Goal: Transaction & Acquisition: Purchase product/service

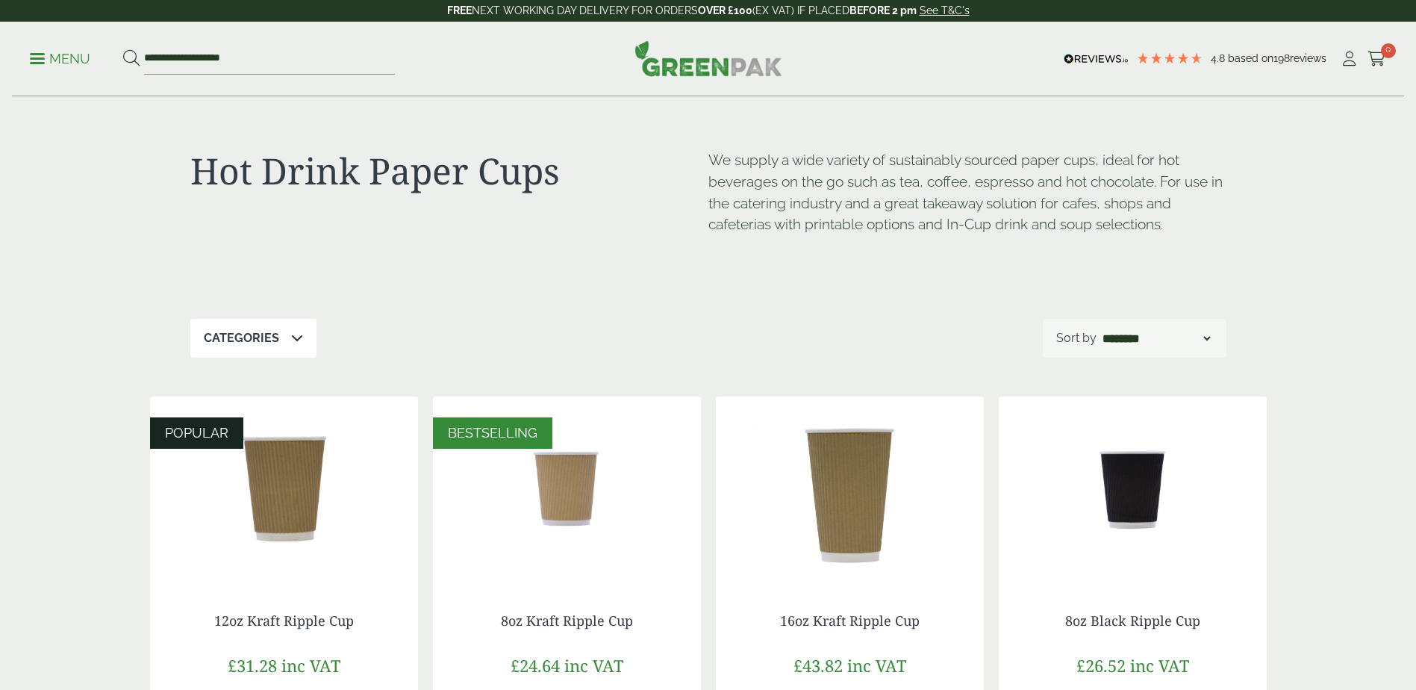
click at [291, 340] on icon at bounding box center [297, 338] width 12 height 12
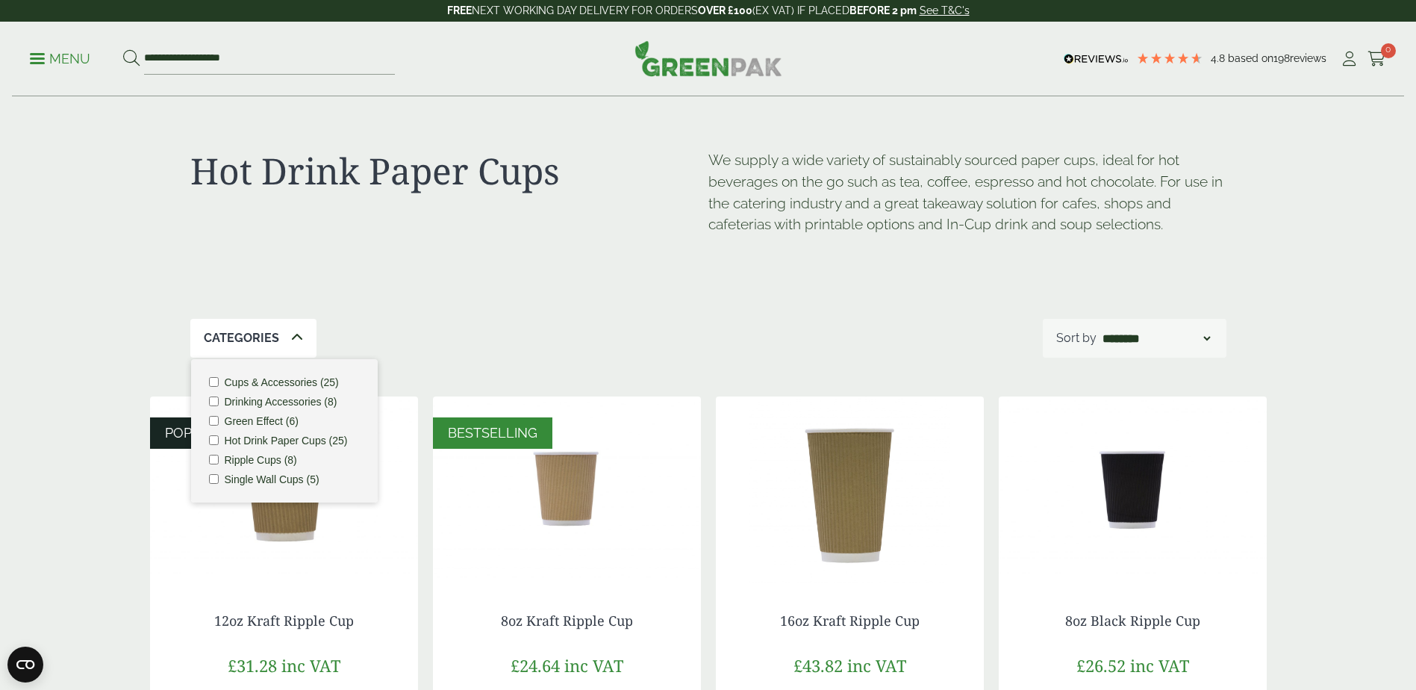
click at [300, 382] on label "Cups & Accessories (25)" at bounding box center [282, 382] width 114 height 10
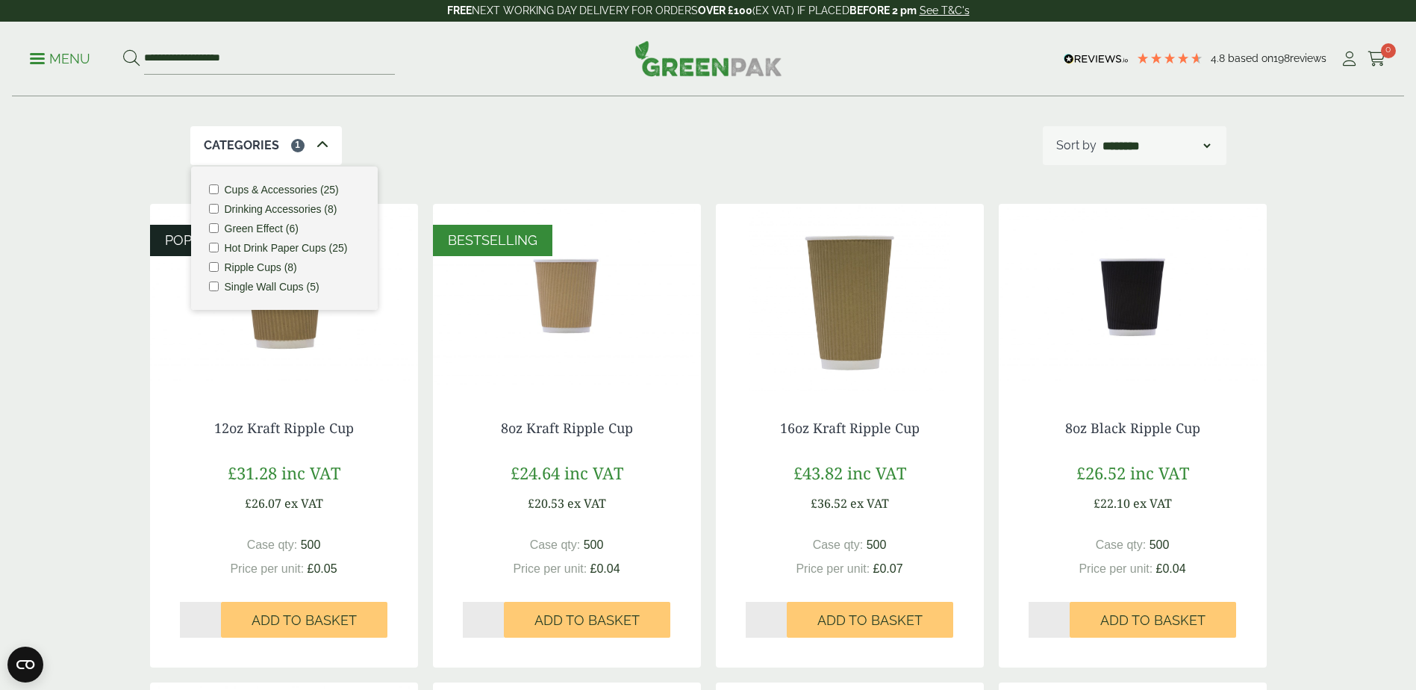
scroll to position [299, 0]
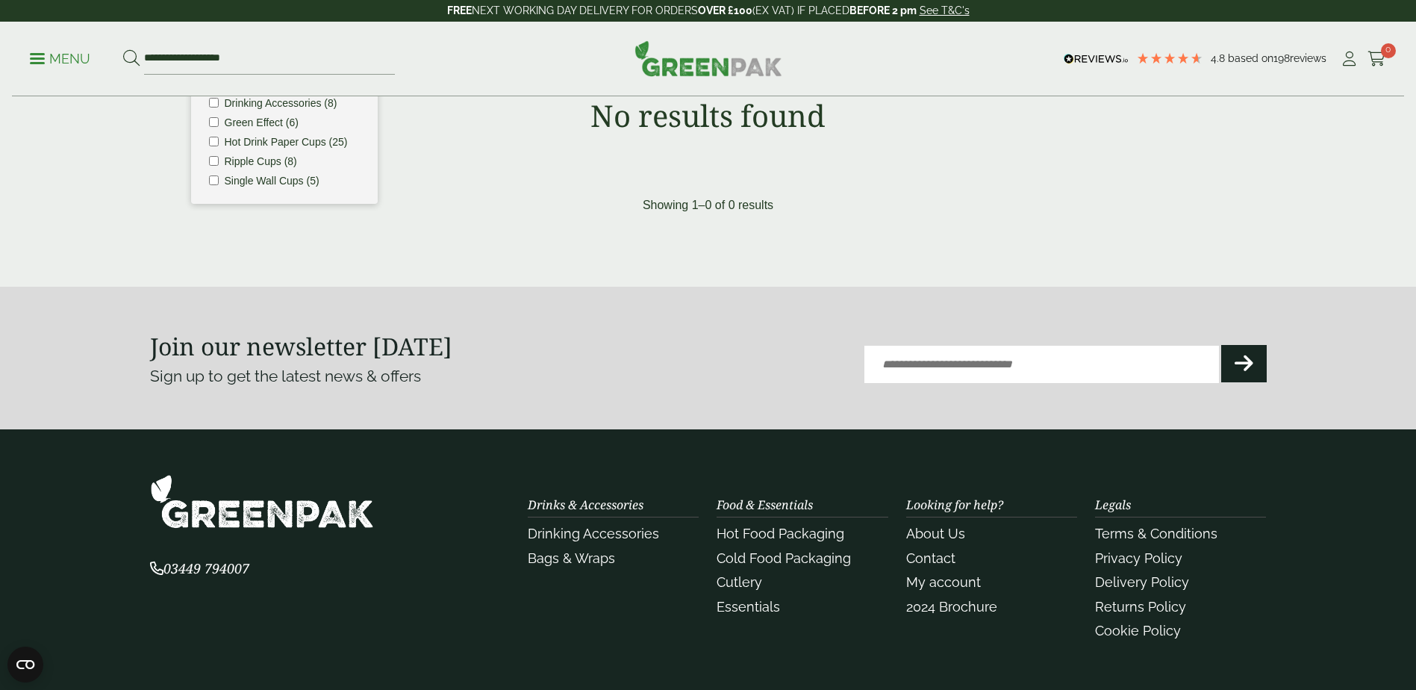
click at [585, 205] on div "Showing 1–0 of 0 results" at bounding box center [708, 205] width 1117 height 18
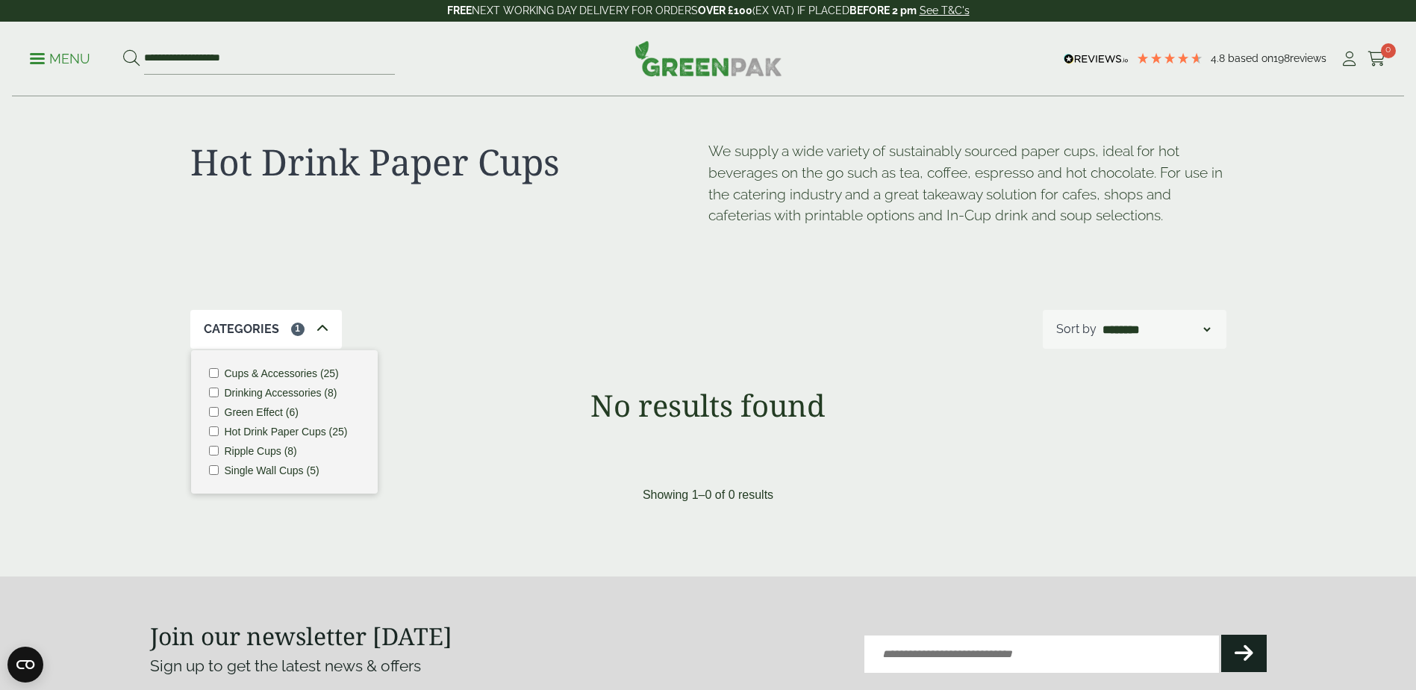
scroll to position [0, 0]
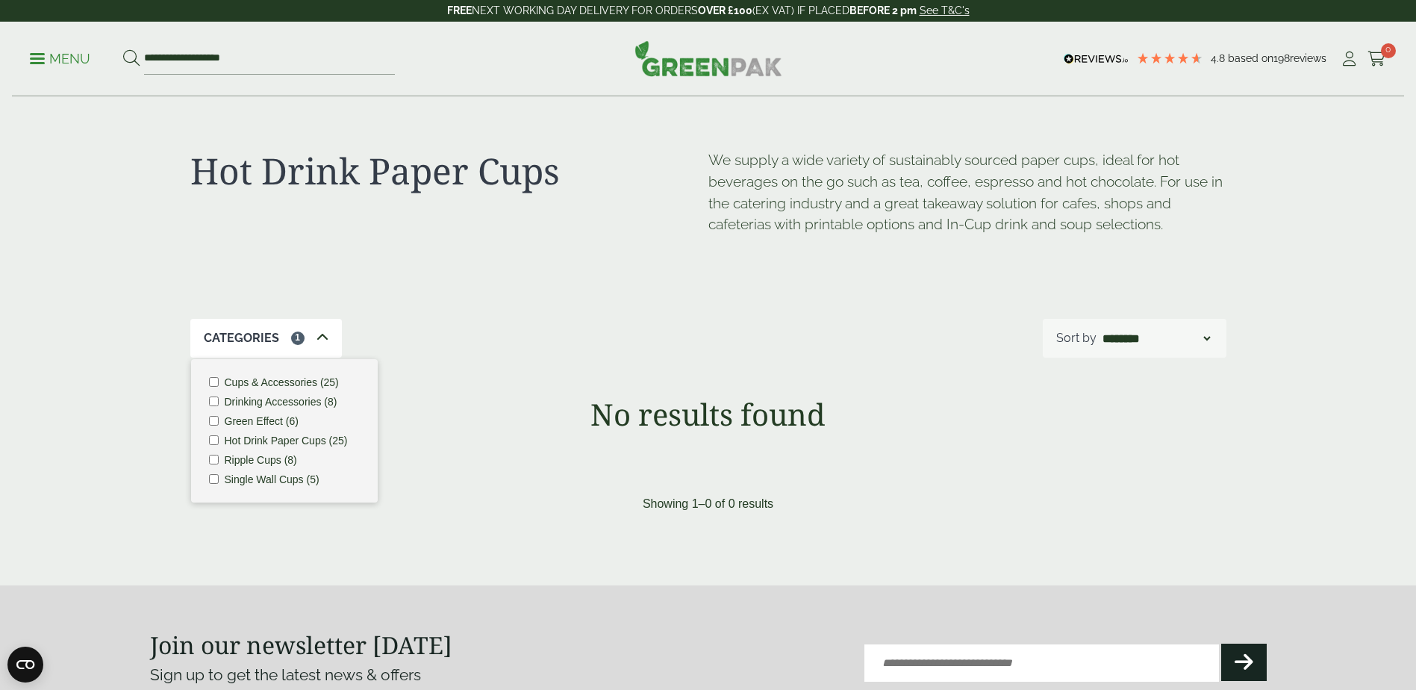
click at [220, 402] on li "Drinking Accessories (8)" at bounding box center [284, 401] width 151 height 10
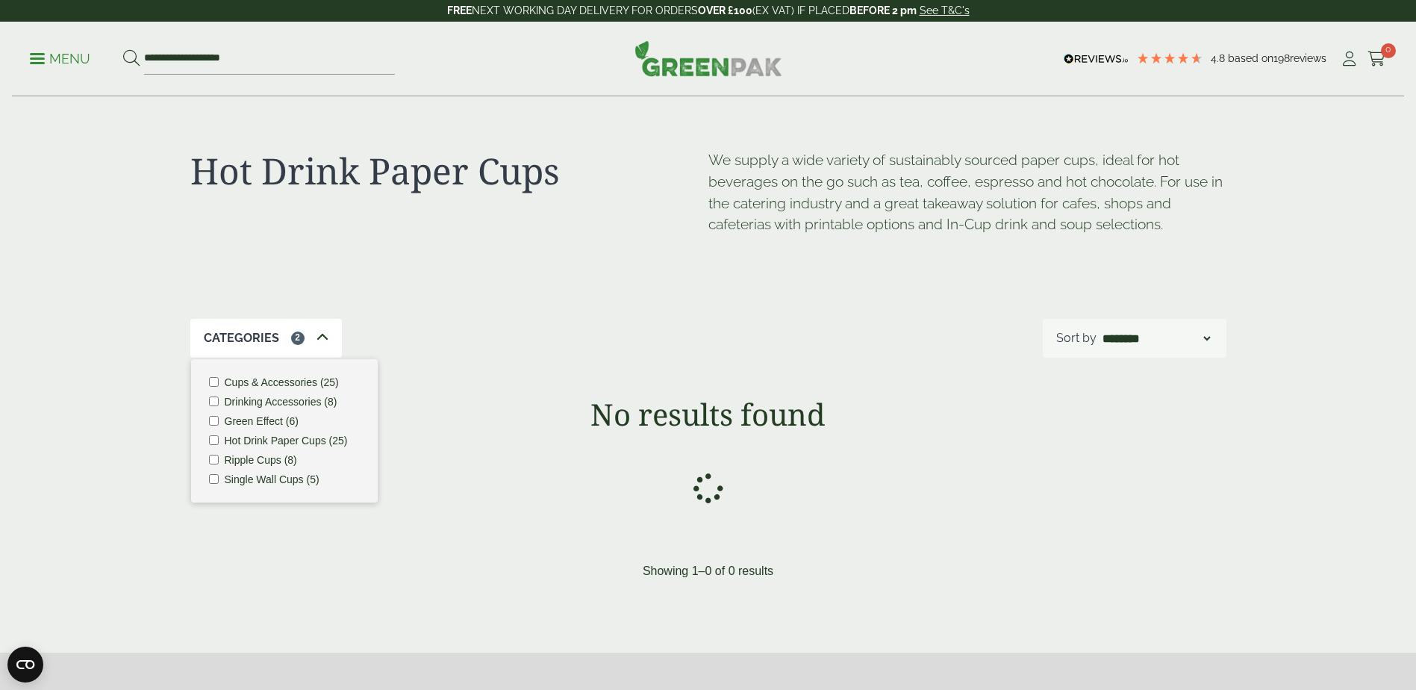
click at [487, 329] on div "Categories 2 Cups & Accessories (25) Drinking Accessories (8) Green Effect (6) …" at bounding box center [708, 338] width 1036 height 39
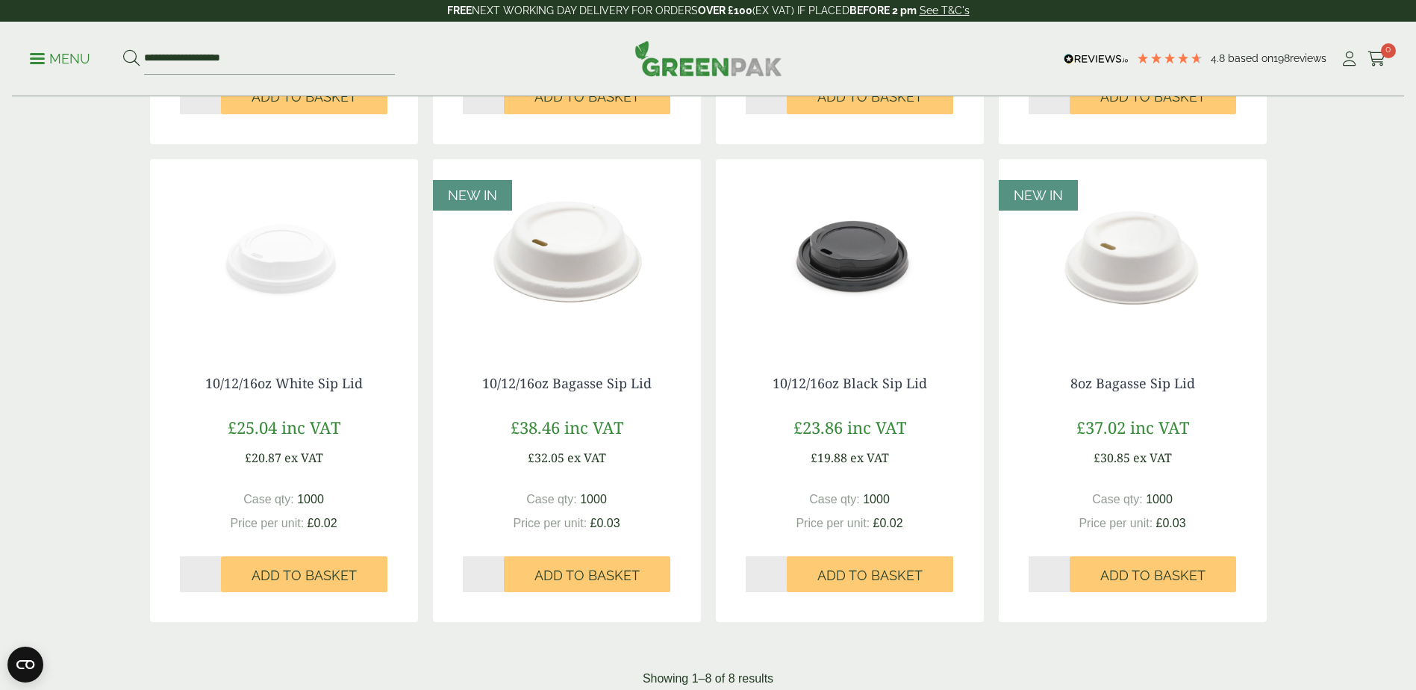
scroll to position [747, 0]
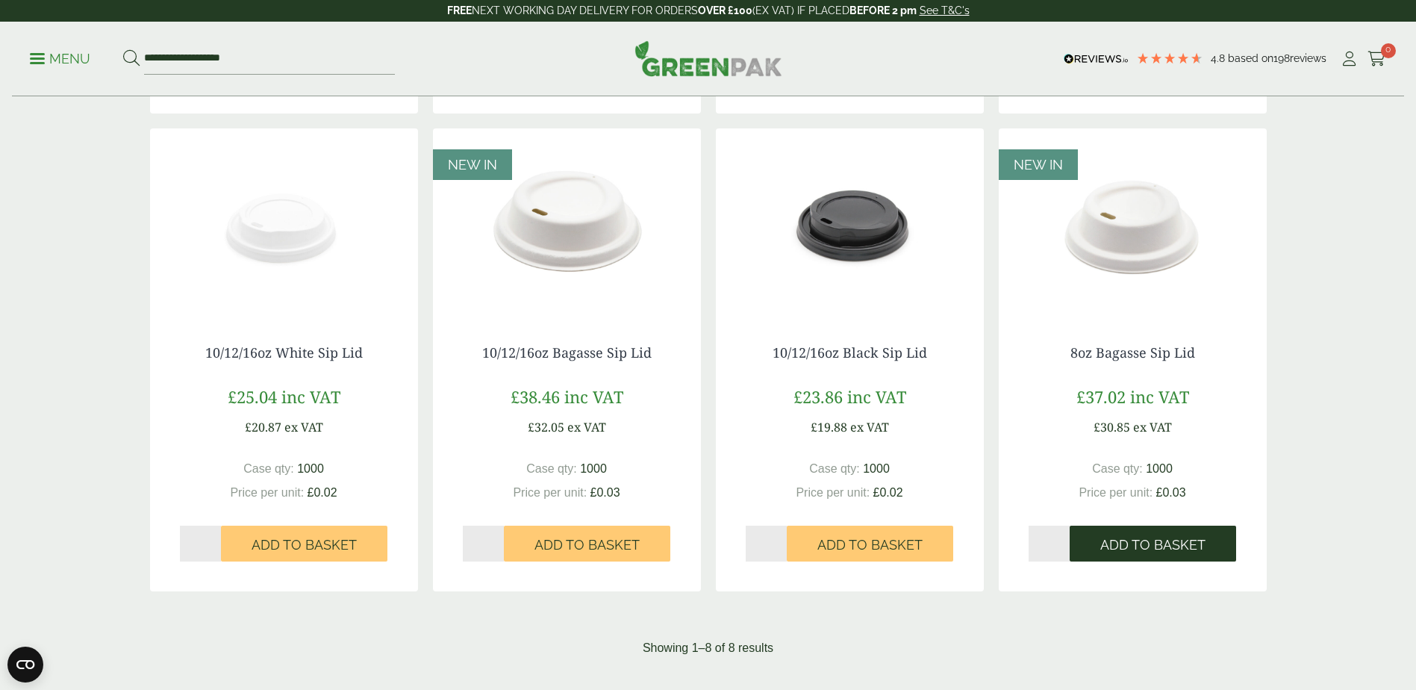
click at [1089, 539] on button "Add to Basket" at bounding box center [1153, 544] width 166 height 36
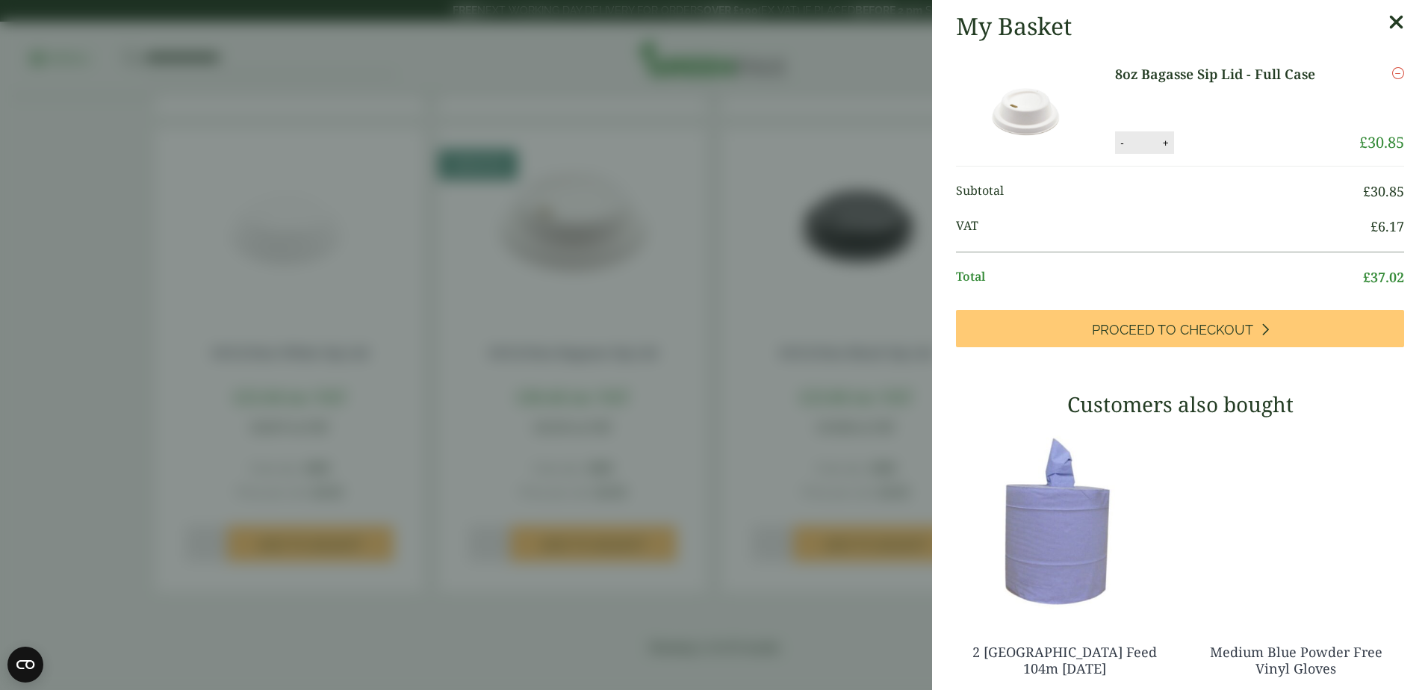
click at [720, 350] on aside "My Basket 8oz Bagasse Sip Lid - Full Case 8oz Bagasse Sip Lid - Full Case quant…" at bounding box center [714, 345] width 1428 height 690
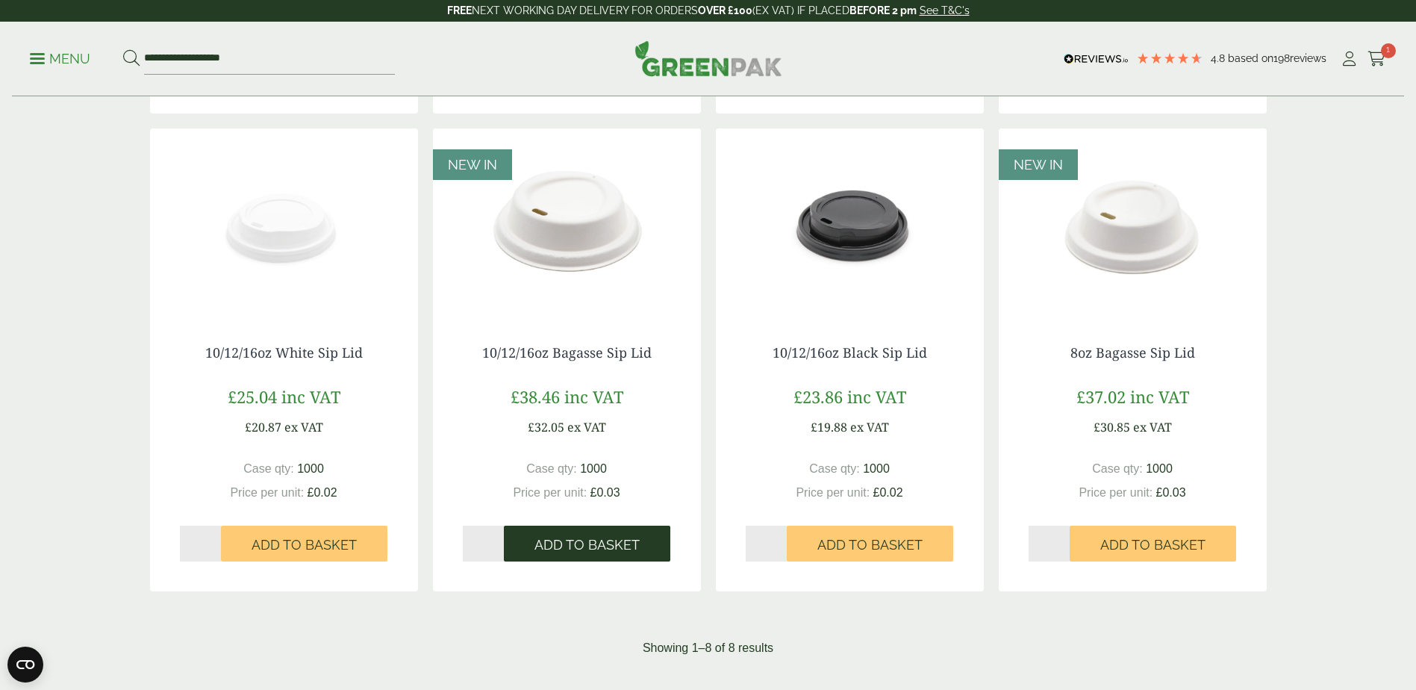
click at [553, 552] on span "Add to Basket" at bounding box center [587, 545] width 105 height 16
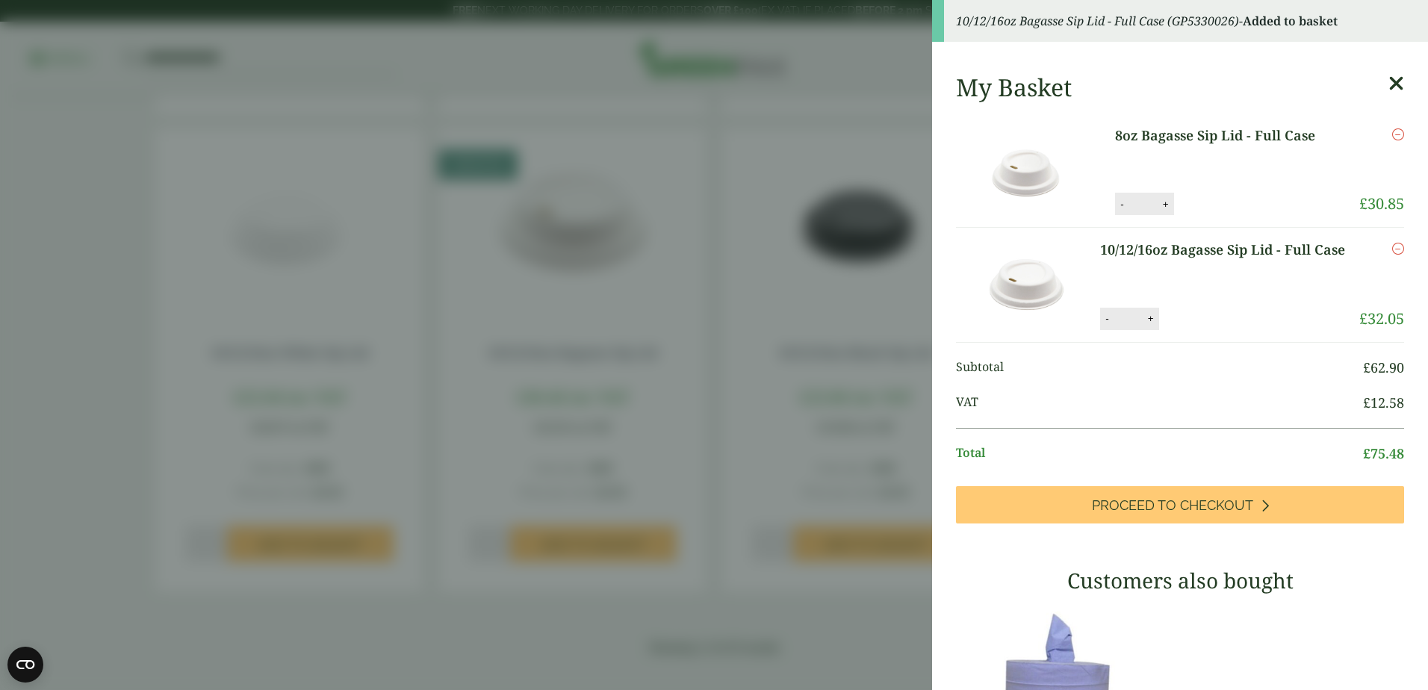
click at [676, 452] on aside "10/12/16oz Bagasse Sip Lid - Full Case (GP5330026) - Added to basket My Basket …" at bounding box center [714, 345] width 1428 height 690
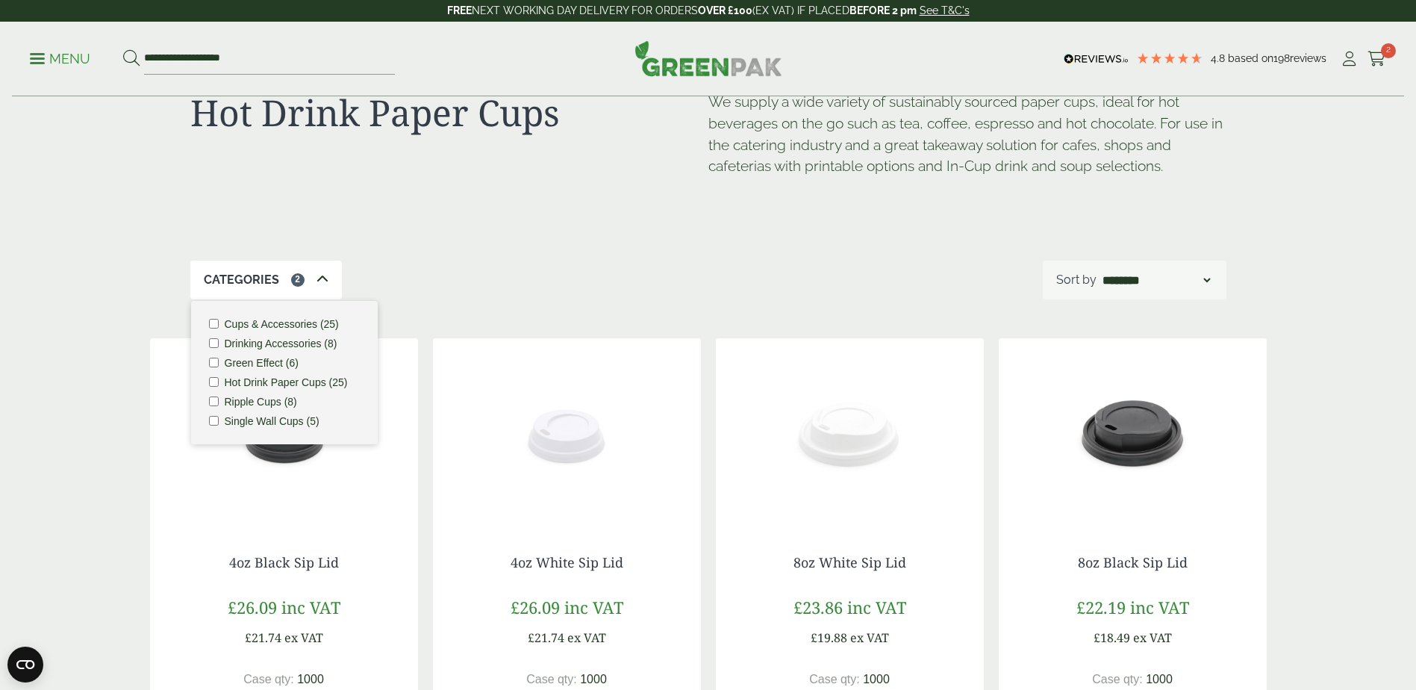
scroll to position [0, 0]
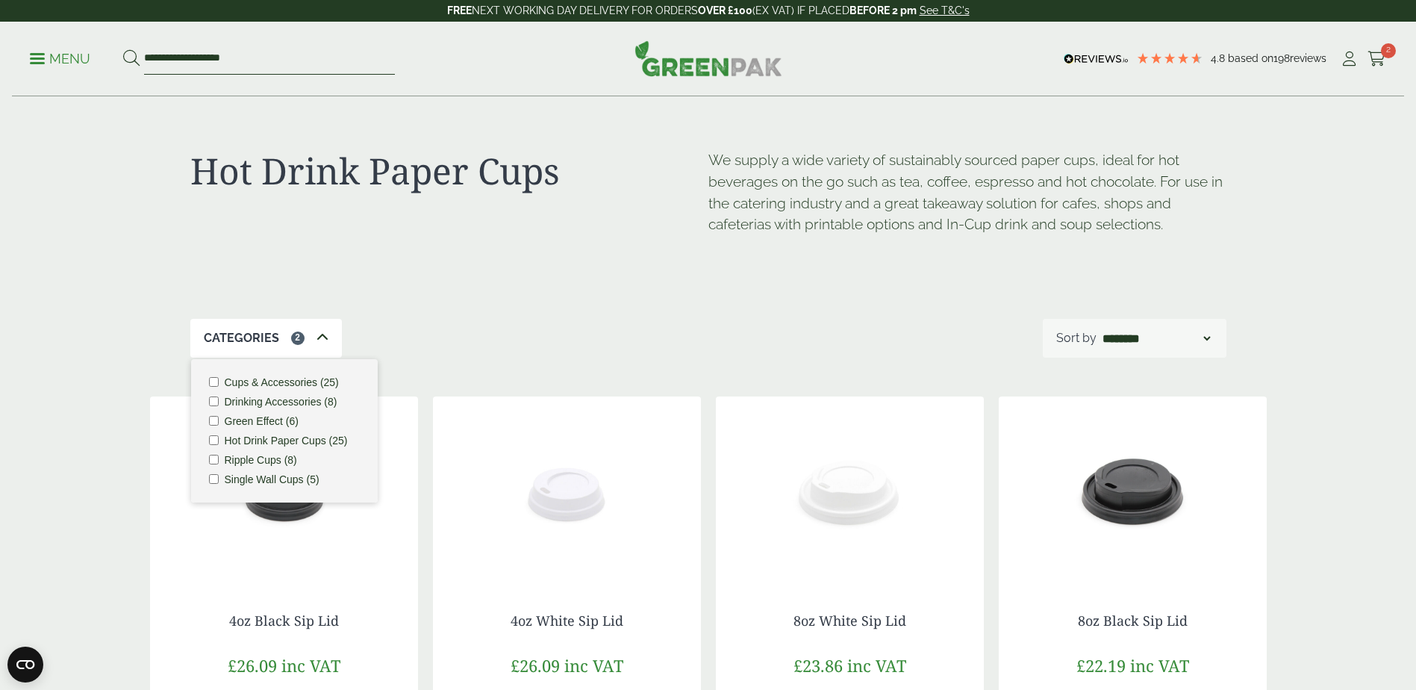
drag, startPoint x: 253, startPoint y: 61, endPoint x: 191, endPoint y: 51, distance: 62.8
click at [191, 51] on input "**********" at bounding box center [269, 58] width 251 height 31
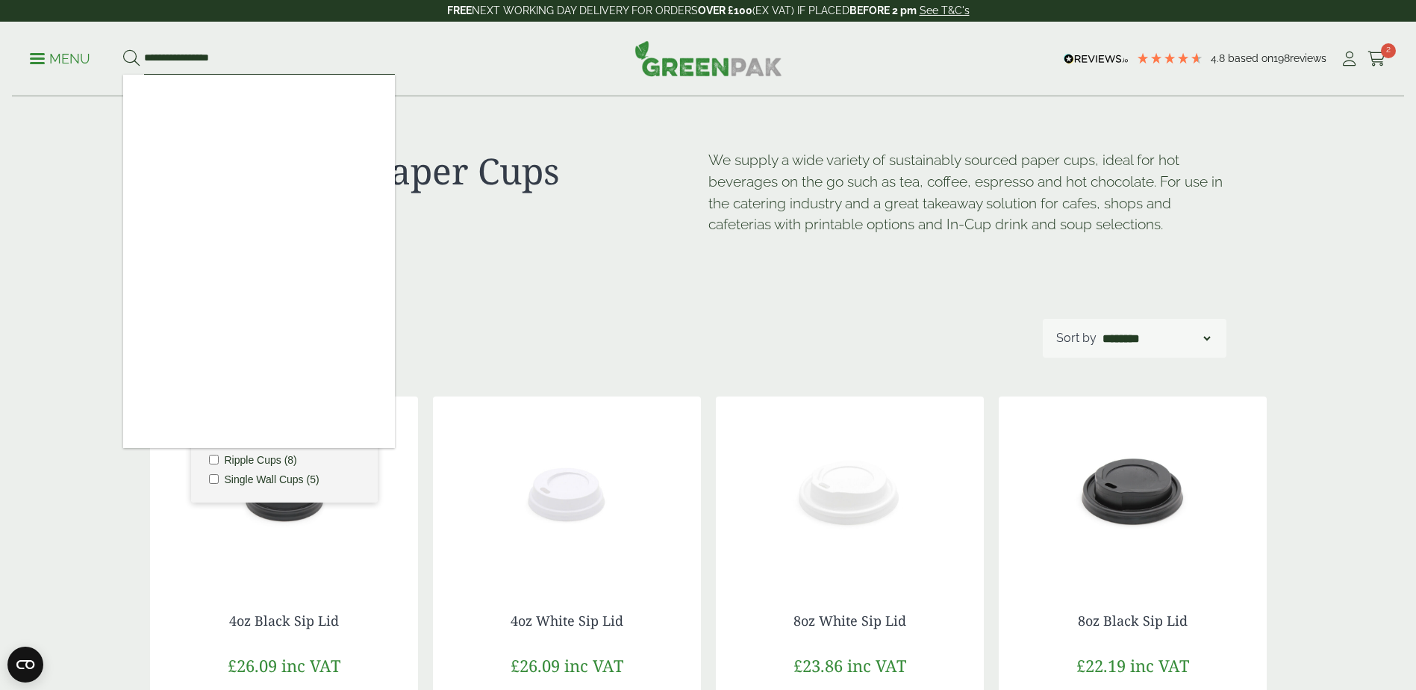
type input "**********"
click at [123, 49] on button at bounding box center [131, 58] width 16 height 19
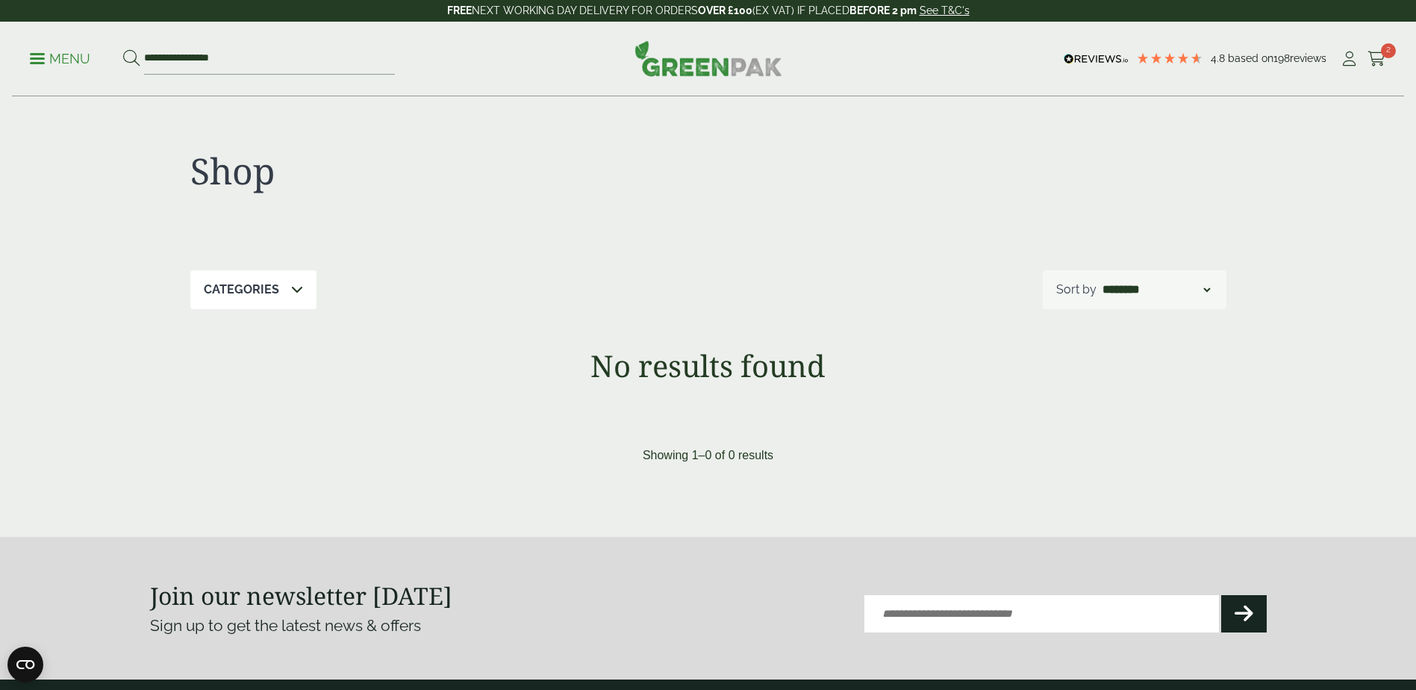
click at [292, 296] on span at bounding box center [297, 290] width 12 height 18
drag, startPoint x: 298, startPoint y: 290, endPoint x: 219, endPoint y: 139, distance: 171.0
click at [298, 288] on icon at bounding box center [297, 289] width 12 height 12
drag, startPoint x: 191, startPoint y: 57, endPoint x: 72, endPoint y: 41, distance: 119.8
click at [72, 41] on div "**********" at bounding box center [708, 59] width 1392 height 75
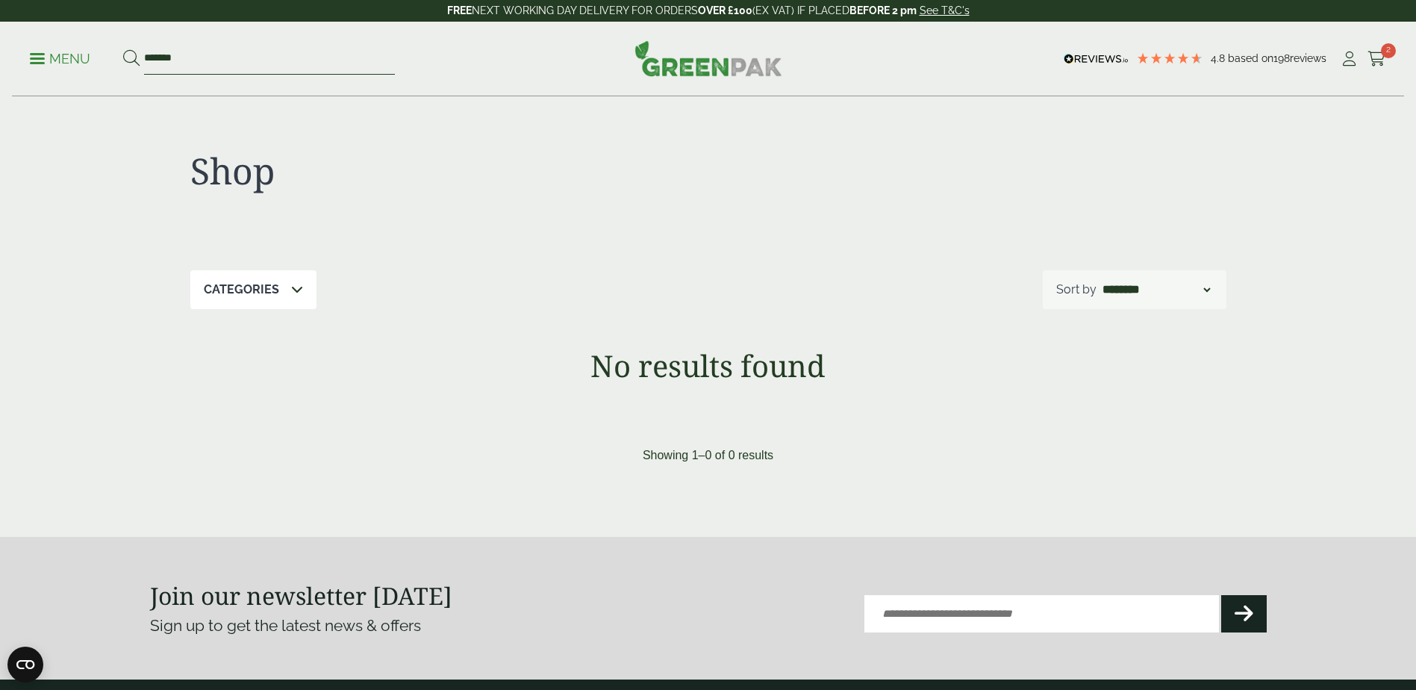
type input "*******"
click at [123, 49] on button at bounding box center [131, 58] width 16 height 19
drag, startPoint x: 208, startPoint y: 55, endPoint x: 134, endPoint y: 49, distance: 73.4
click at [134, 49] on form "*******" at bounding box center [259, 58] width 272 height 31
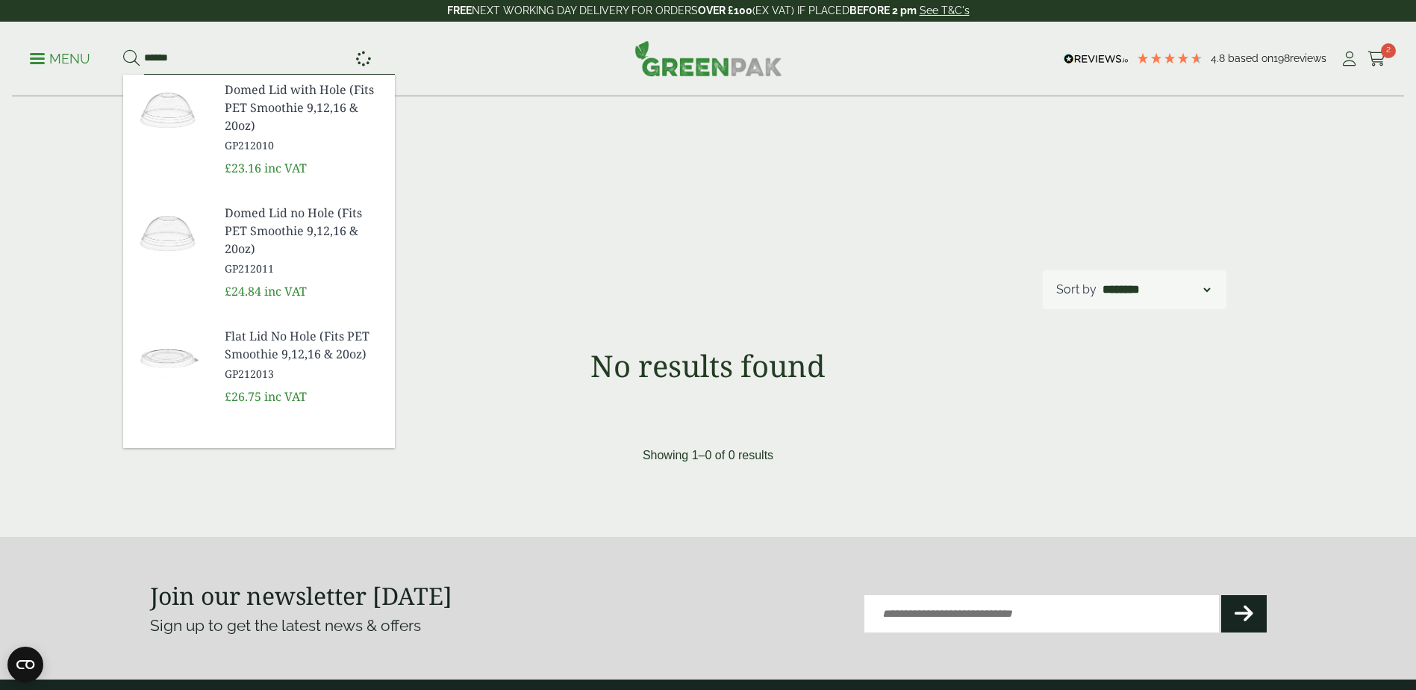
type input "******"
click at [123, 49] on button at bounding box center [131, 58] width 16 height 19
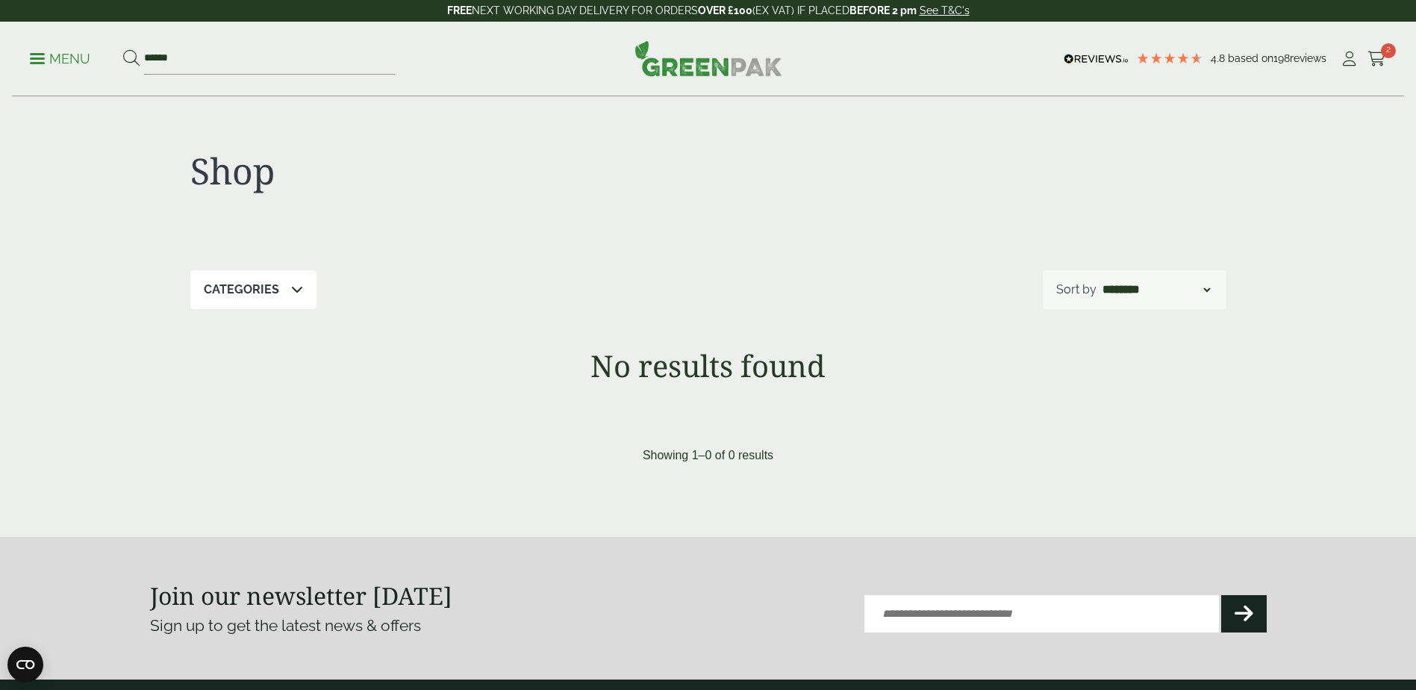
click at [42, 60] on p "Menu" at bounding box center [60, 59] width 60 height 18
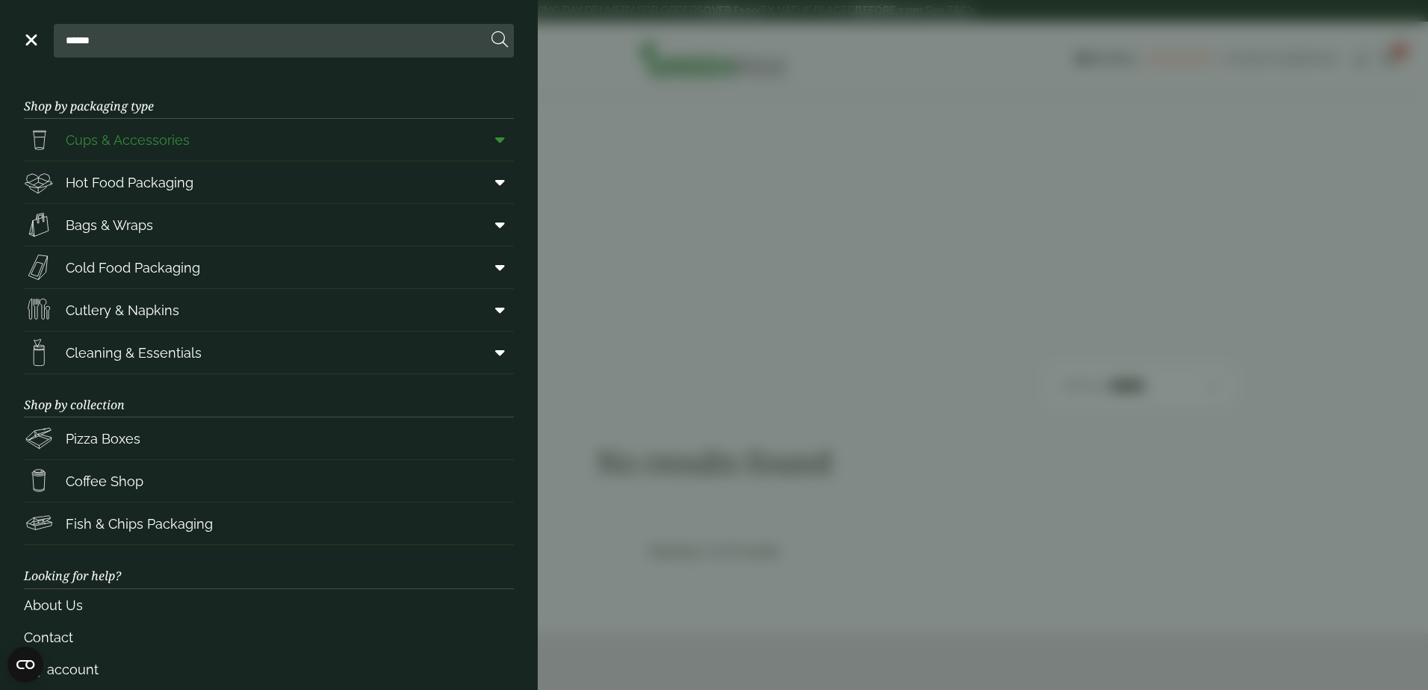
click at [161, 148] on span "Cups & Accessories" at bounding box center [128, 140] width 124 height 20
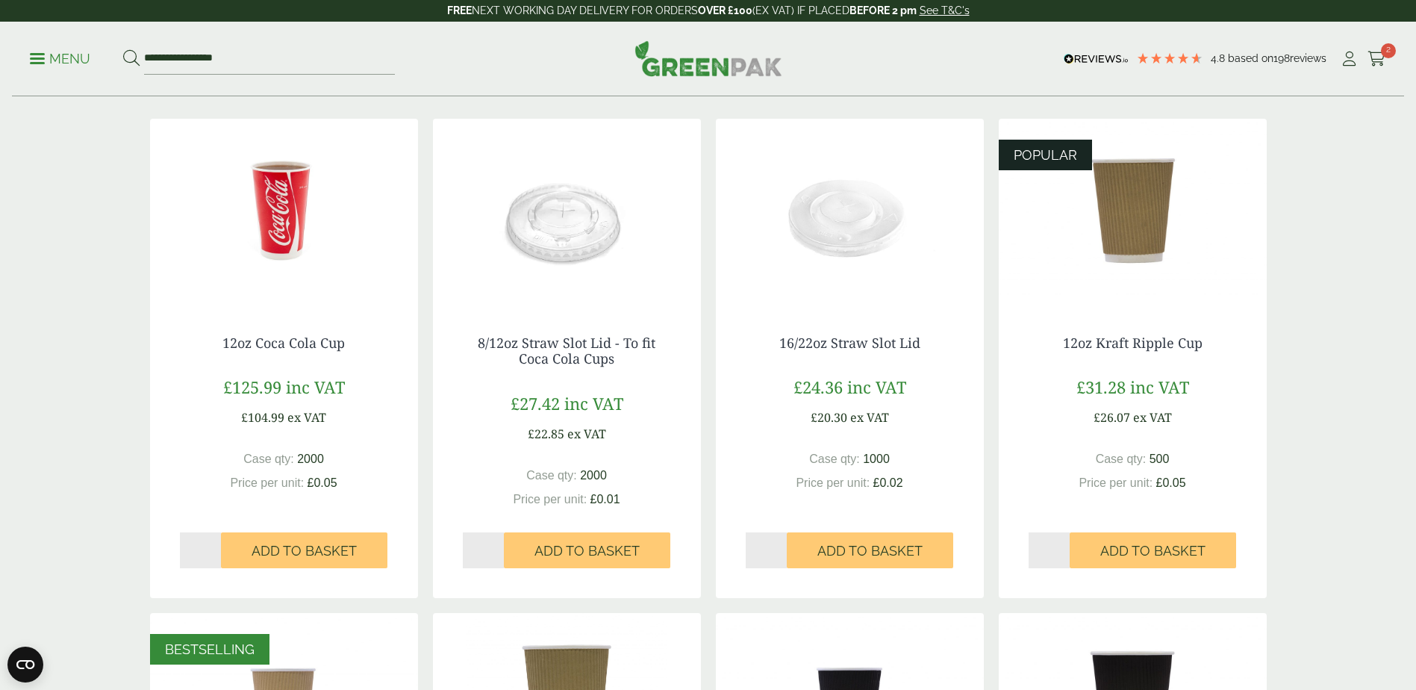
scroll to position [299, 0]
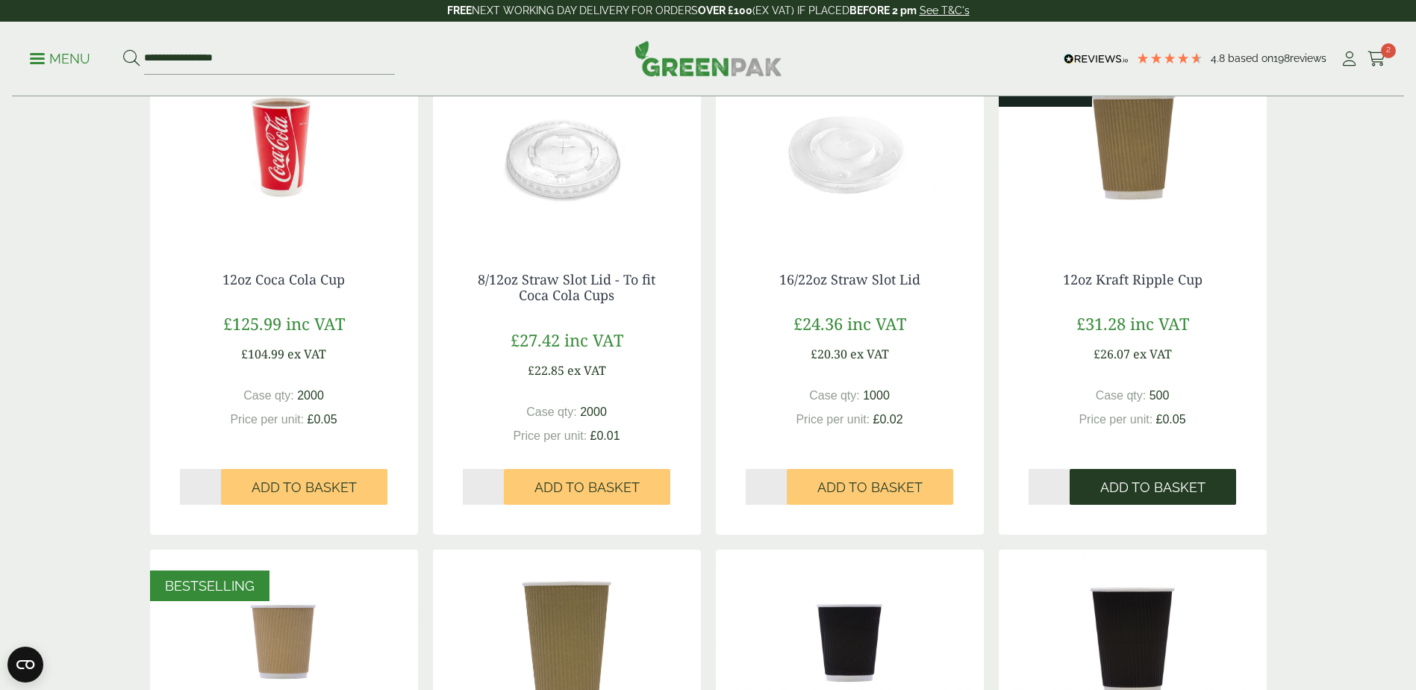
click at [1140, 485] on span "Add to Basket" at bounding box center [1153, 487] width 105 height 16
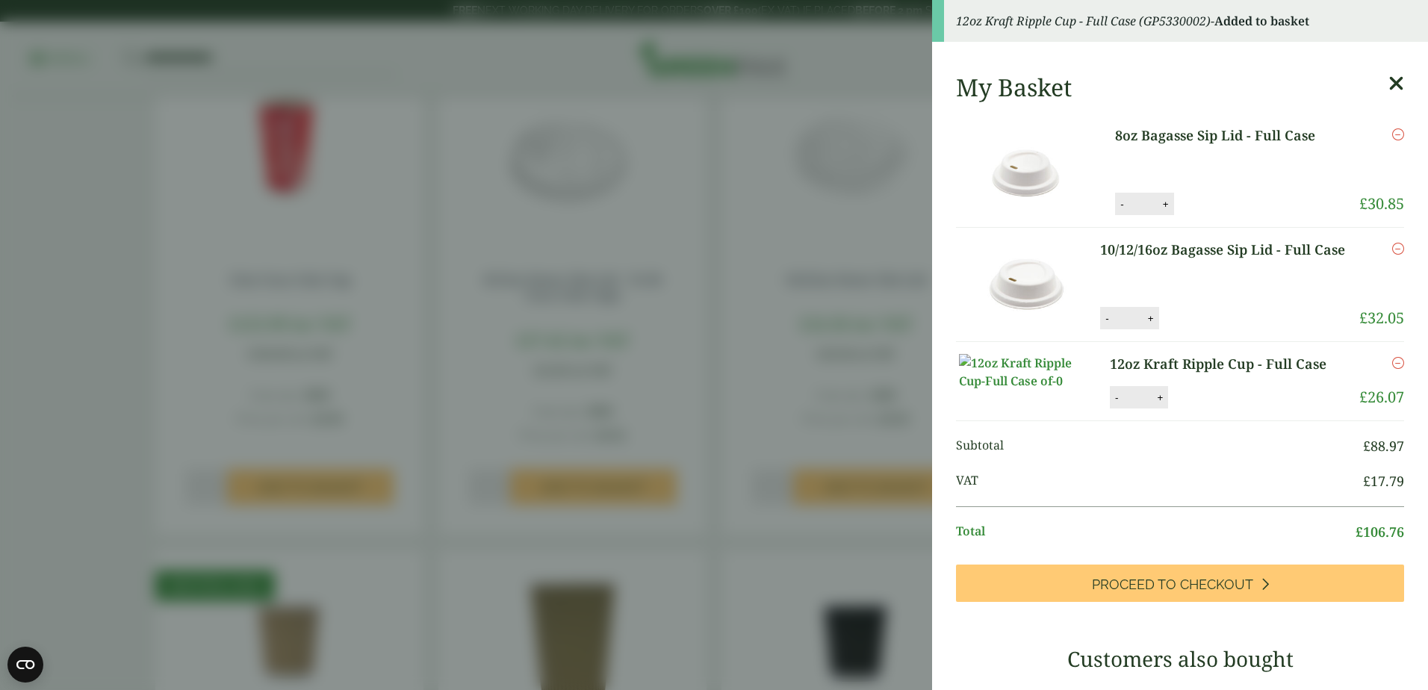
click at [746, 494] on aside "12oz Kraft Ripple Cup - Full Case (GP5330002) - Added to basket My Basket 8oz B…" at bounding box center [714, 345] width 1428 height 690
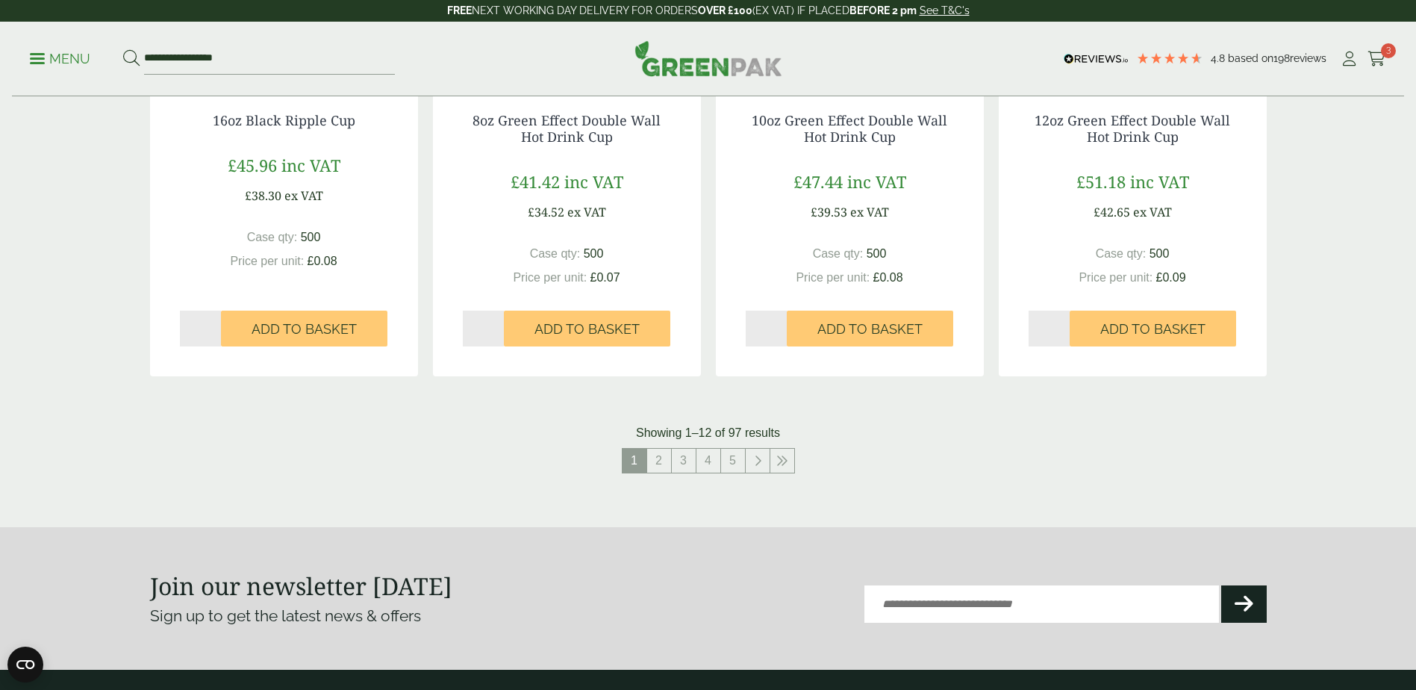
scroll to position [1493, 0]
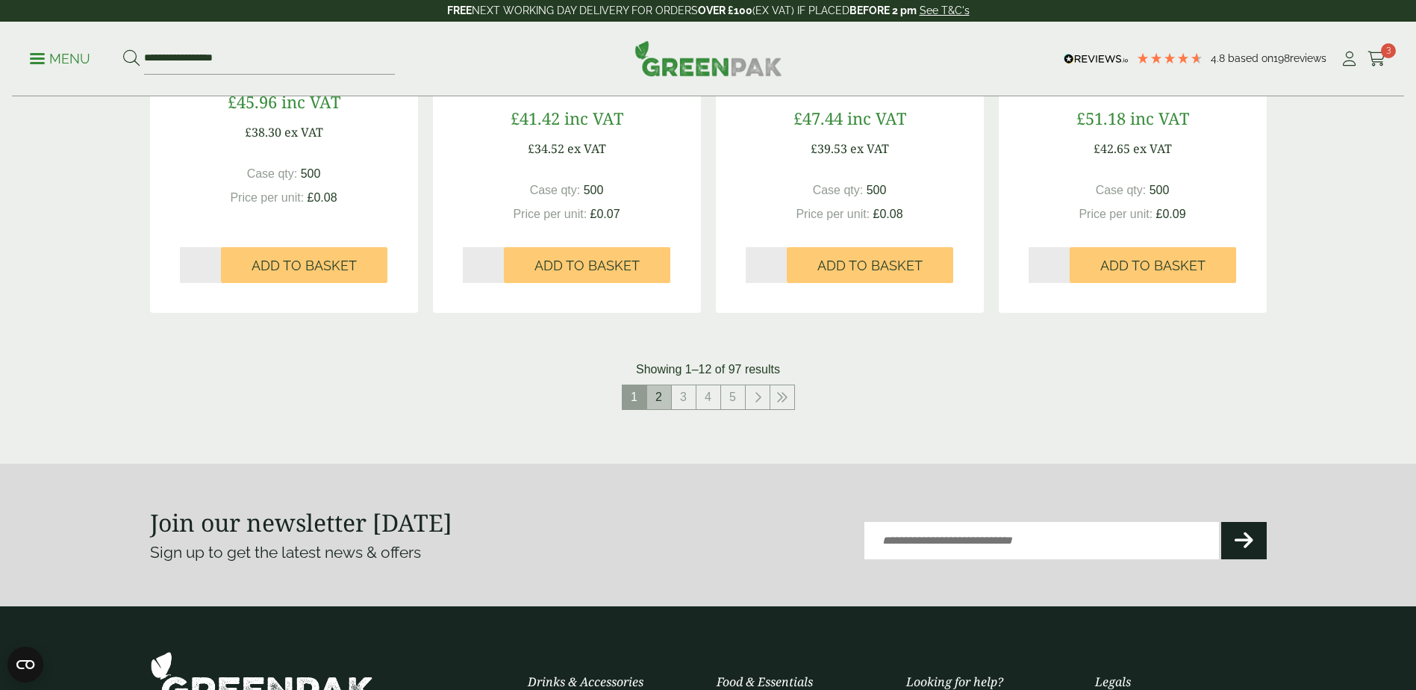
click at [664, 393] on link "2" at bounding box center [659, 397] width 24 height 24
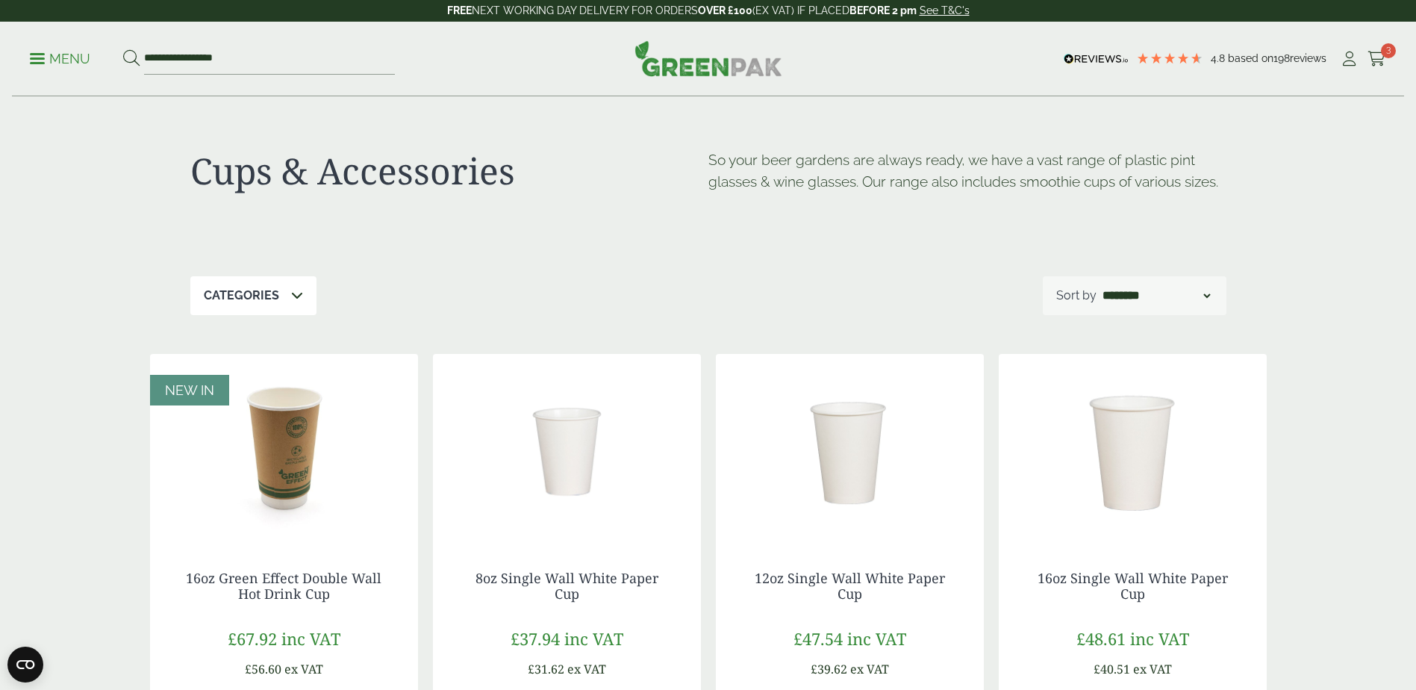
click at [1124, 297] on select "**********" at bounding box center [1156, 296] width 113 height 18
click at [1121, 296] on select "**********" at bounding box center [1156, 296] width 113 height 18
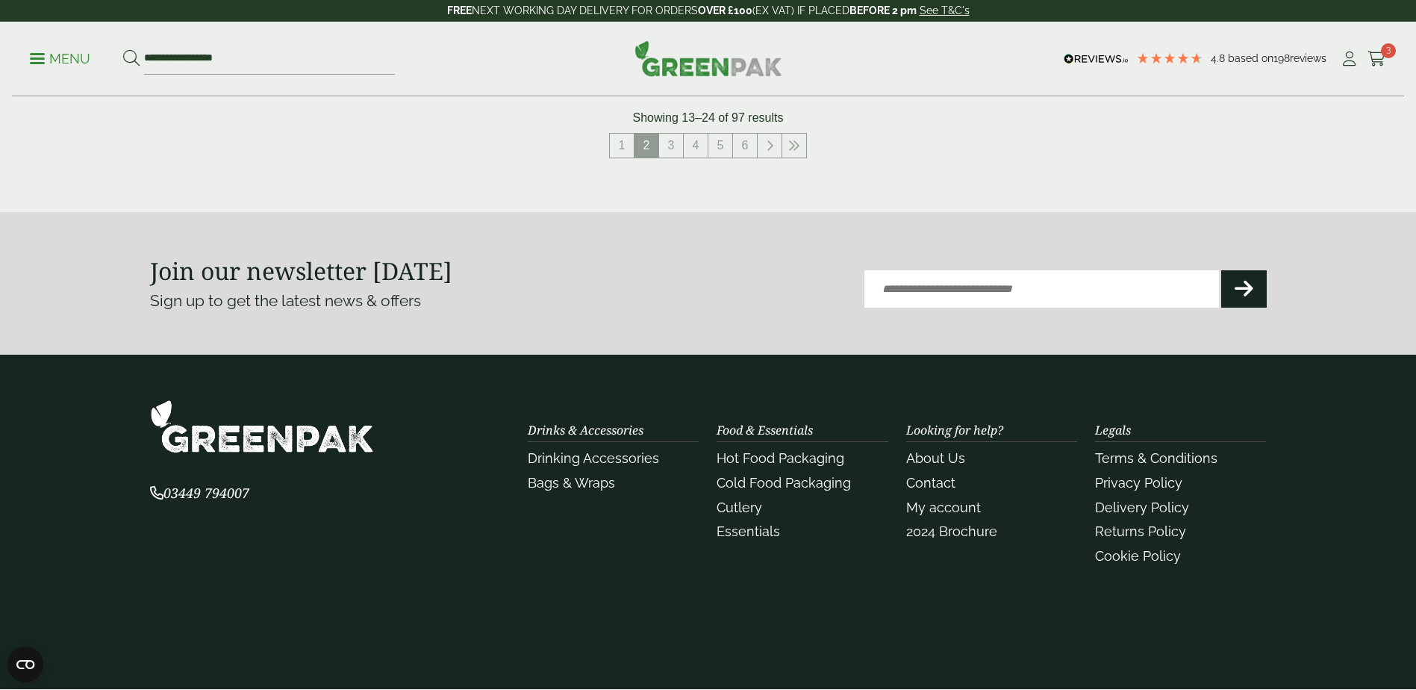
scroll to position [1792, 0]
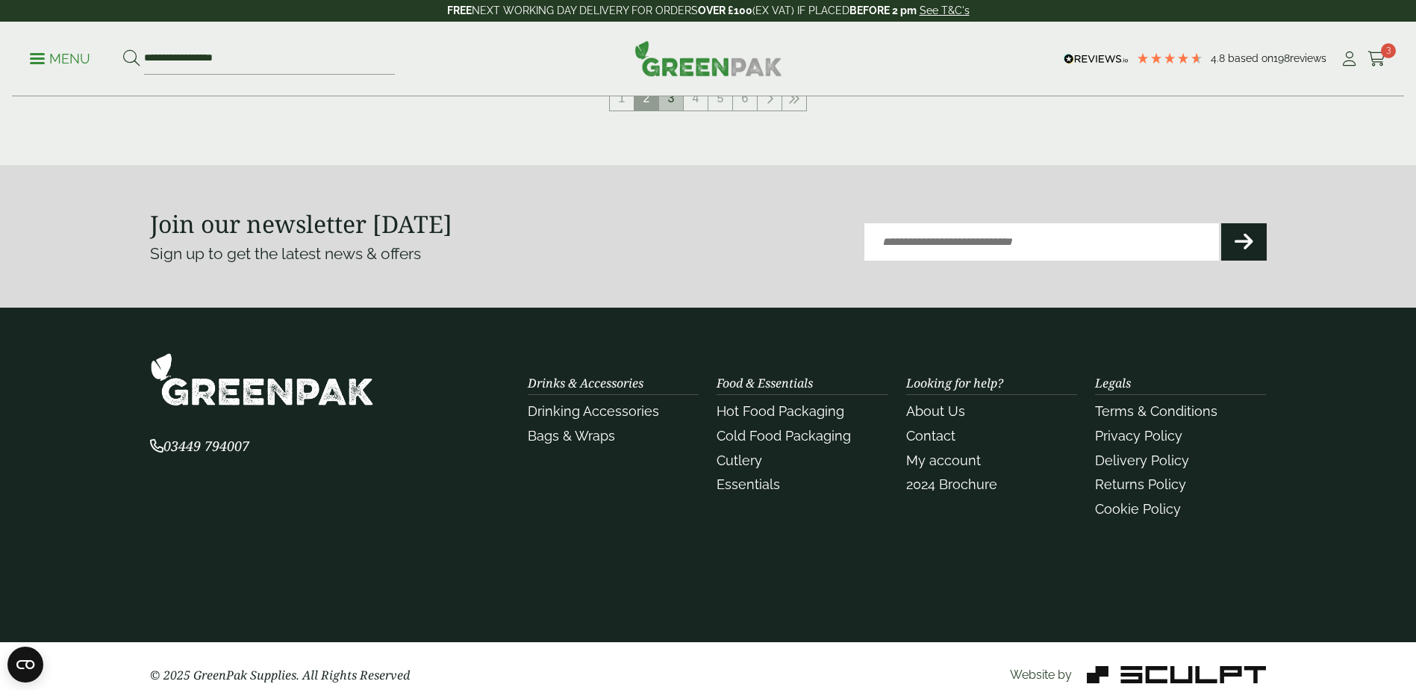
click at [673, 109] on link "3" at bounding box center [671, 99] width 24 height 24
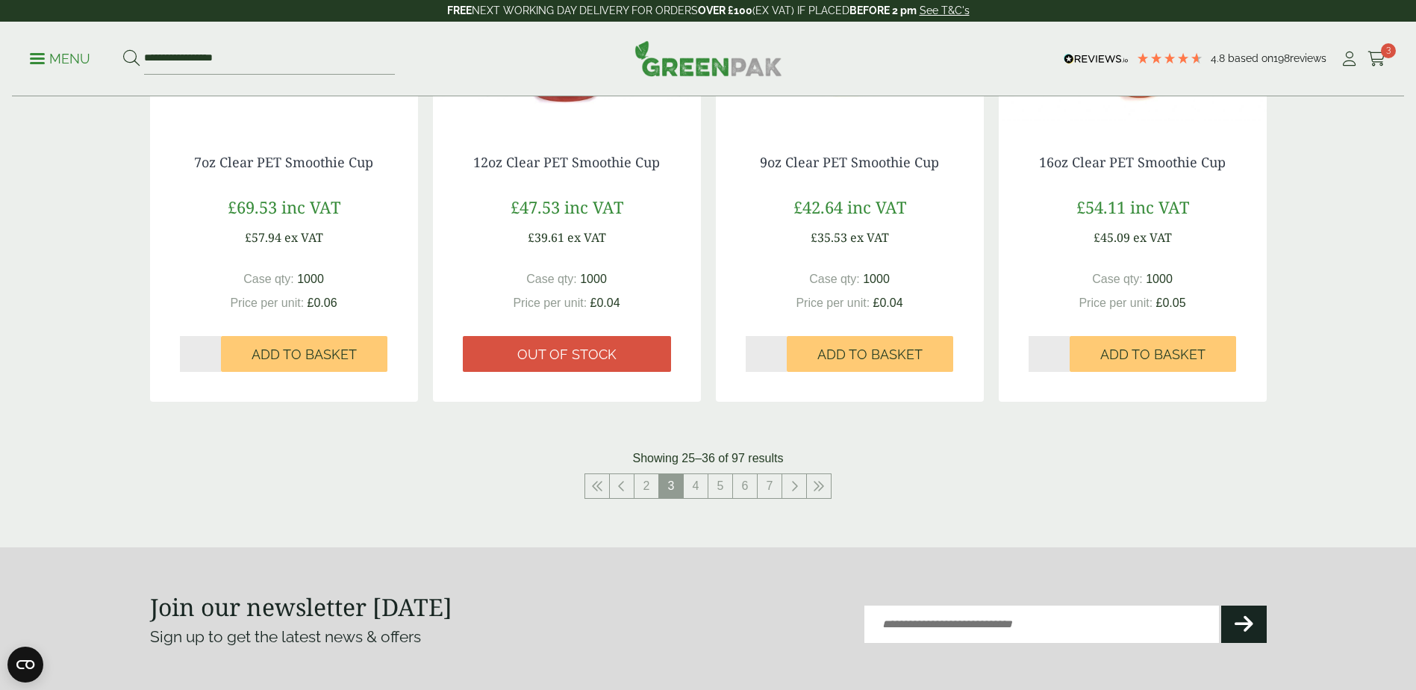
scroll to position [1493, 0]
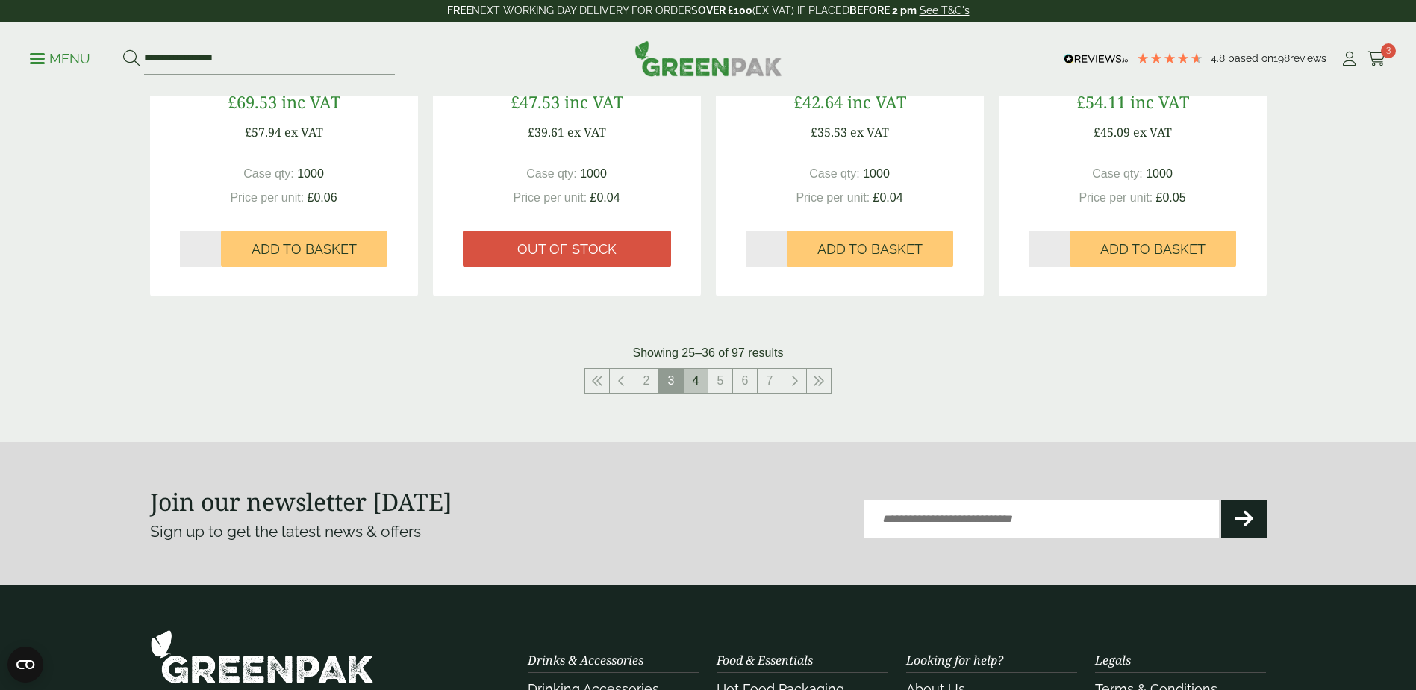
click at [697, 382] on link "4" at bounding box center [696, 381] width 24 height 24
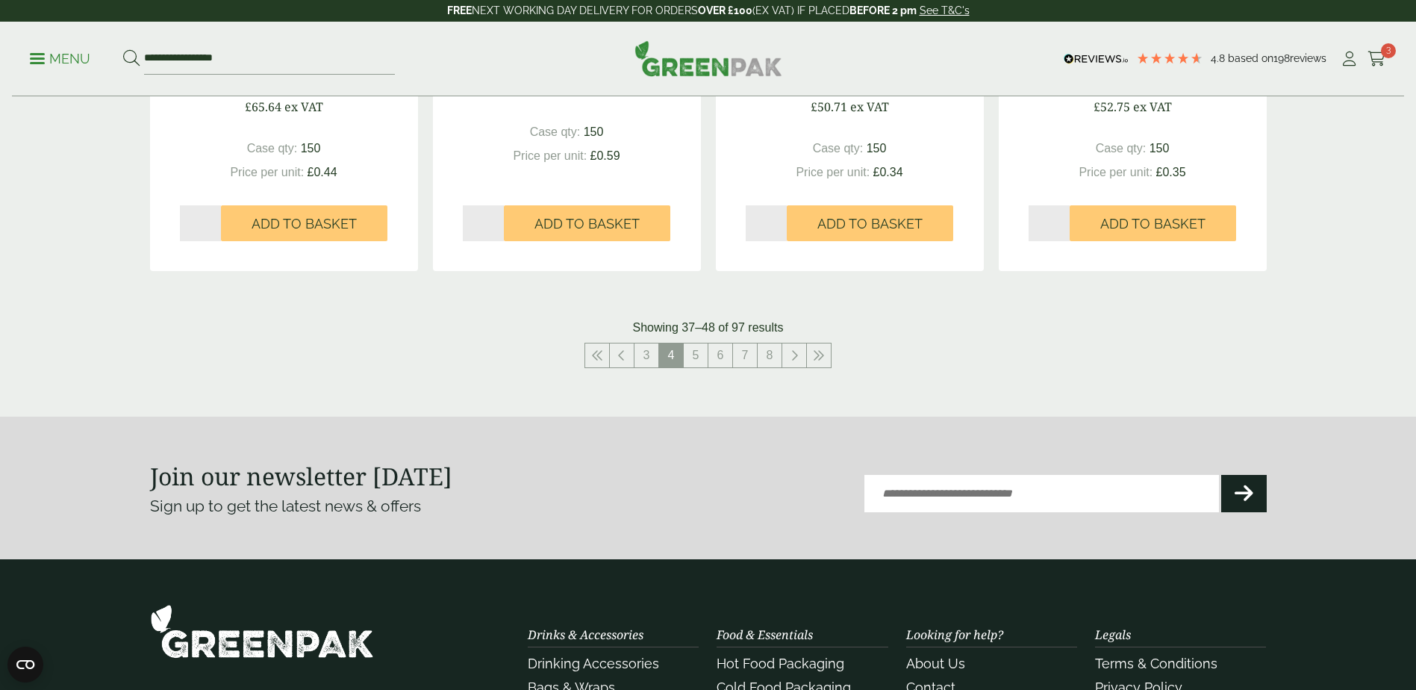
scroll to position [1643, 0]
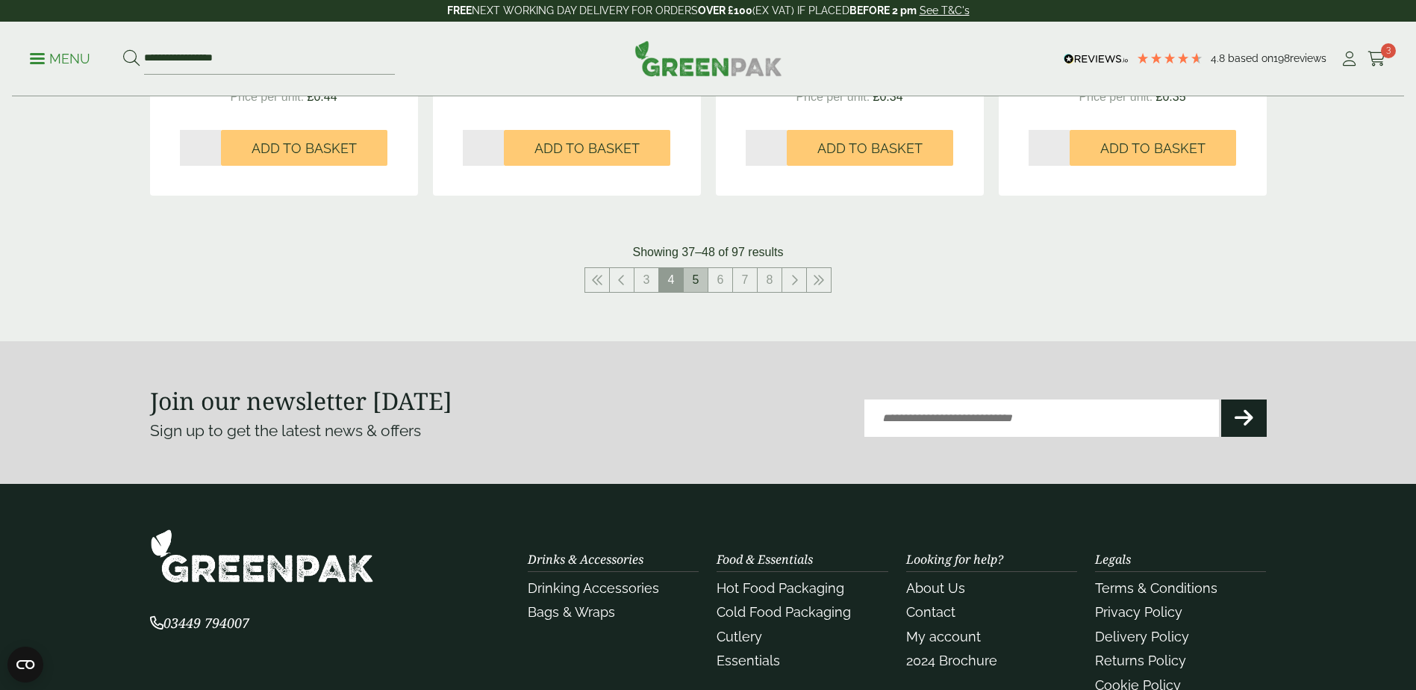
click at [691, 284] on link "5" at bounding box center [696, 280] width 24 height 24
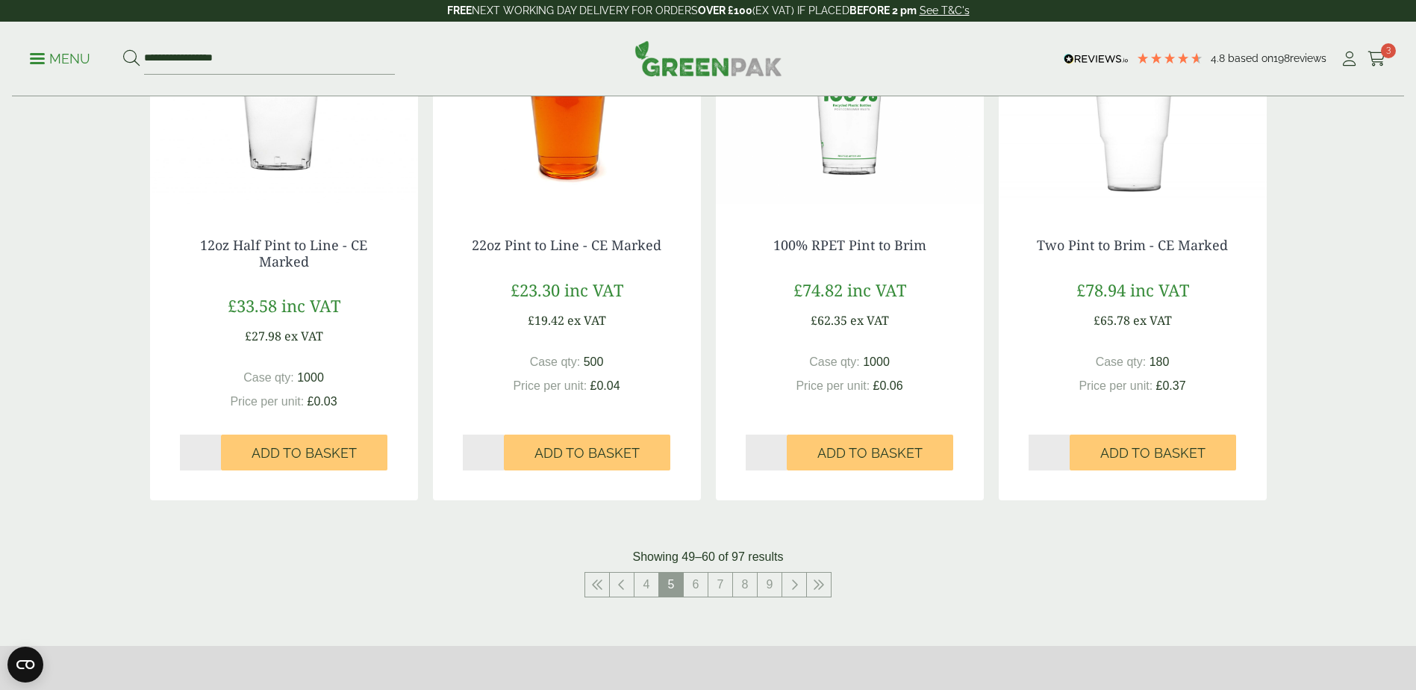
scroll to position [1344, 0]
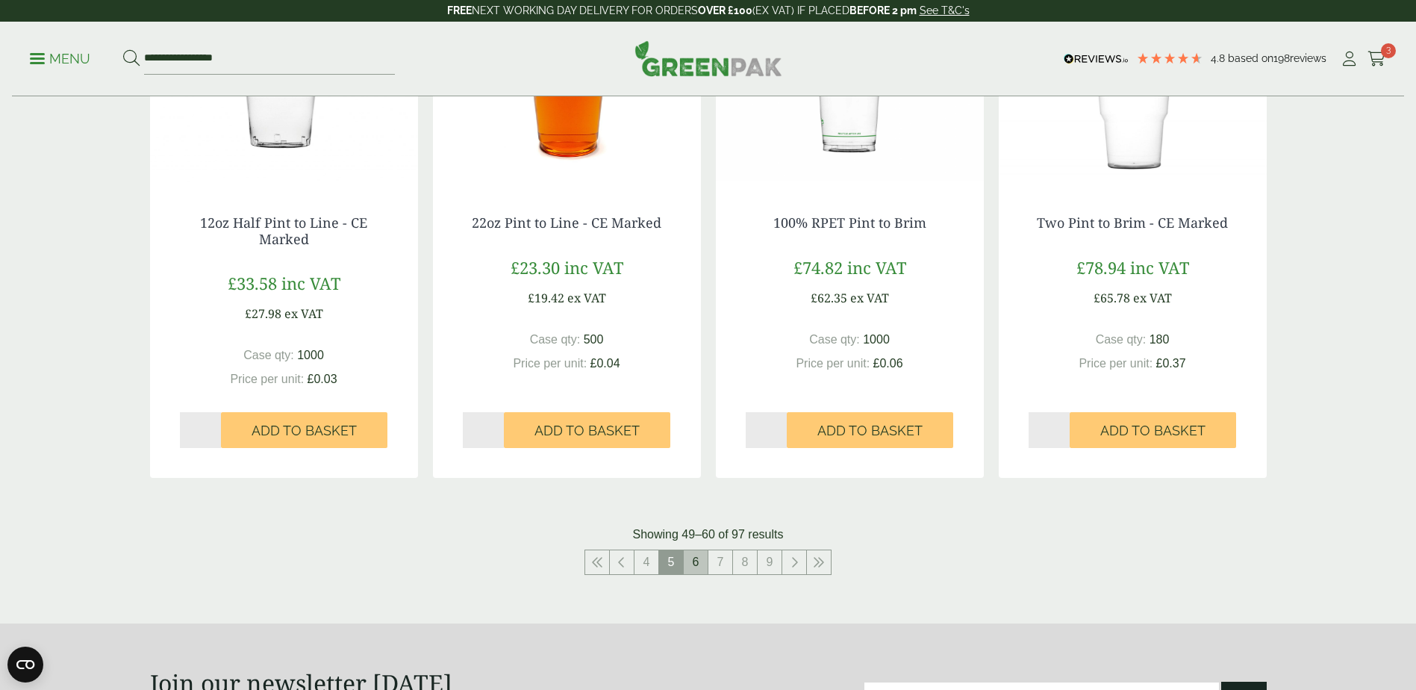
click at [697, 567] on link "6" at bounding box center [696, 562] width 24 height 24
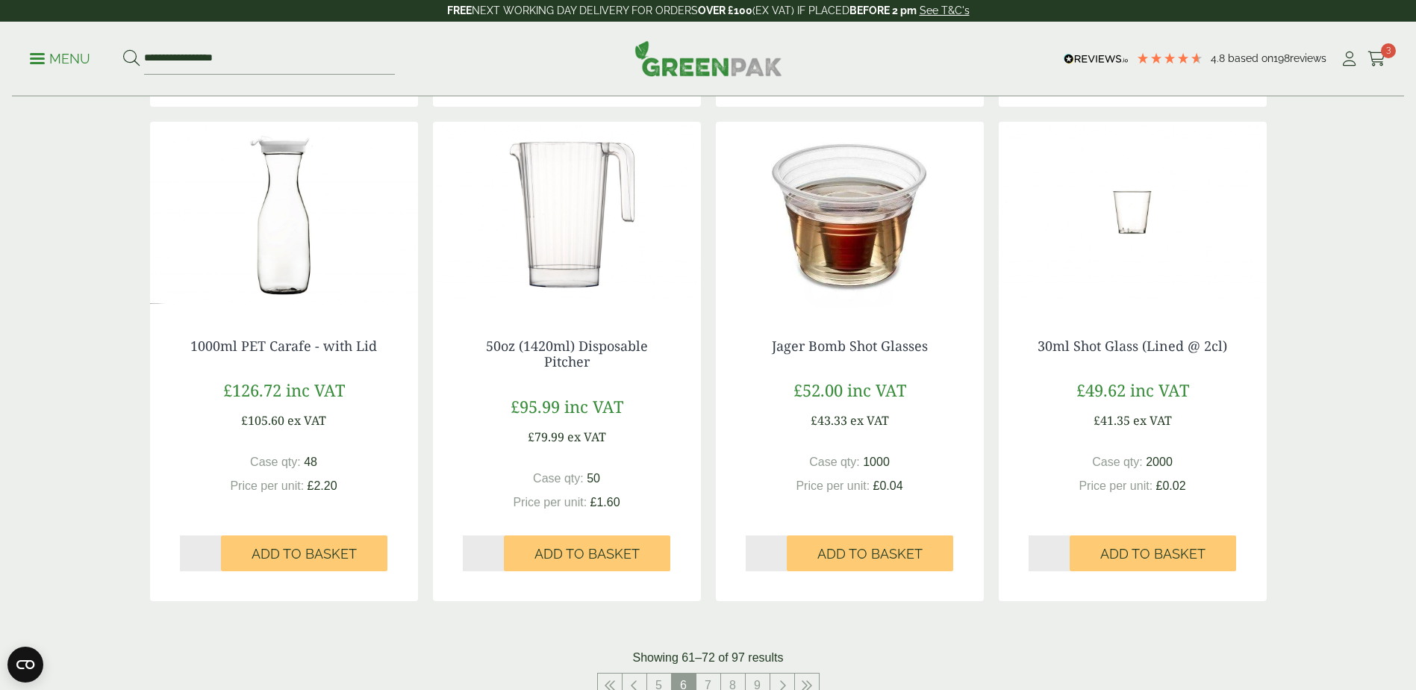
scroll to position [1344, 0]
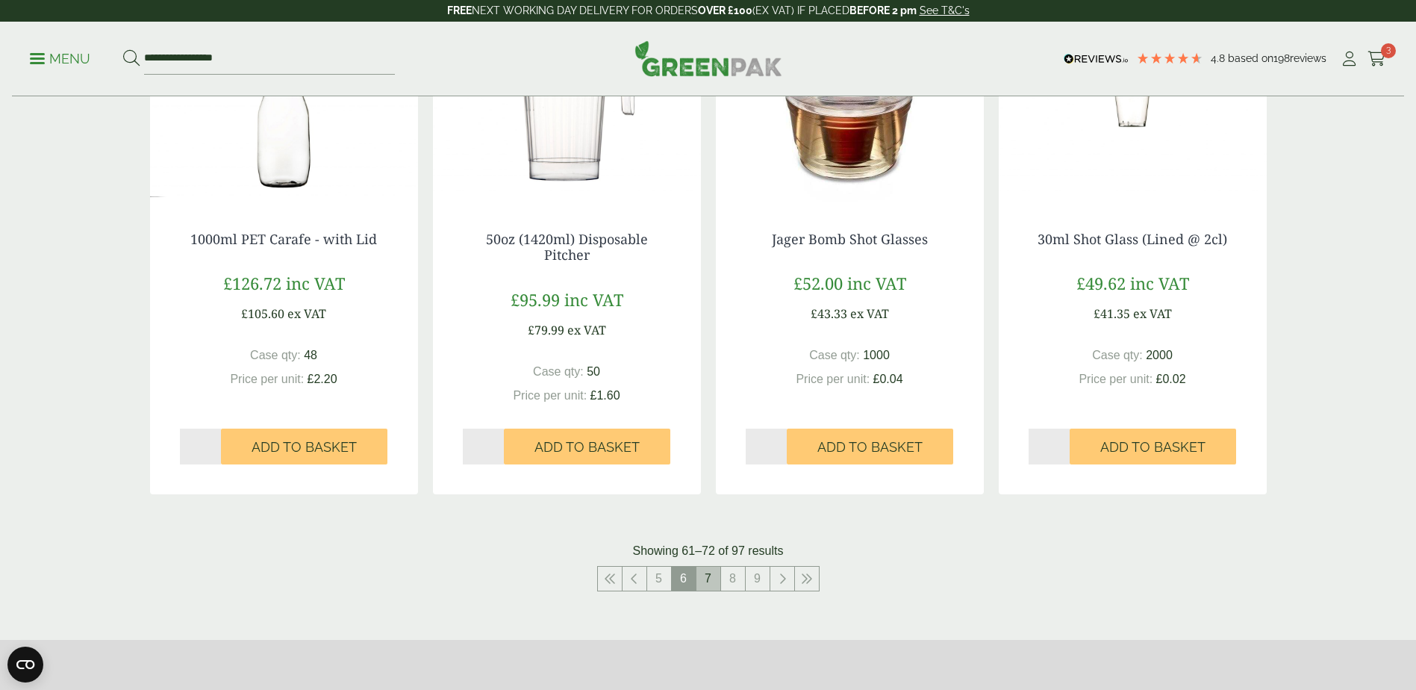
click at [710, 576] on link "7" at bounding box center [709, 579] width 24 height 24
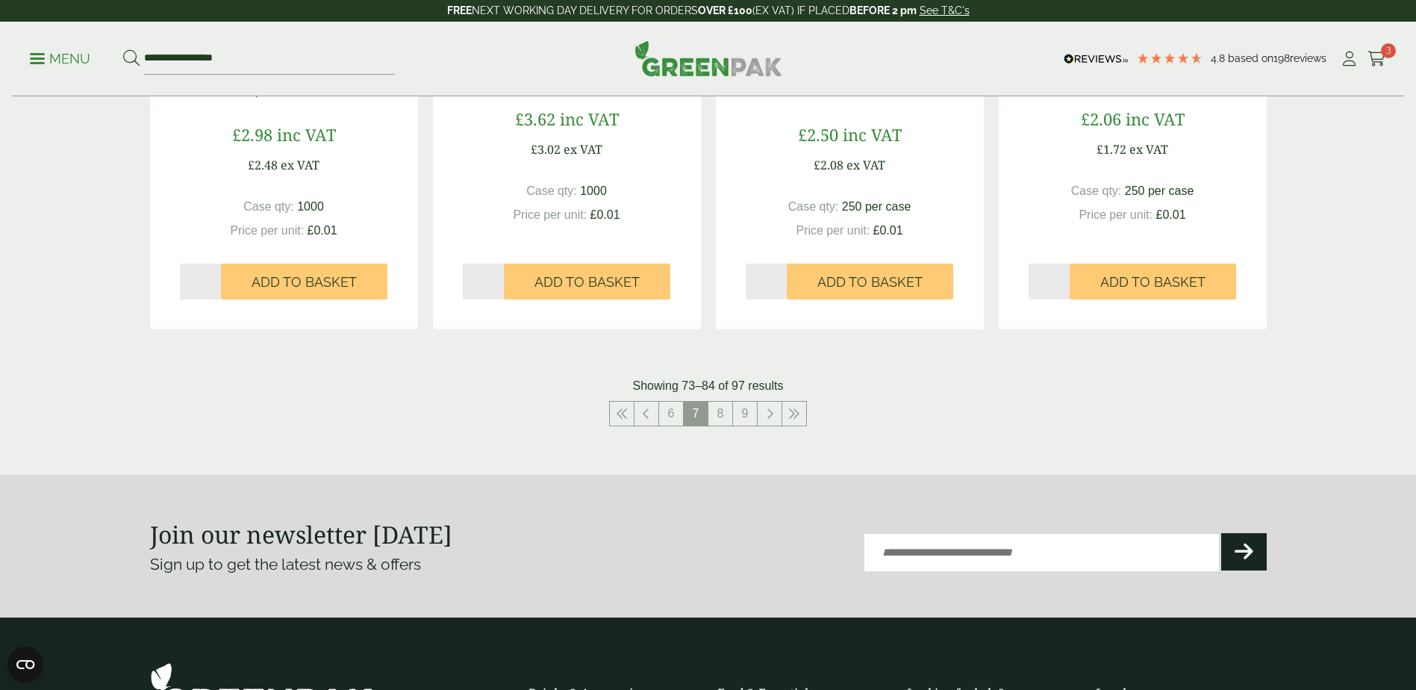
scroll to position [1493, 0]
click at [719, 417] on link "8" at bounding box center [721, 413] width 24 height 24
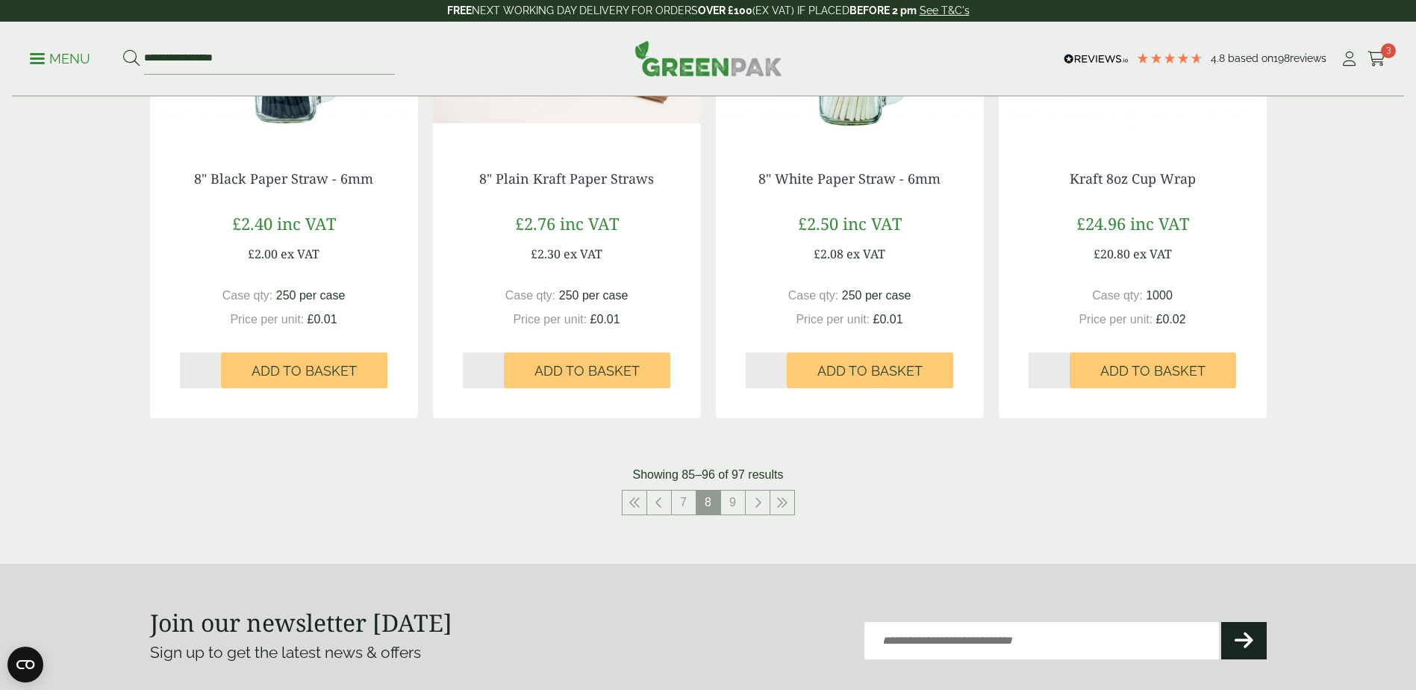
scroll to position [1493, 0]
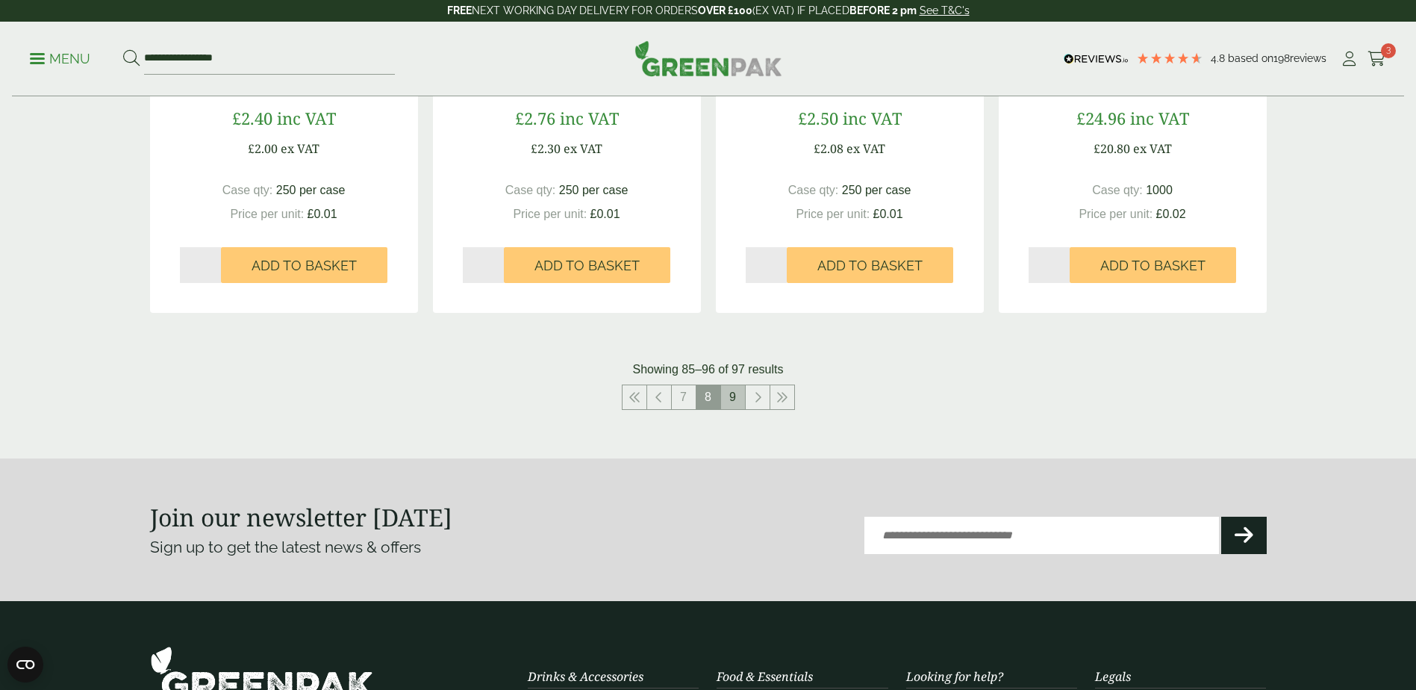
click at [733, 388] on link "9" at bounding box center [733, 397] width 24 height 24
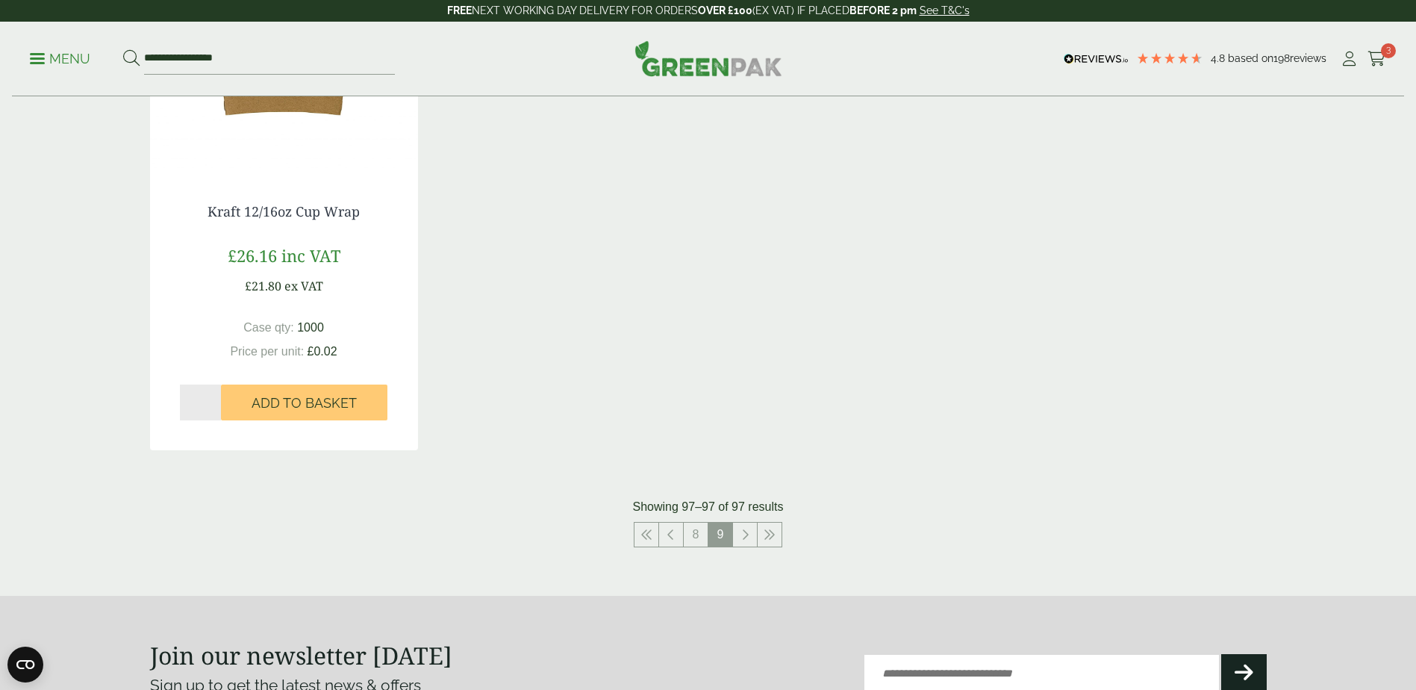
scroll to position [368, 0]
click at [259, 399] on span "Add to Basket" at bounding box center [304, 401] width 105 height 16
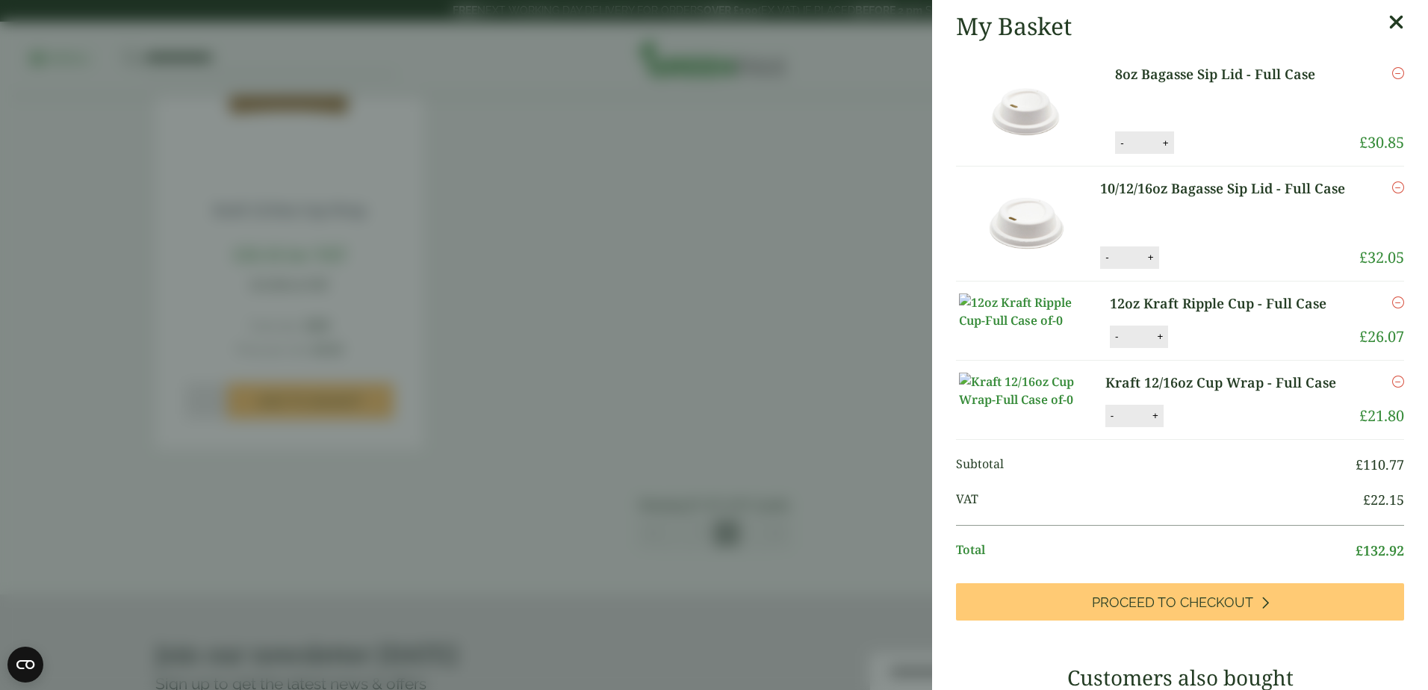
click at [123, 81] on aside "My Basket 8oz Bagasse Sip Lid - Full Case 8oz Bagasse Sip Lid - Full Case quant…" at bounding box center [714, 345] width 1428 height 690
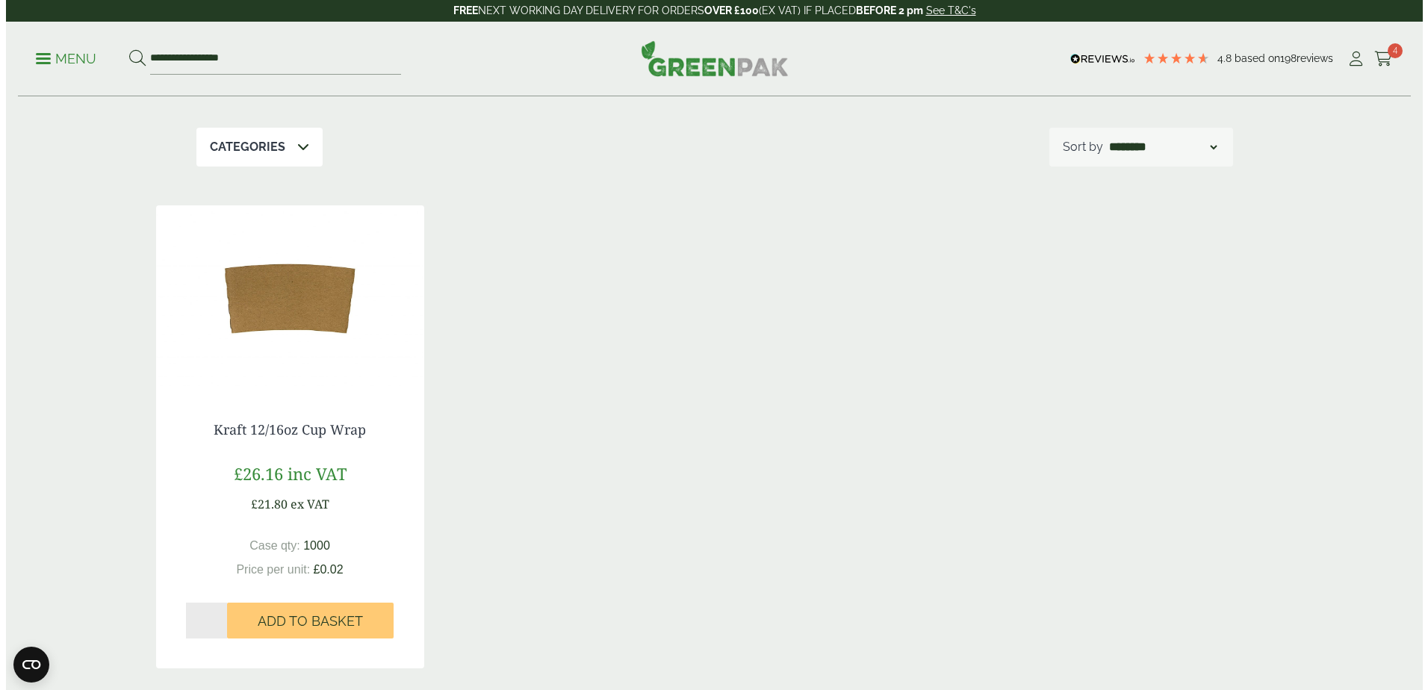
scroll to position [0, 0]
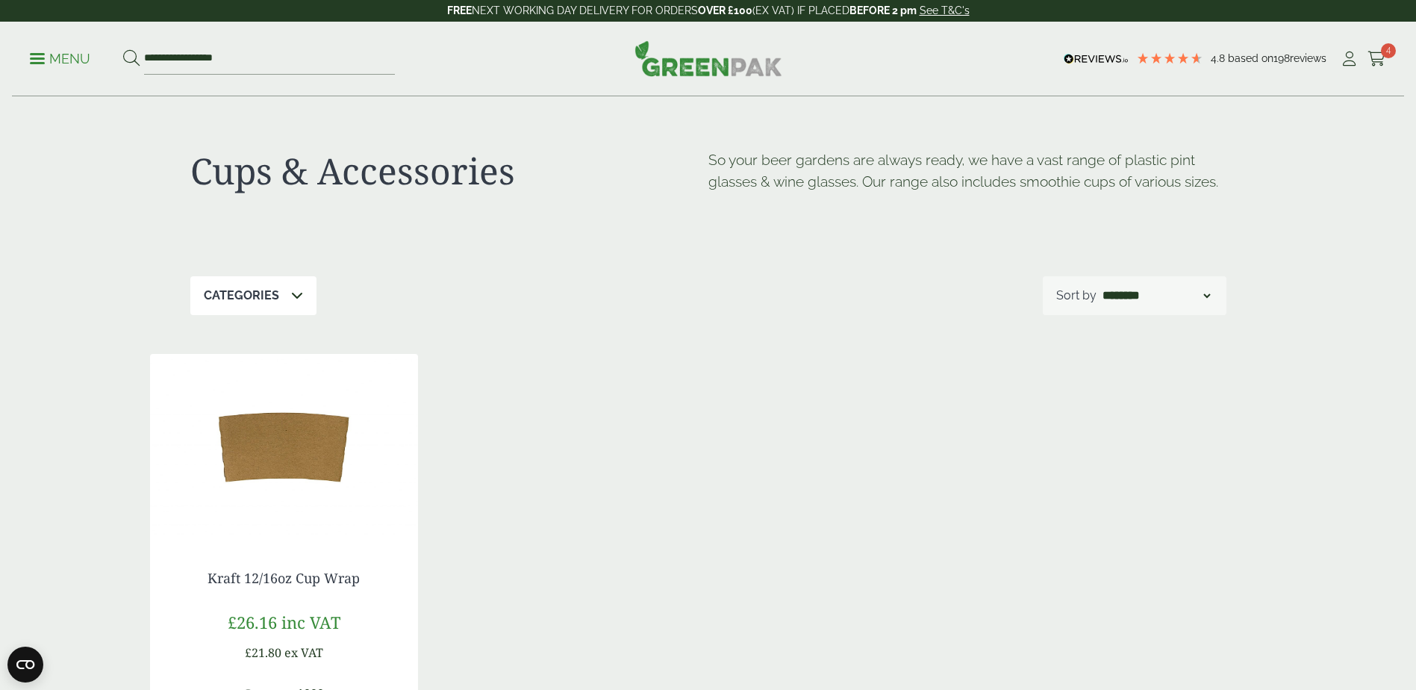
click at [61, 59] on p "Menu" at bounding box center [60, 59] width 60 height 18
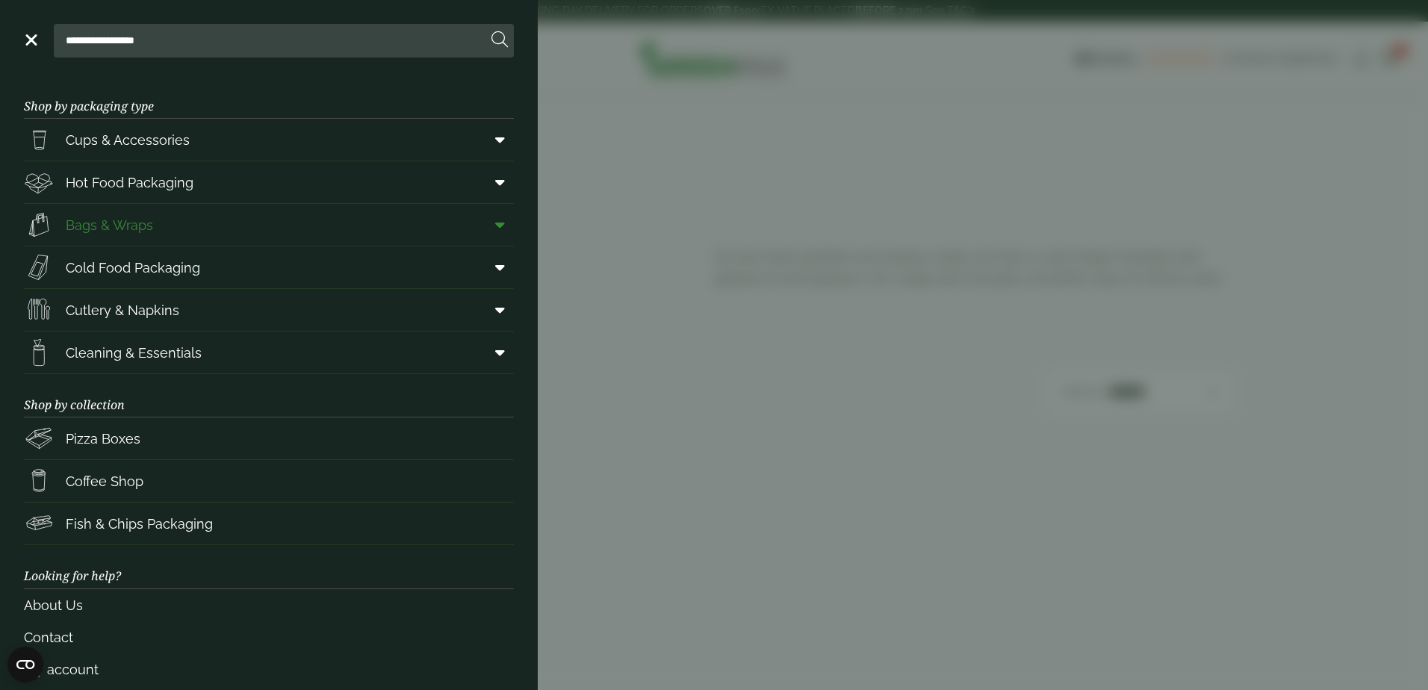
click at [108, 221] on span "Bags & Wraps" at bounding box center [109, 225] width 87 height 20
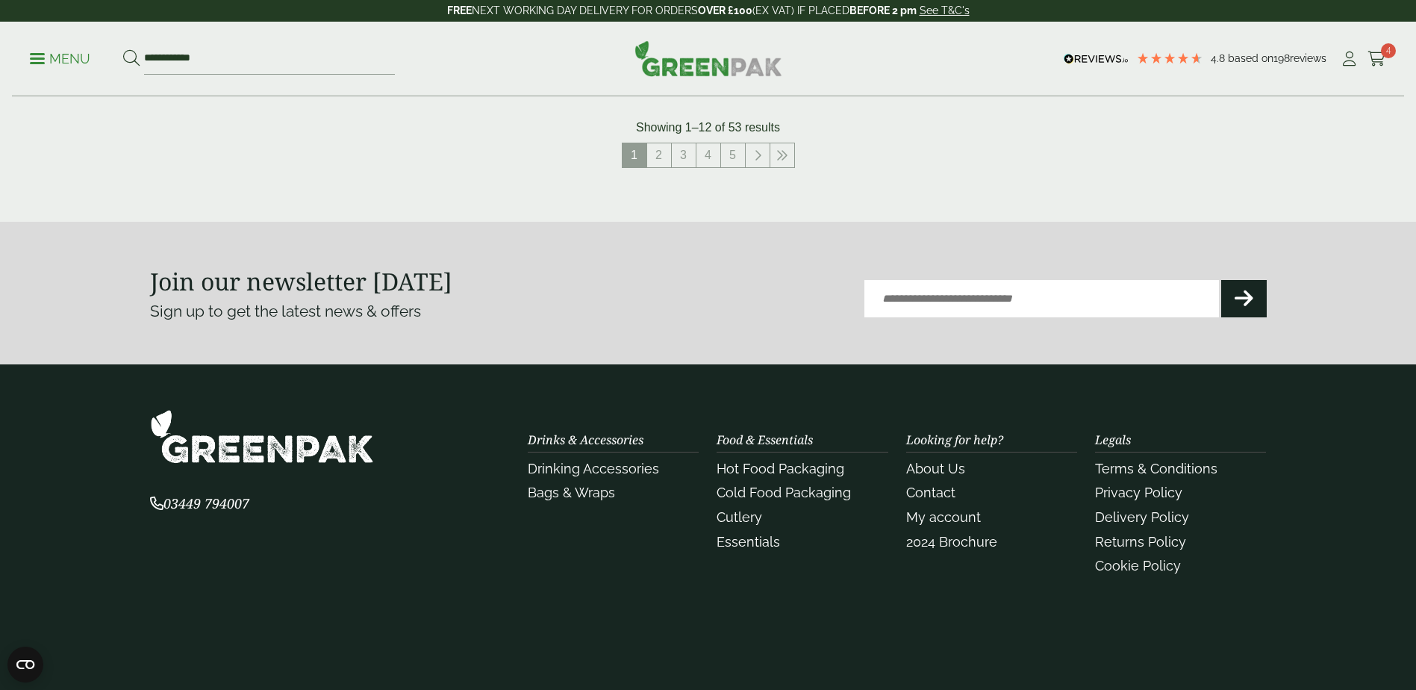
scroll to position [1792, 0]
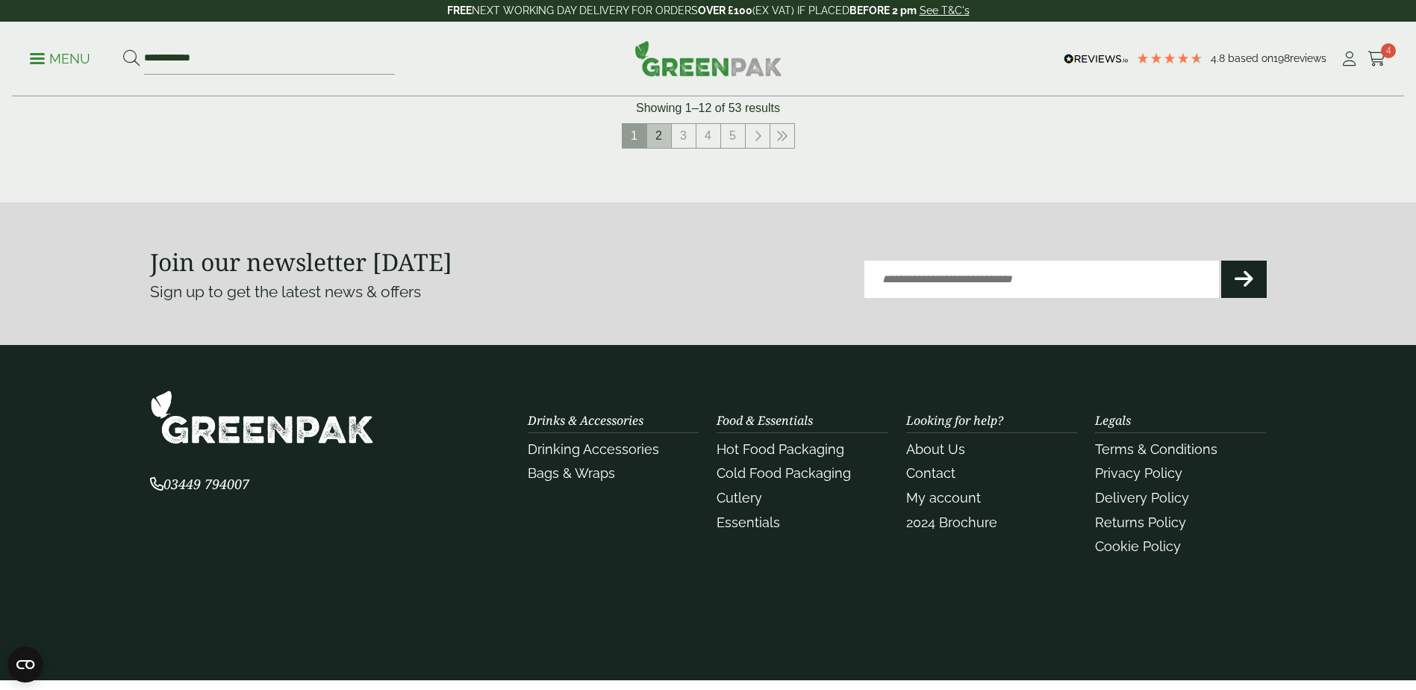
click at [660, 144] on link "2" at bounding box center [659, 136] width 24 height 24
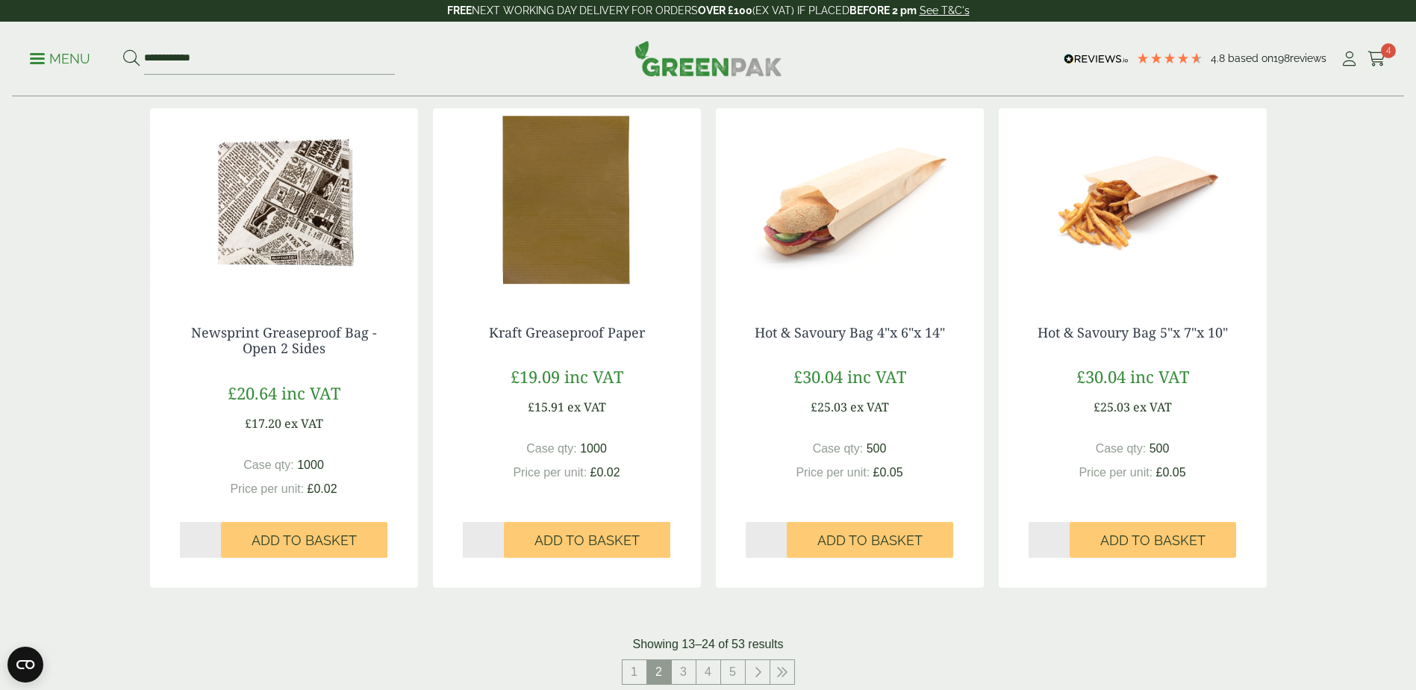
scroll to position [1344, 0]
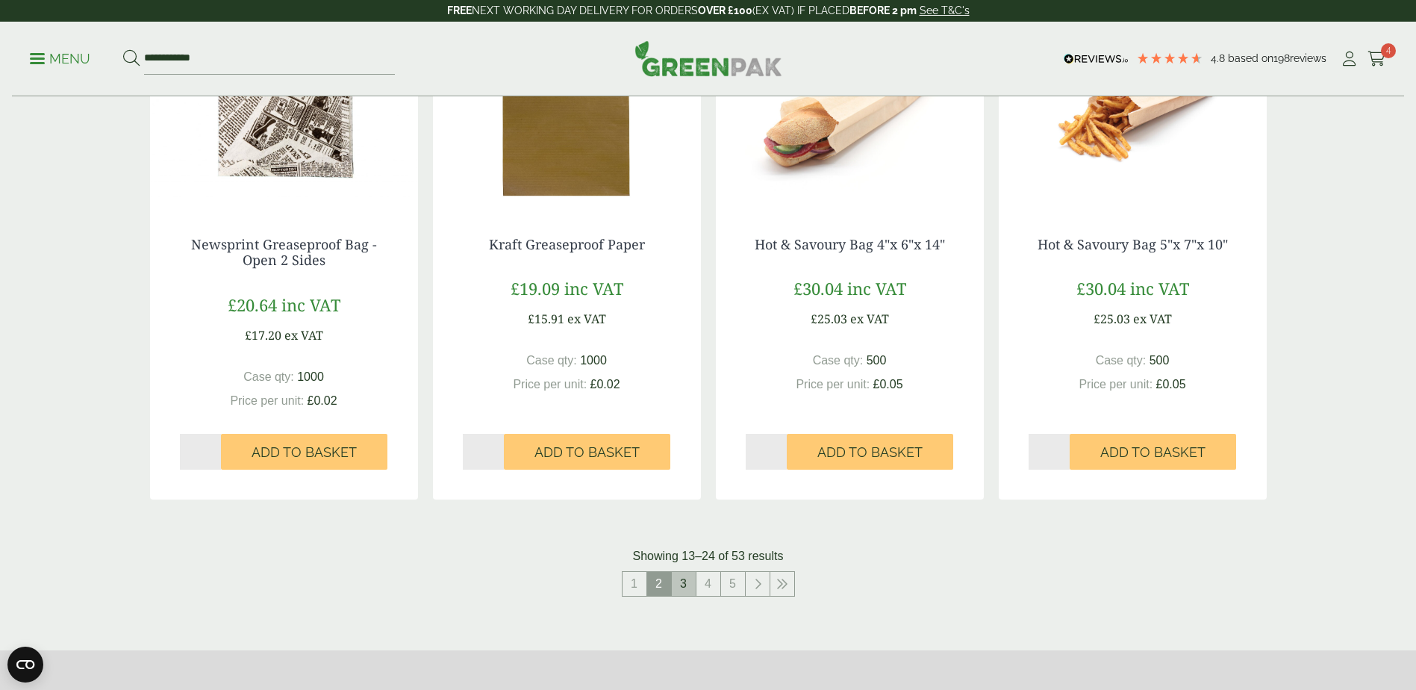
click at [685, 581] on link "3" at bounding box center [684, 584] width 24 height 24
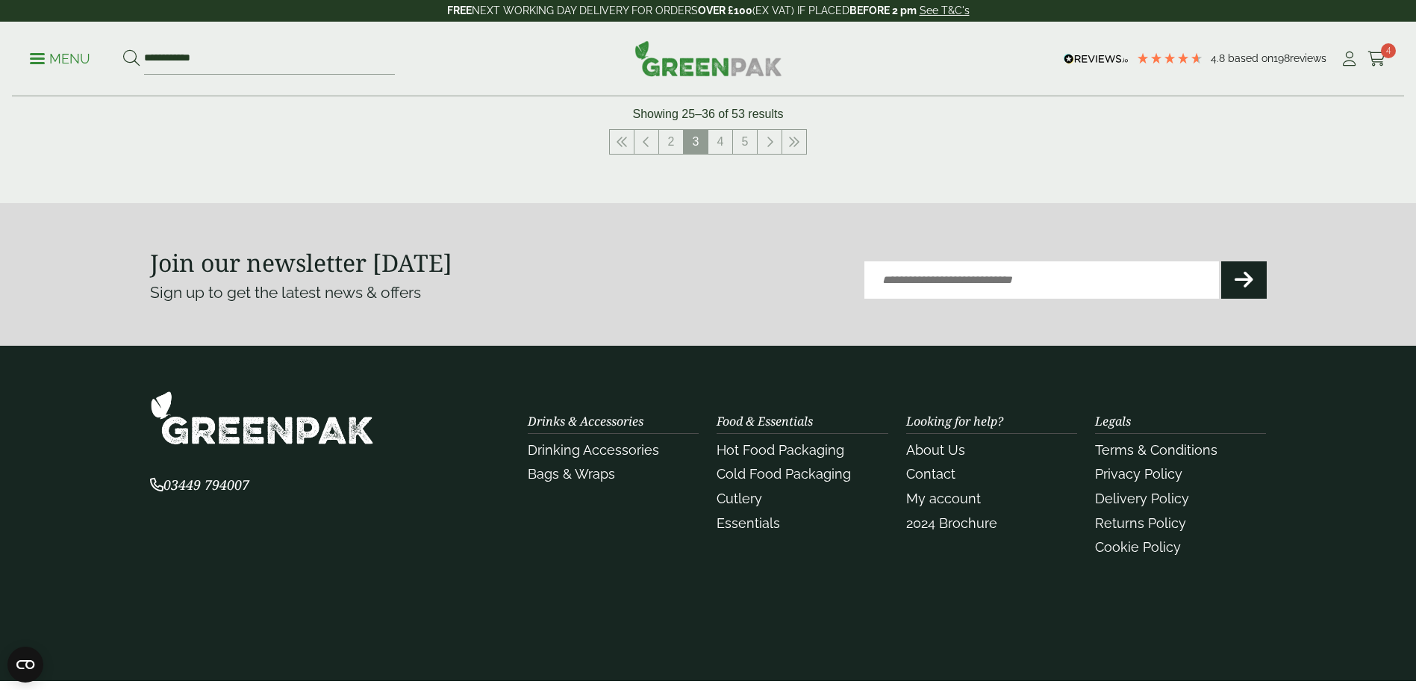
scroll to position [1792, 0]
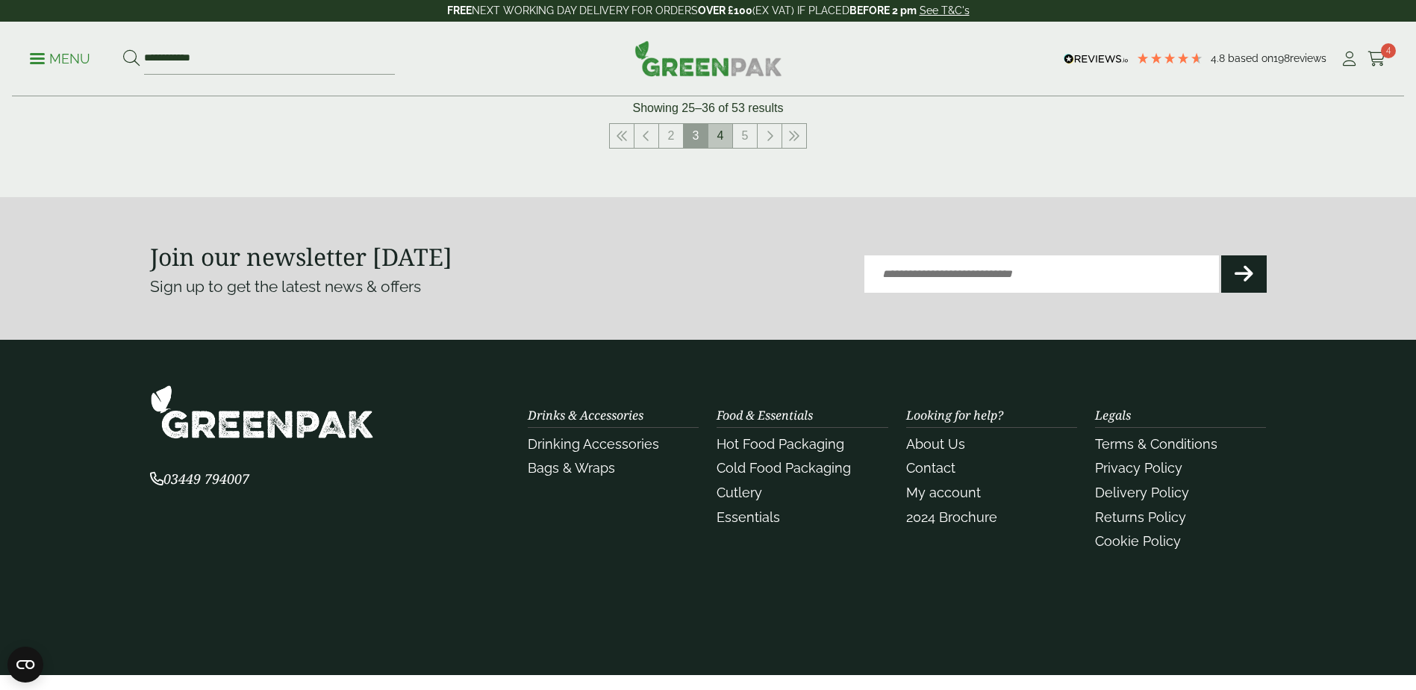
click at [723, 139] on link "4" at bounding box center [721, 136] width 24 height 24
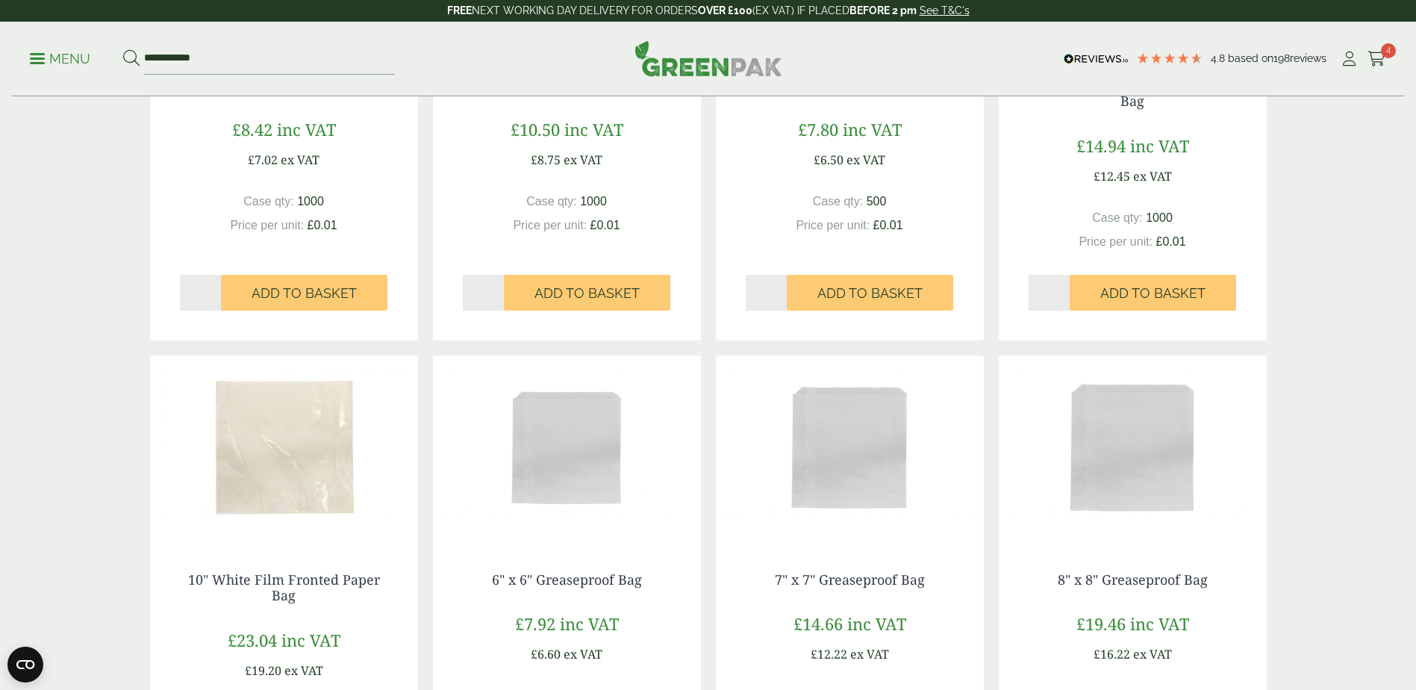
scroll to position [1195, 0]
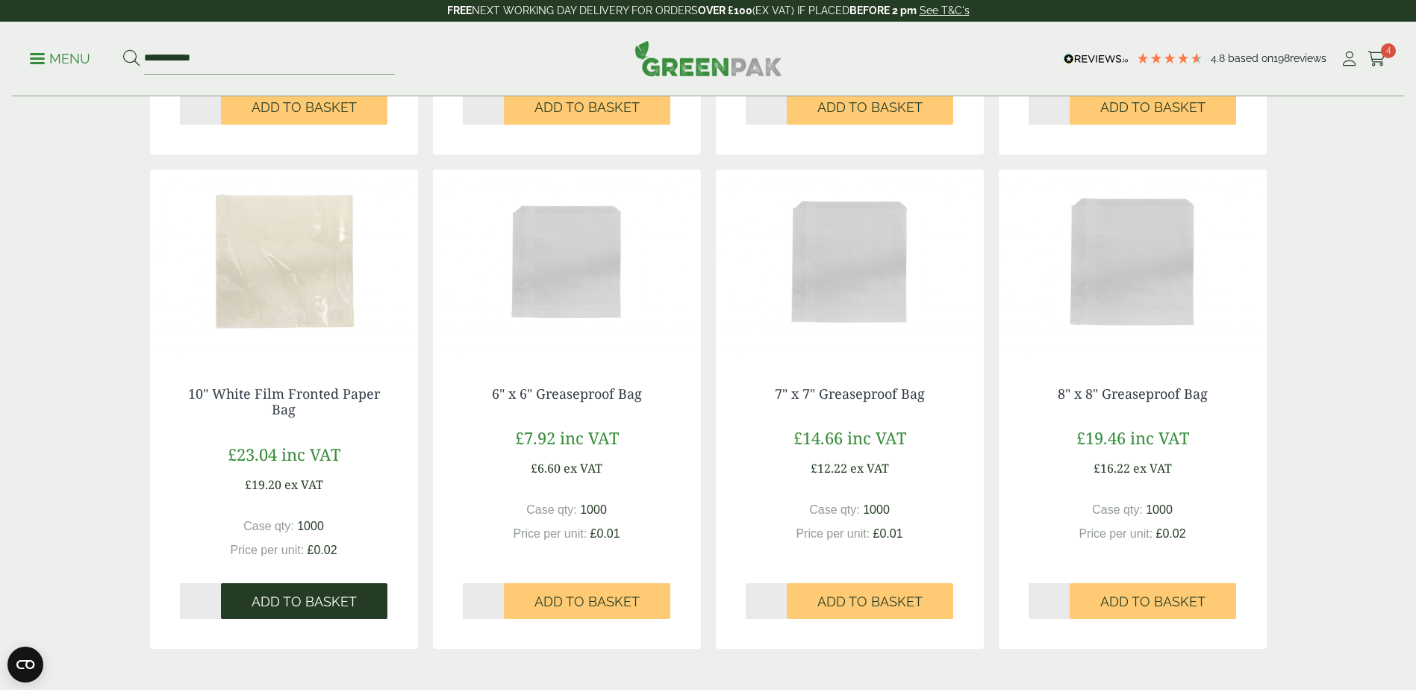
click at [276, 599] on span "Add to Basket" at bounding box center [304, 602] width 105 height 16
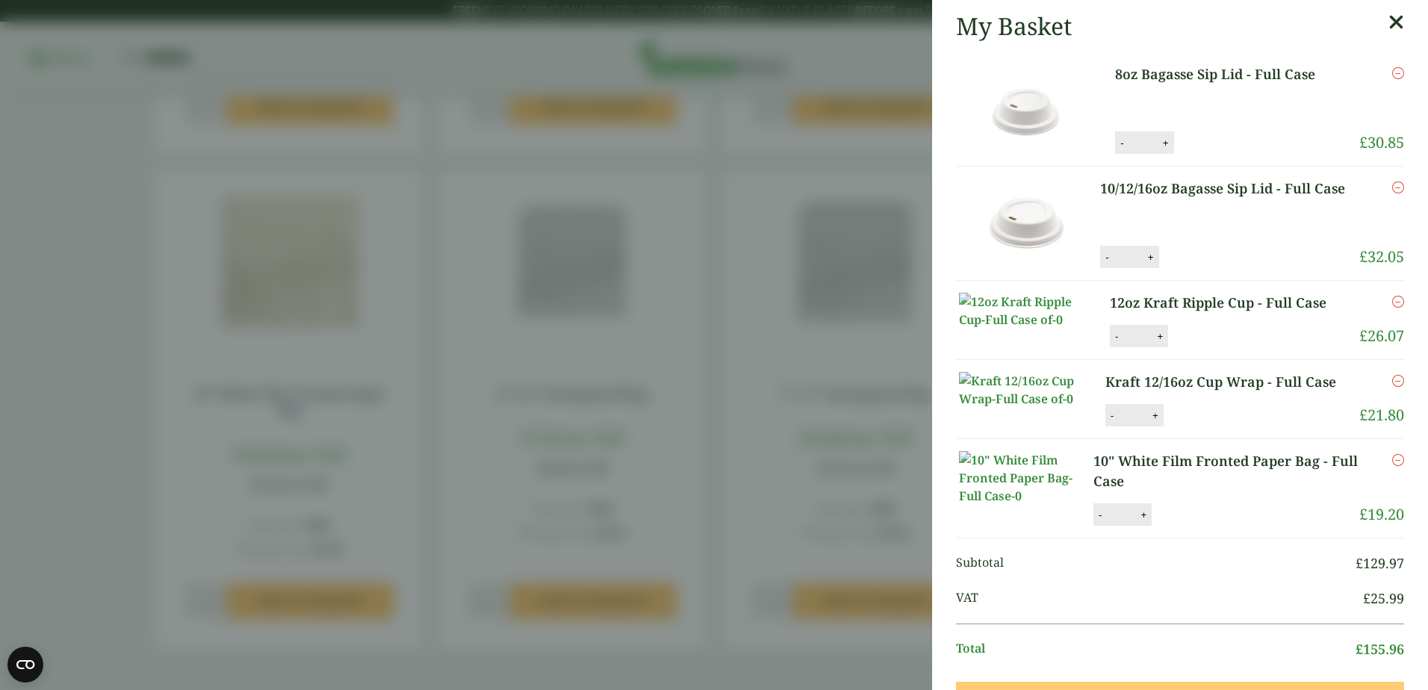
click at [610, 499] on aside "My Basket 8oz Bagasse Sip Lid - Full Case 8oz Bagasse Sip Lid - Full Case quant…" at bounding box center [714, 345] width 1428 height 690
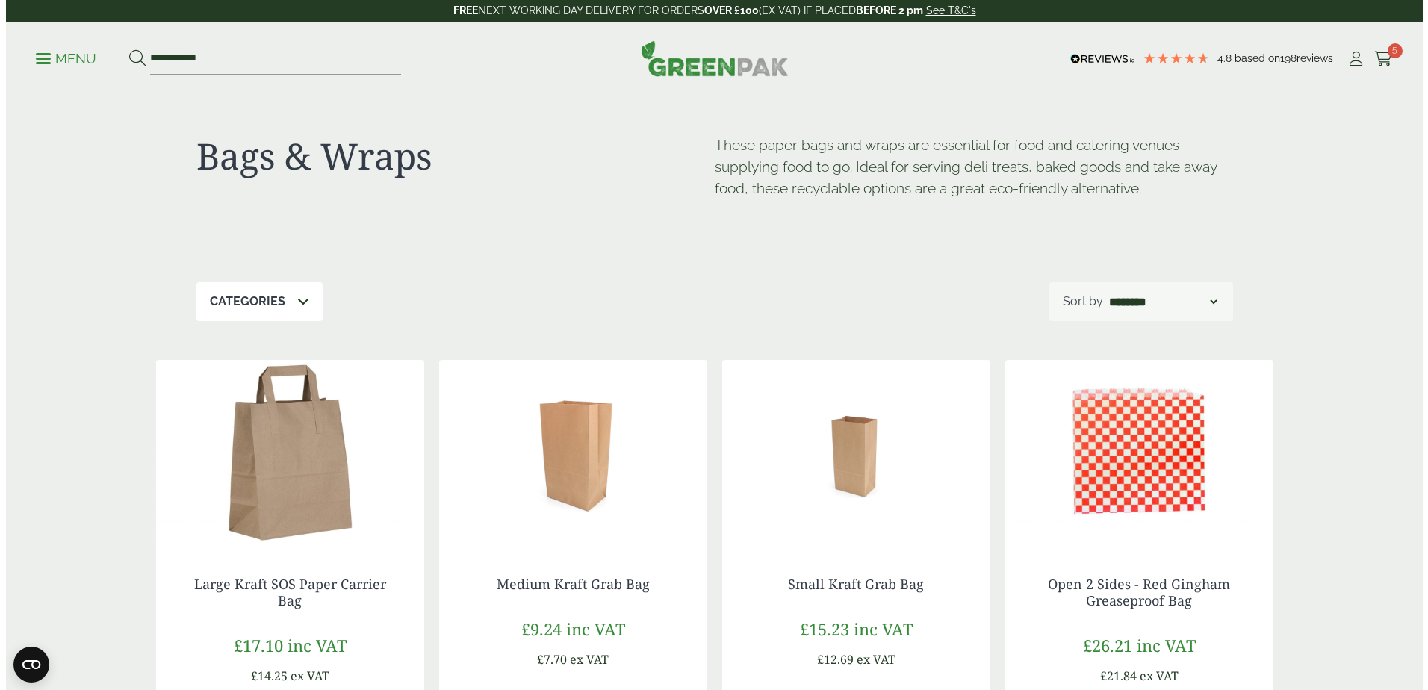
scroll to position [0, 0]
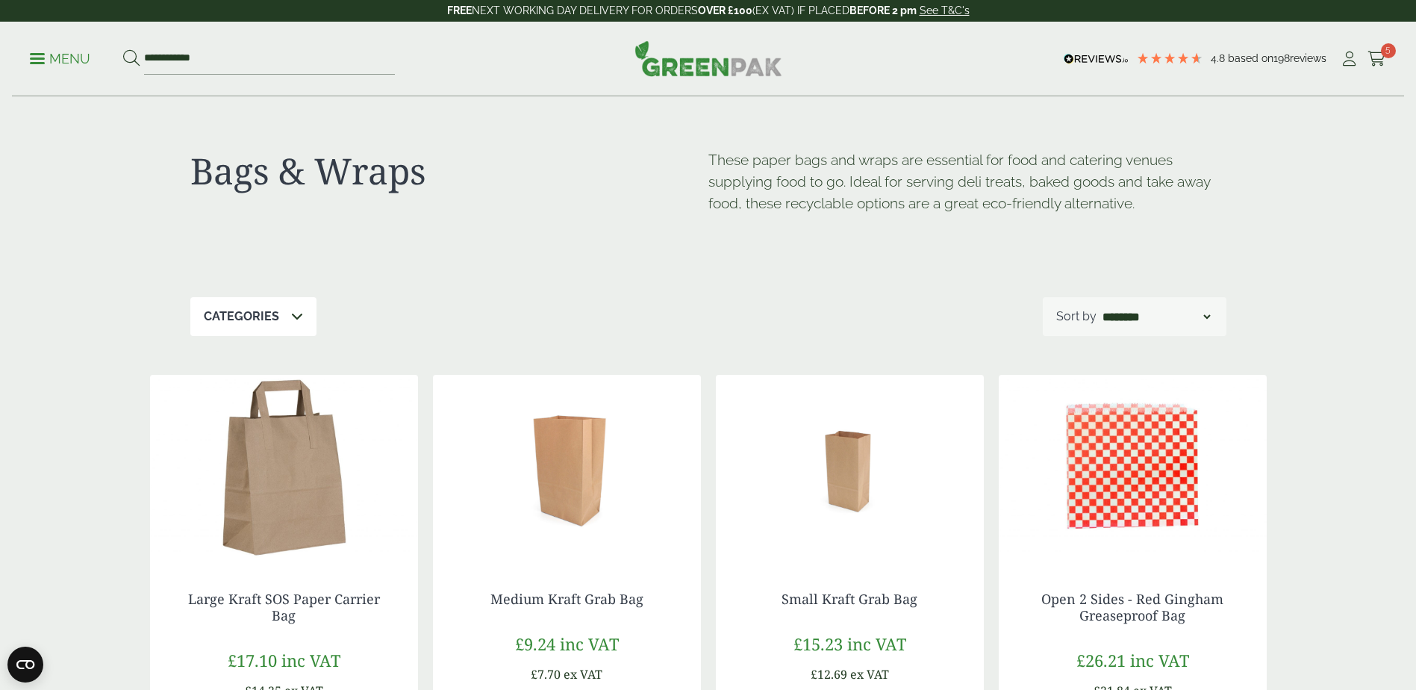
click at [46, 58] on p "Menu" at bounding box center [60, 59] width 60 height 18
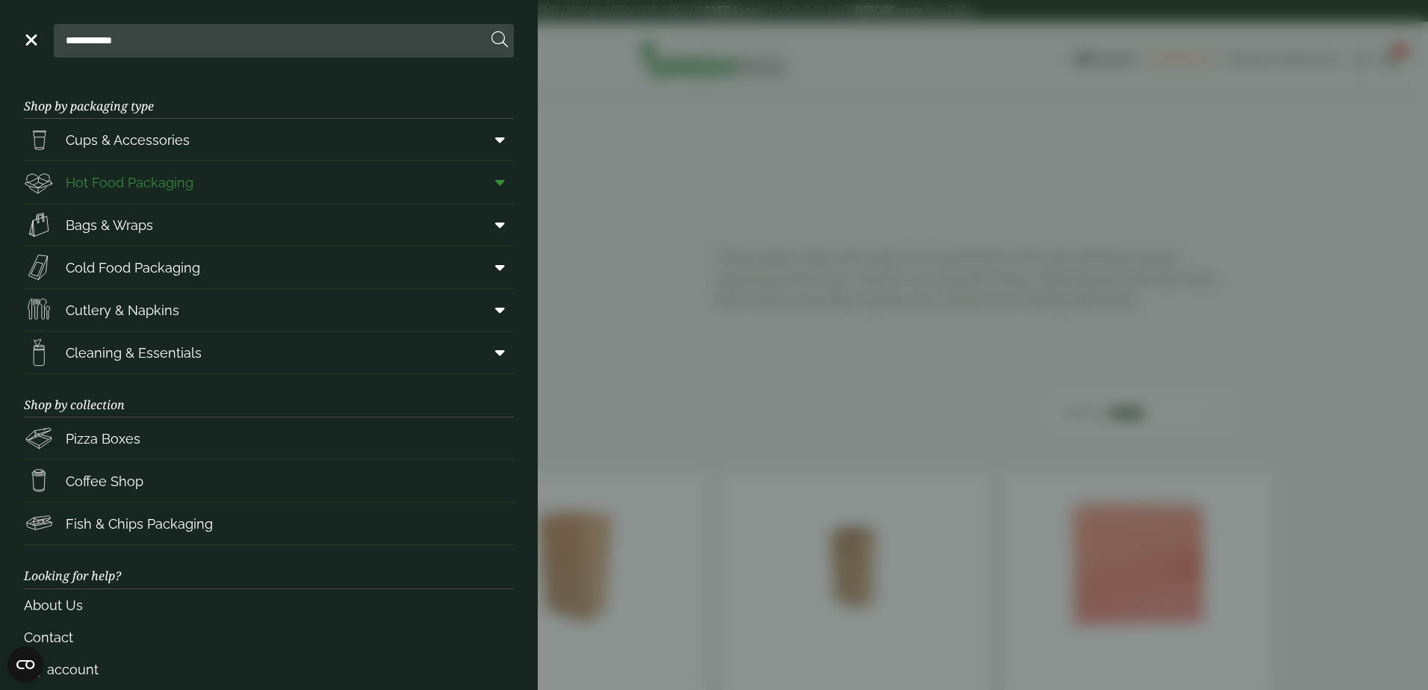
click at [126, 188] on span "Hot Food Packaging" at bounding box center [130, 182] width 128 height 20
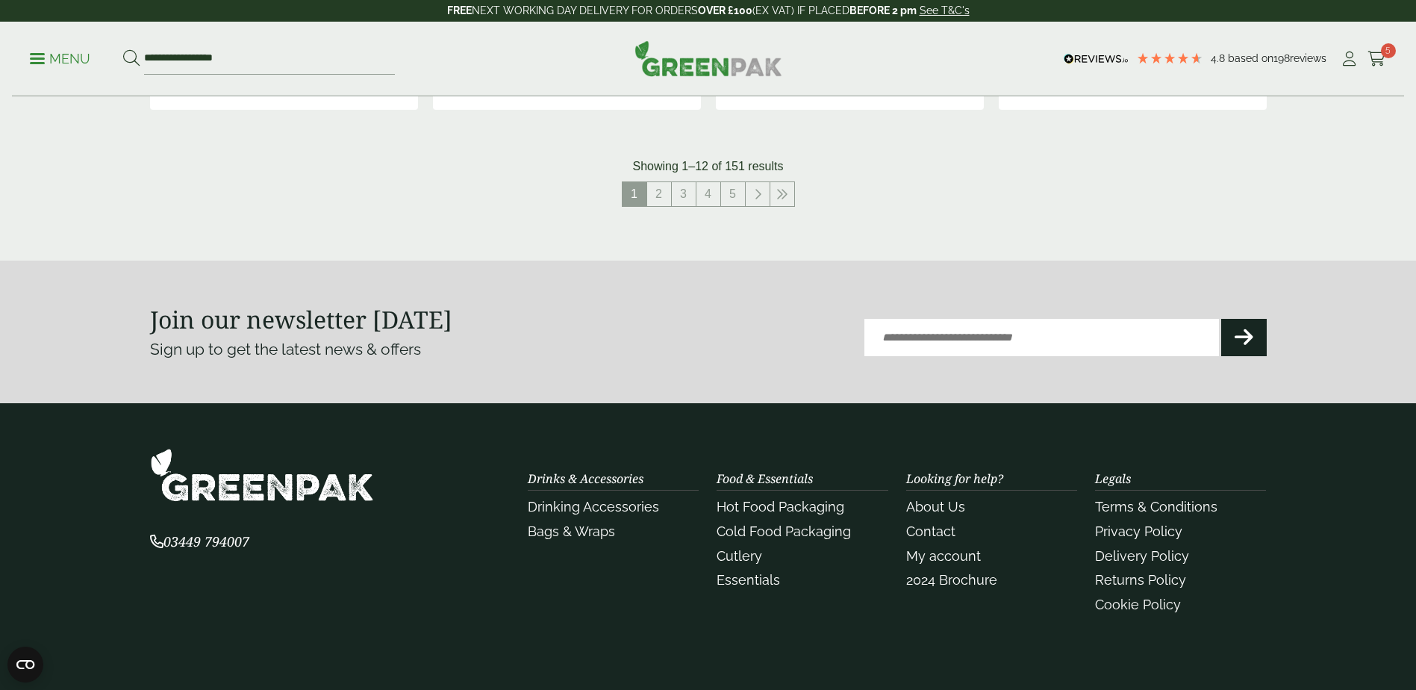
scroll to position [1643, 0]
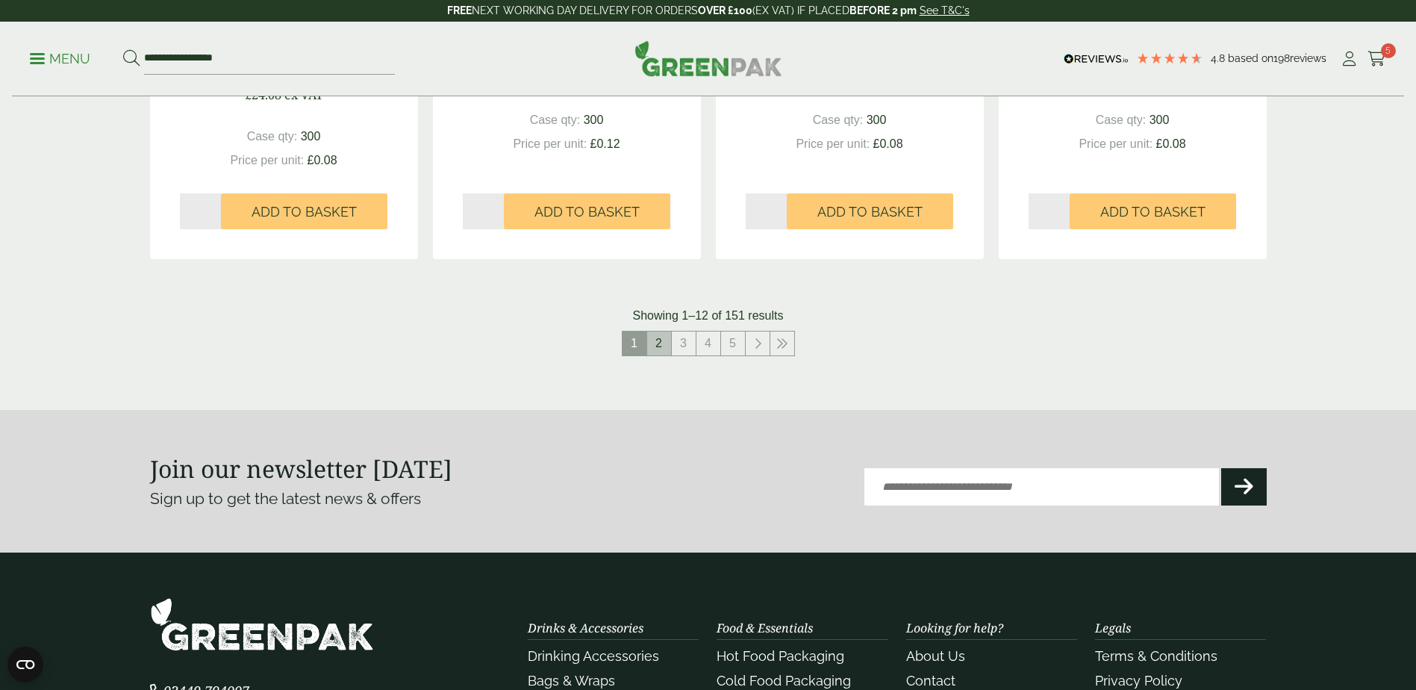
click at [659, 334] on link "2" at bounding box center [659, 344] width 24 height 24
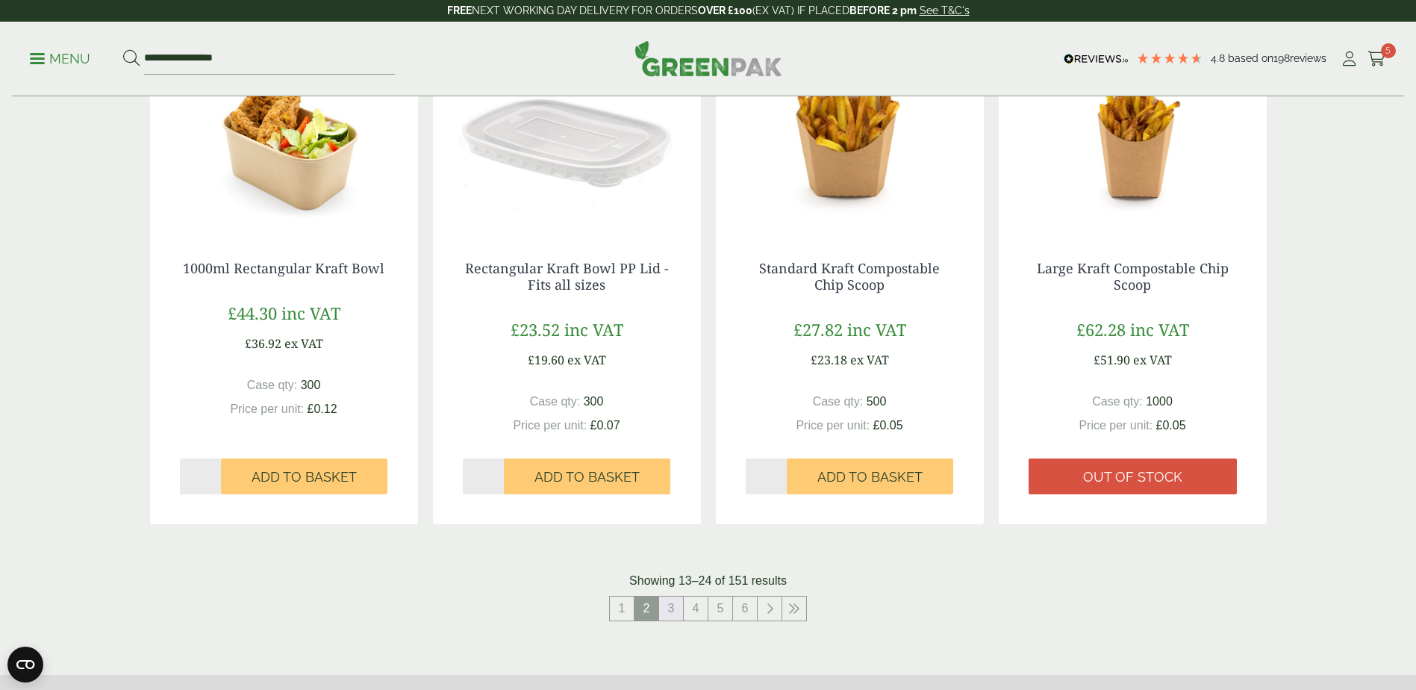
scroll to position [1493, 0]
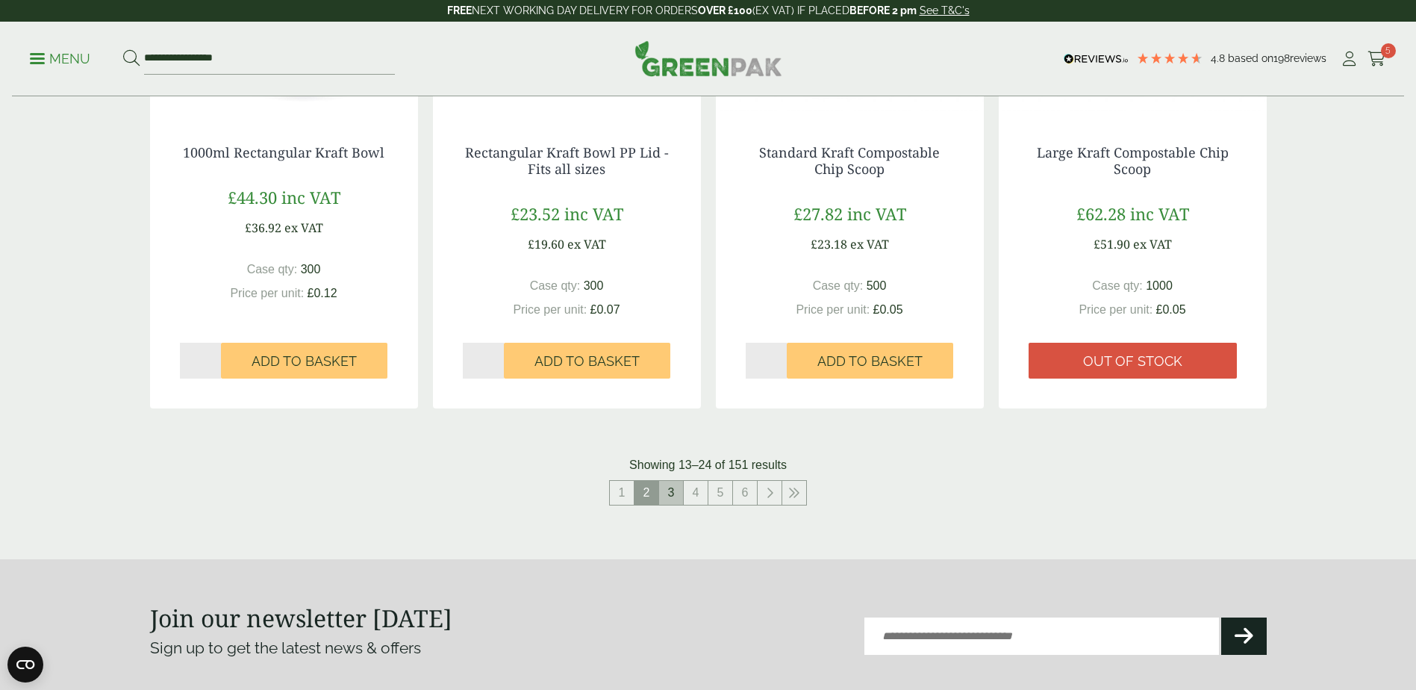
click at [667, 488] on link "3" at bounding box center [671, 493] width 24 height 24
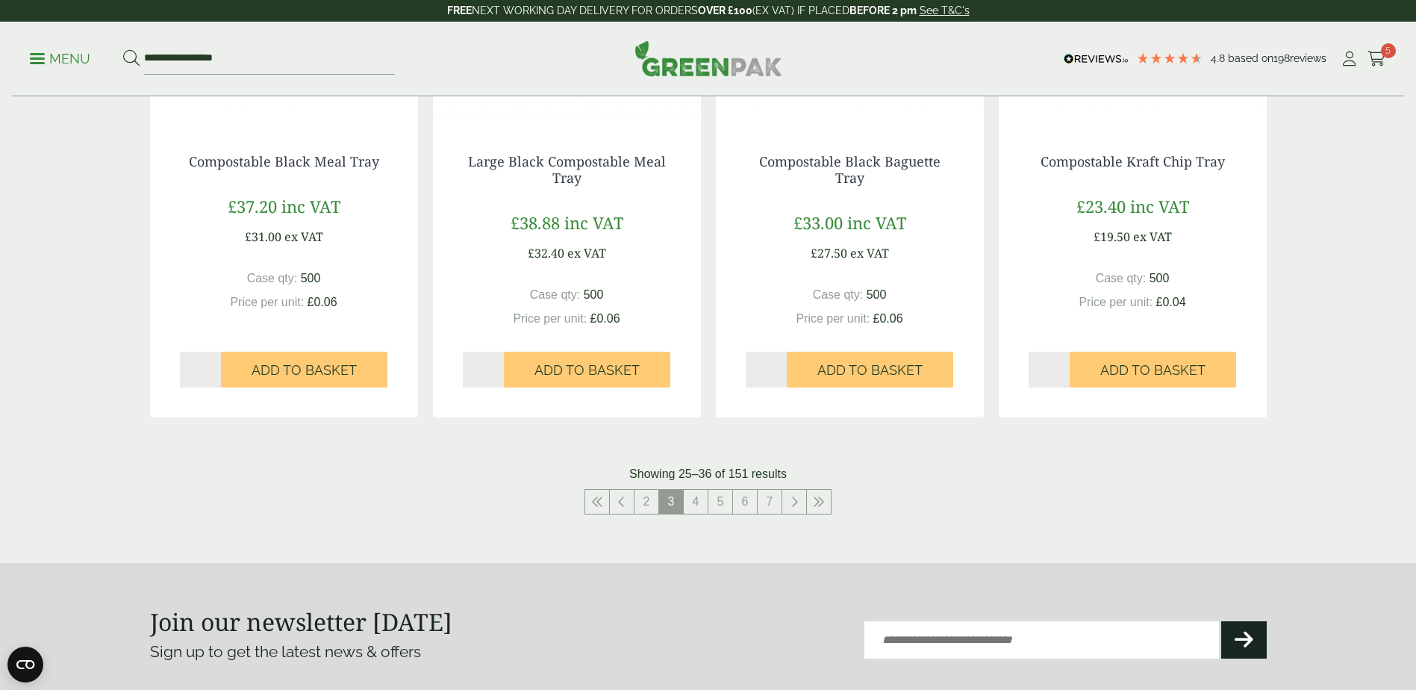
scroll to position [1493, 0]
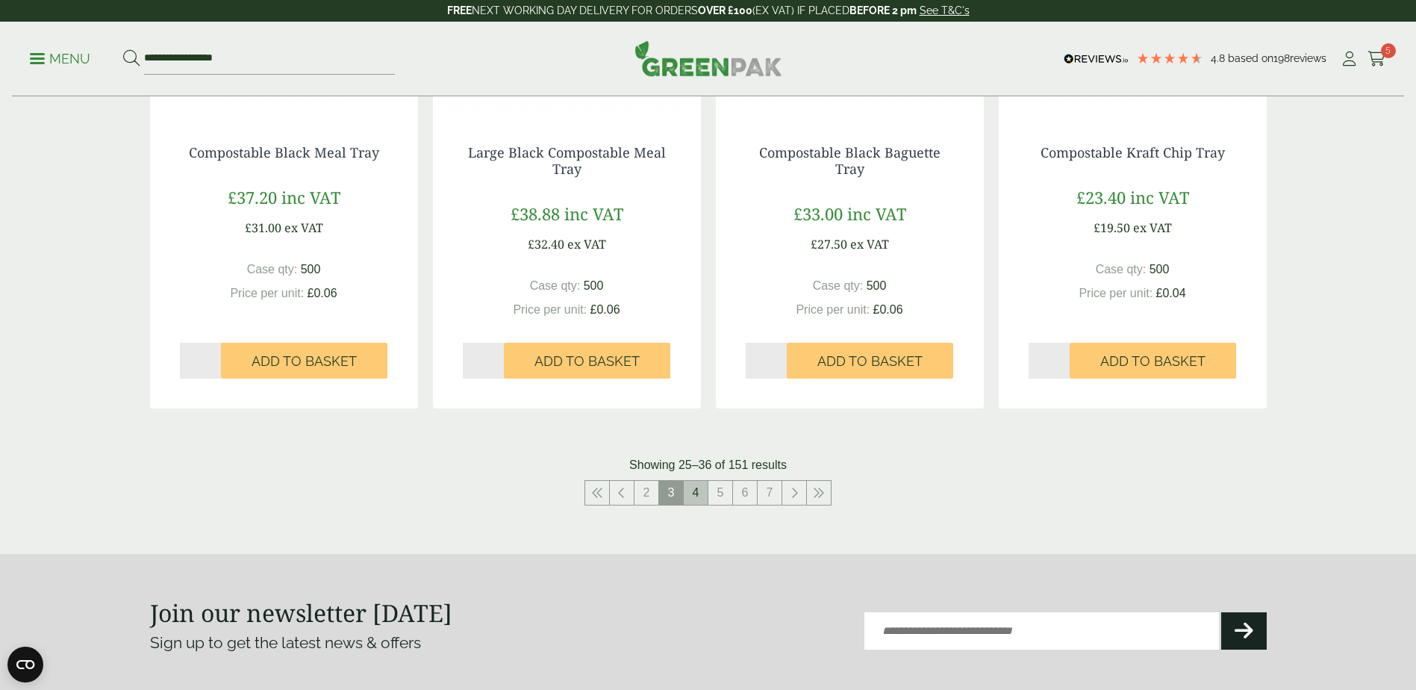
click at [704, 497] on link "4" at bounding box center [696, 493] width 24 height 24
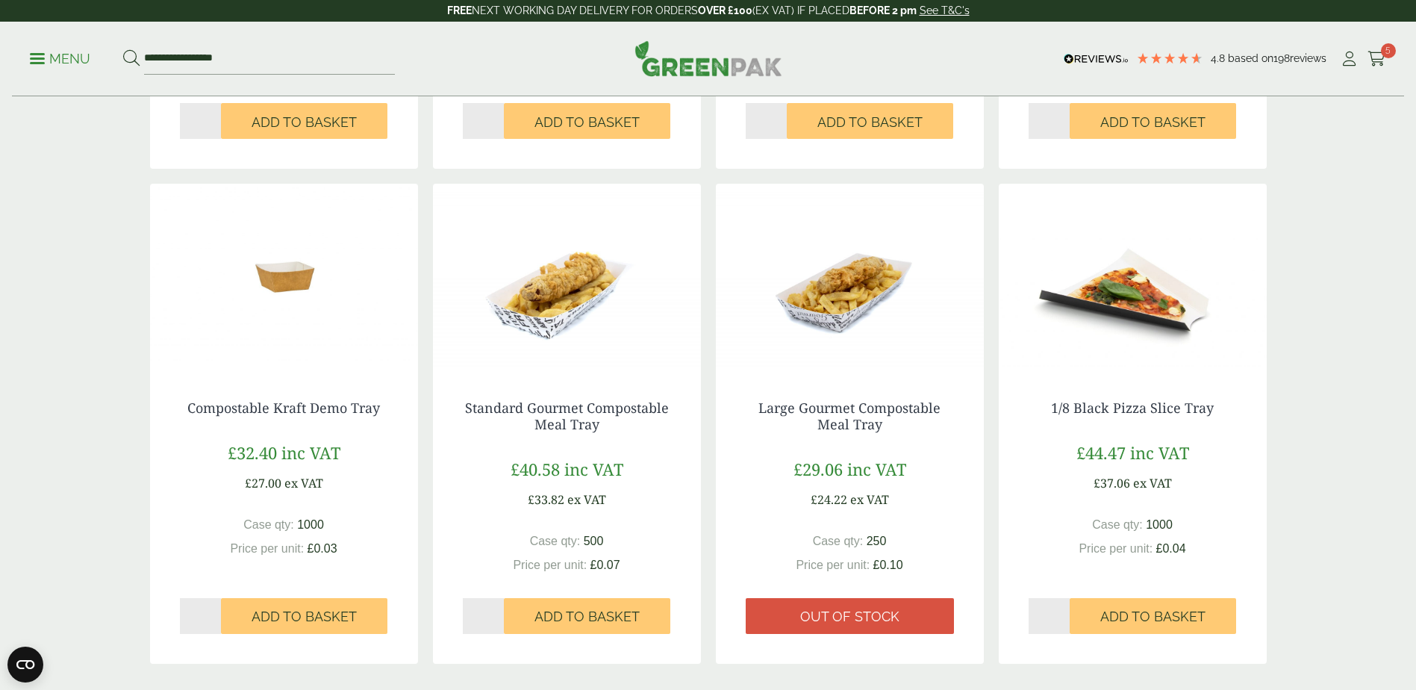
scroll to position [1344, 0]
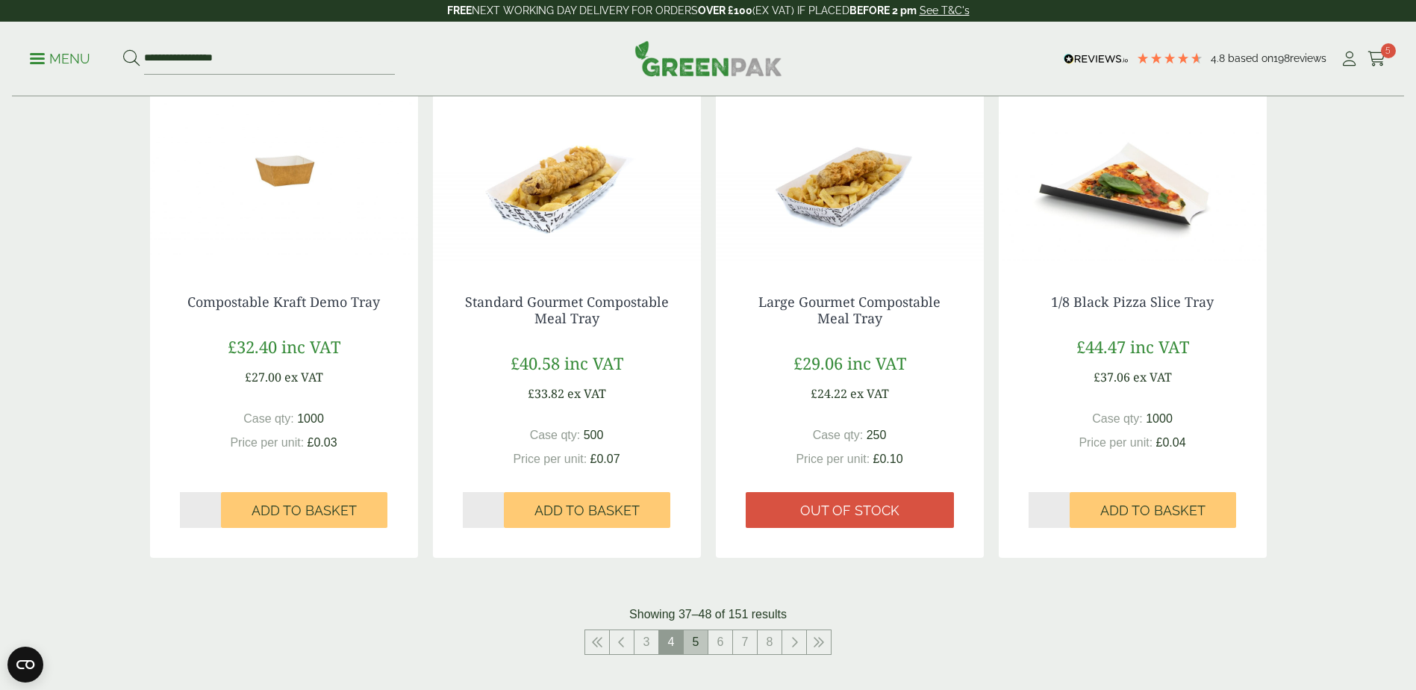
click at [694, 643] on link "5" at bounding box center [696, 642] width 24 height 24
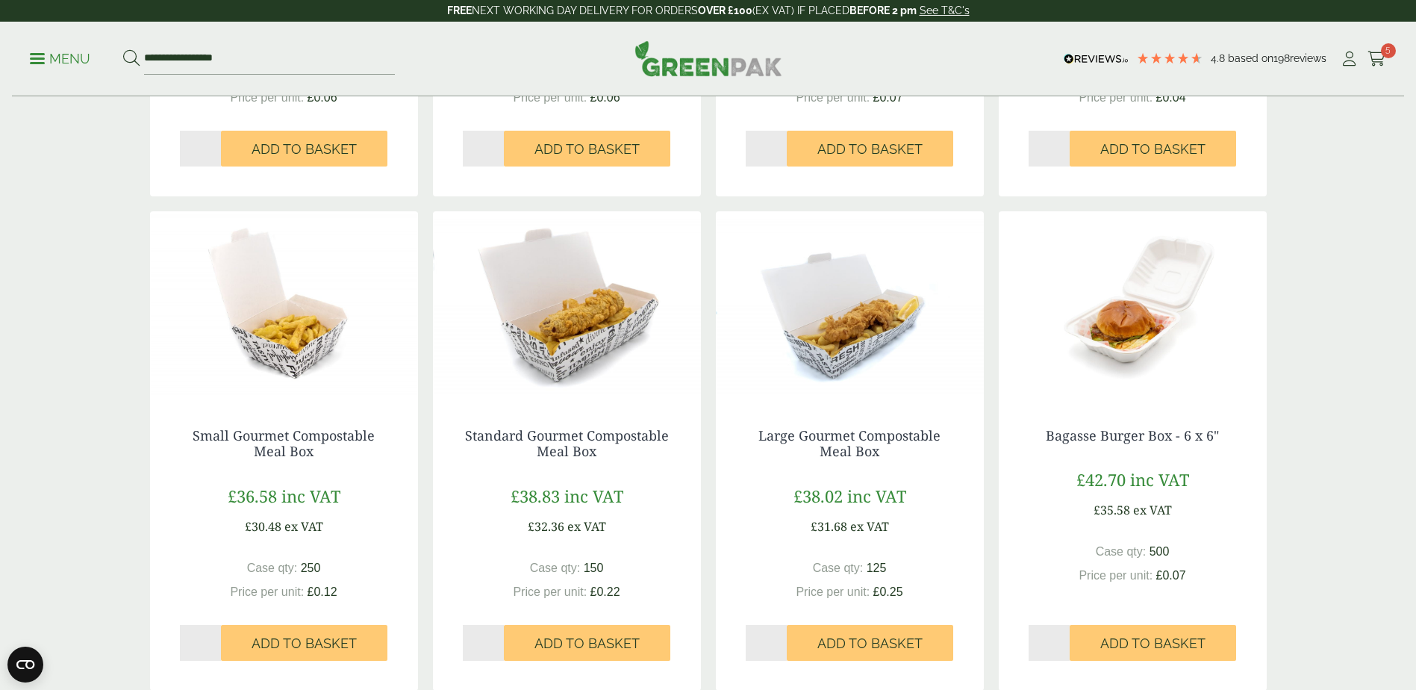
scroll to position [1344, 0]
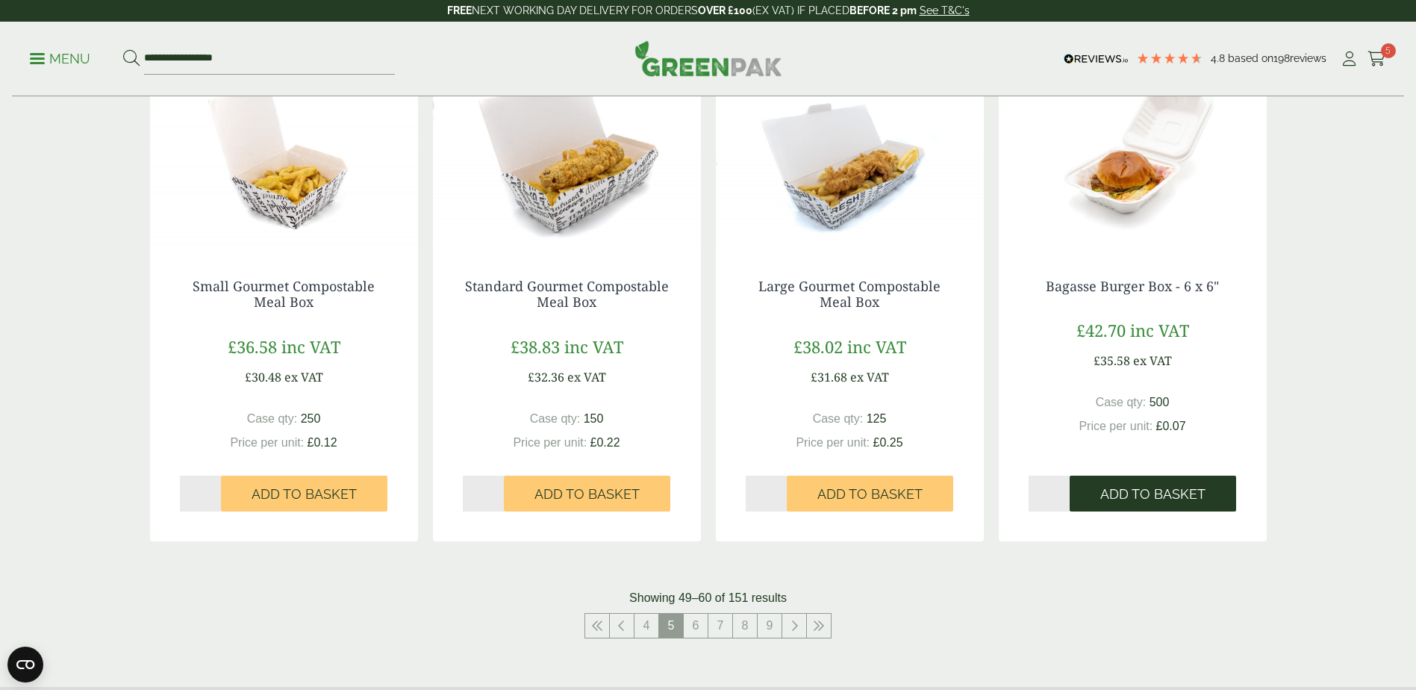
click at [1128, 497] on span "Add to Basket" at bounding box center [1153, 494] width 105 height 16
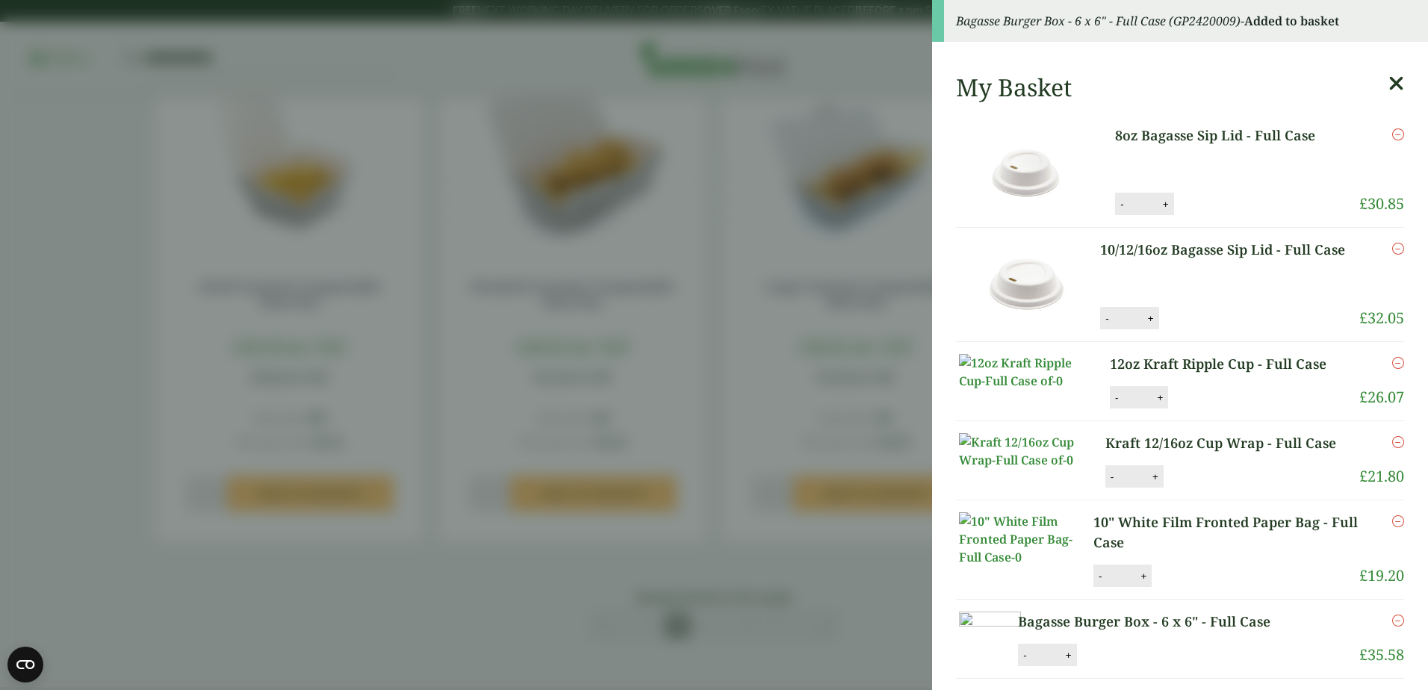
click at [762, 576] on aside "Bagasse Burger Box - 6 x 6" - Full Case (GP2420009) - Added to basket My Basket…" at bounding box center [714, 345] width 1428 height 690
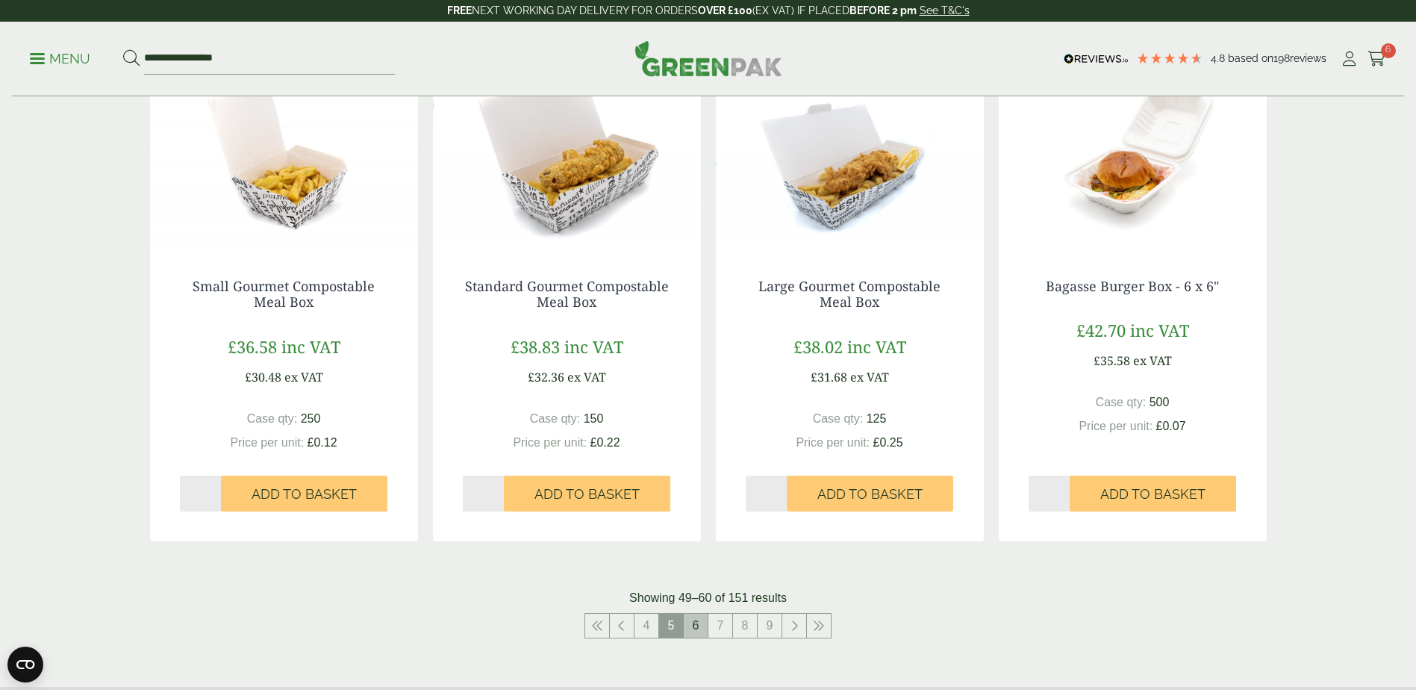
click at [700, 629] on link "6" at bounding box center [696, 626] width 24 height 24
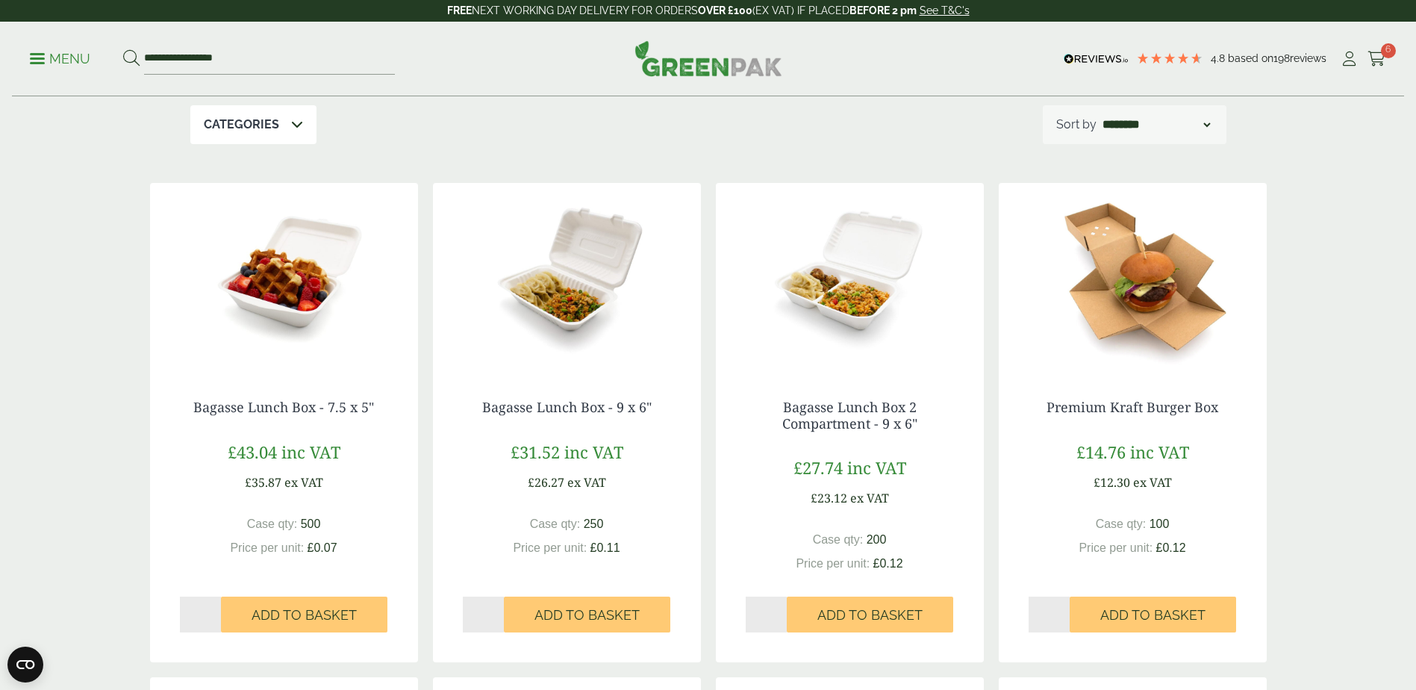
scroll to position [299, 0]
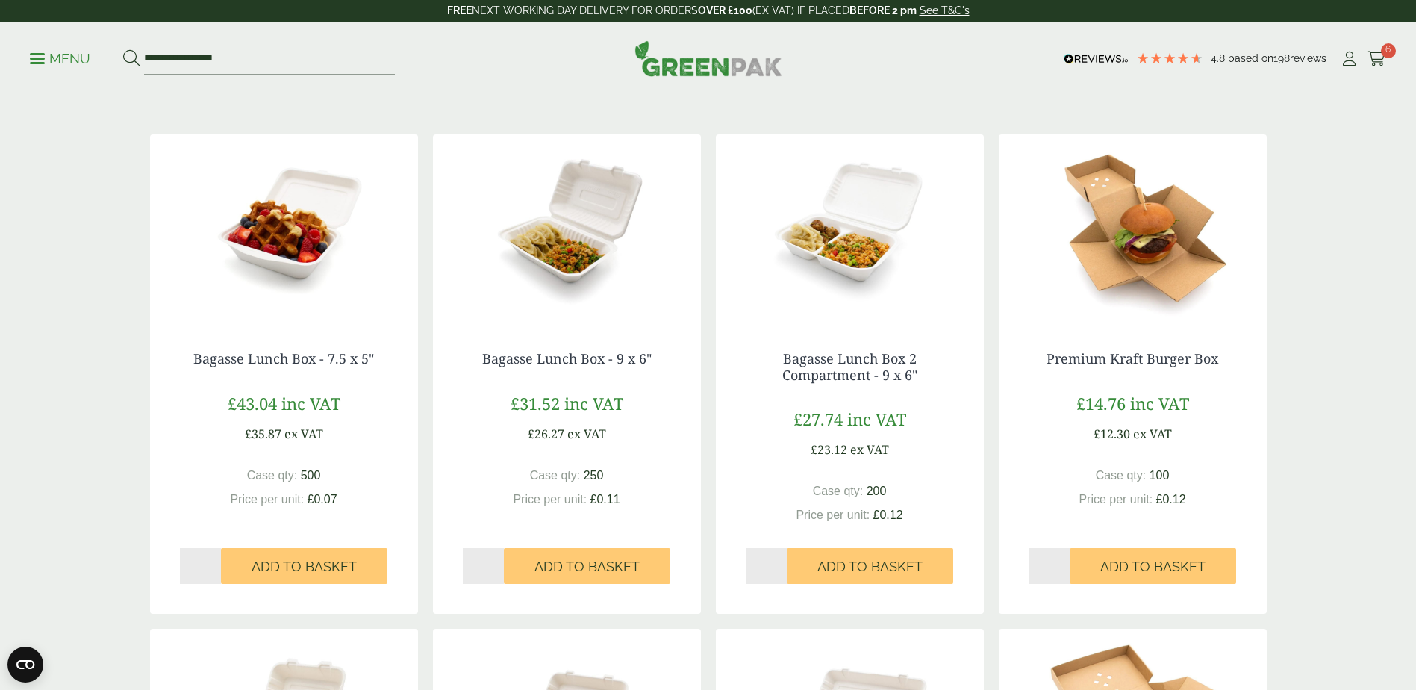
type input "*"
click at [496, 565] on input "*" at bounding box center [484, 566] width 42 height 36
click at [549, 571] on span "Add to Basket" at bounding box center [587, 566] width 105 height 16
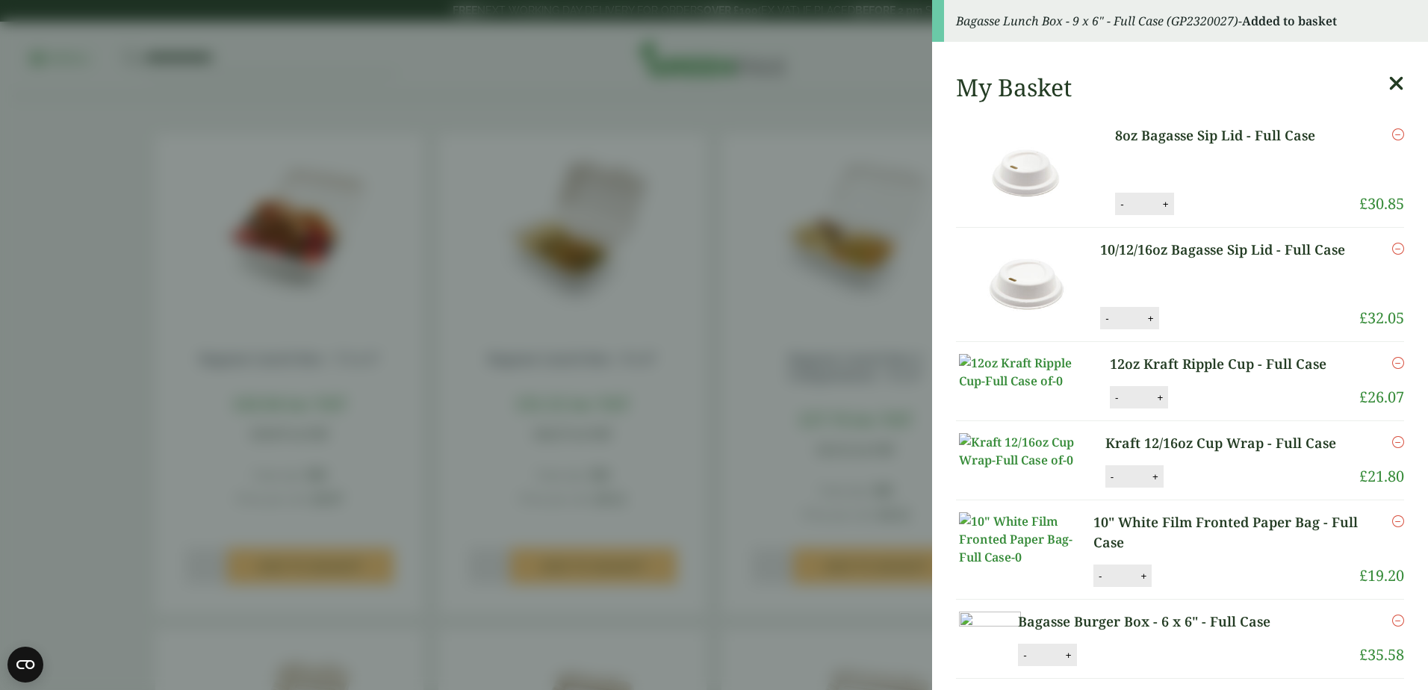
click at [445, 606] on aside "Bagasse Lunch Box - 9 x 6" - Full Case (GP2320027) - Added to basket My Basket …" at bounding box center [714, 345] width 1428 height 690
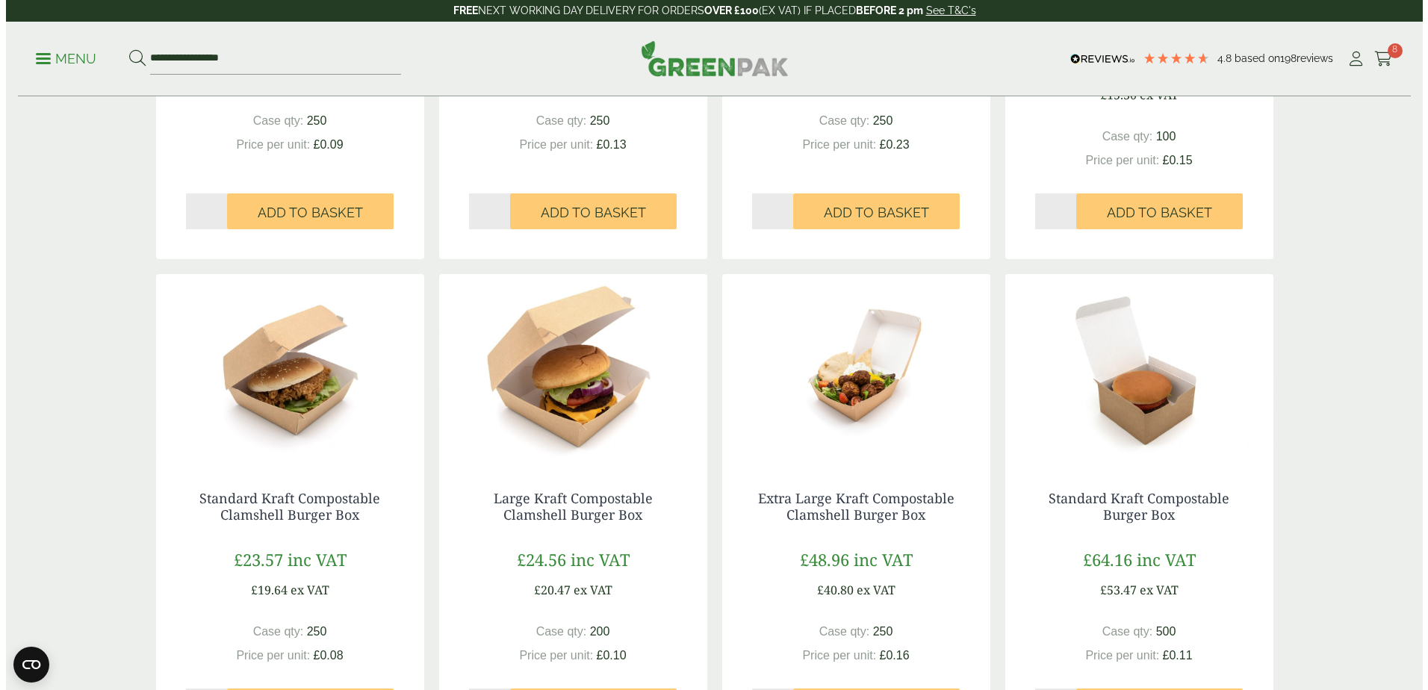
scroll to position [1195, 0]
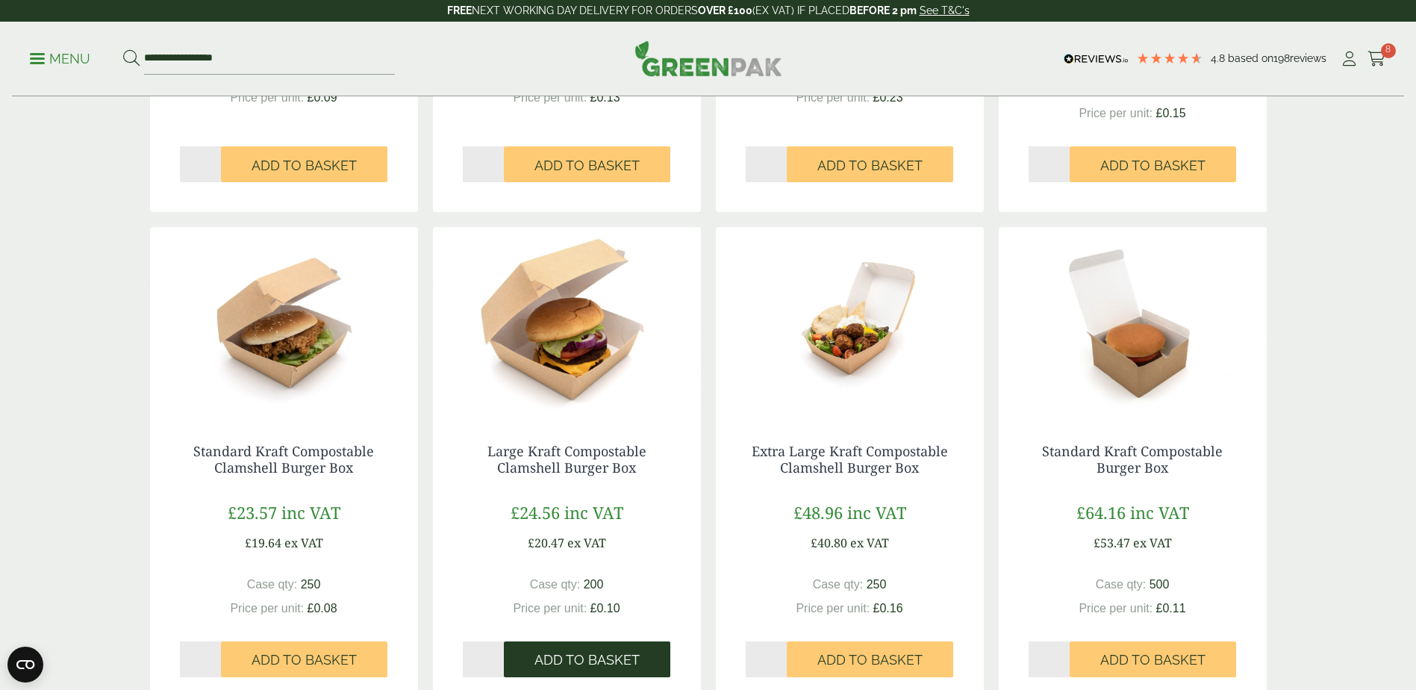
click at [592, 656] on span "Add to Basket" at bounding box center [587, 660] width 105 height 16
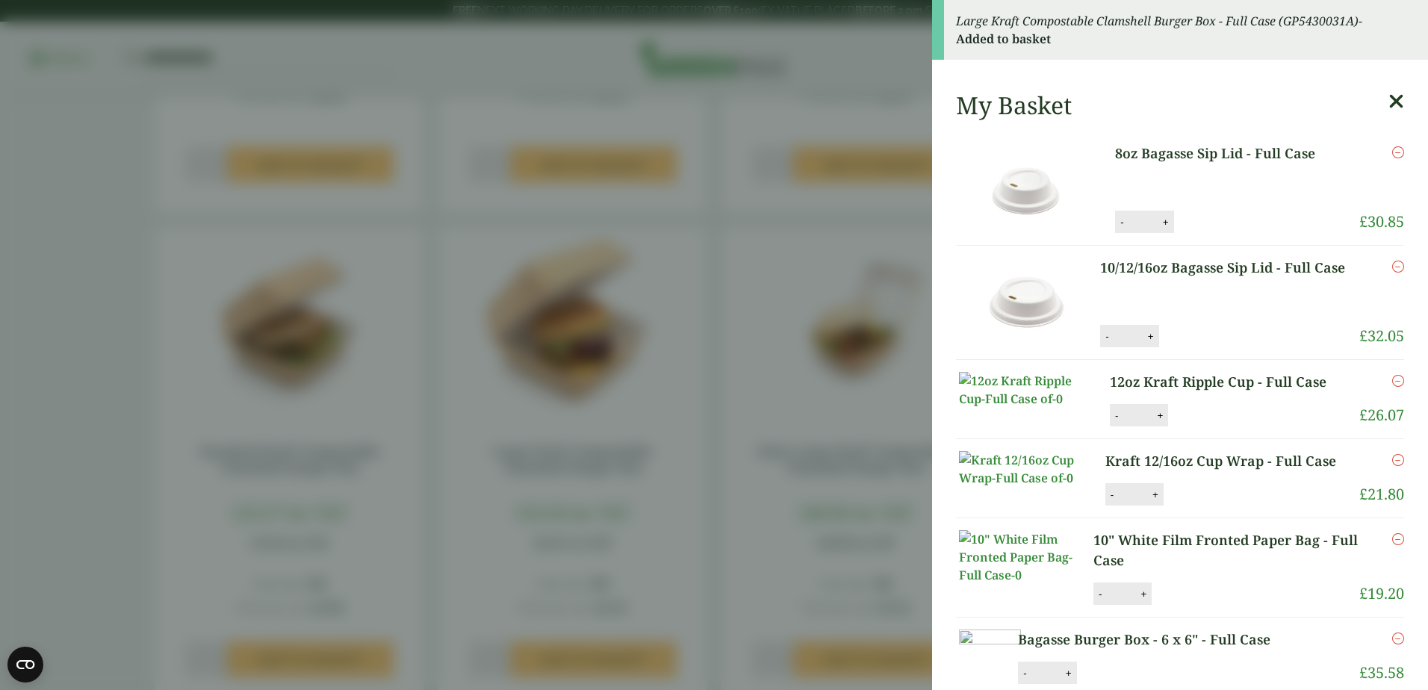
click at [956, 491] on link at bounding box center [1030, 478] width 149 height 55
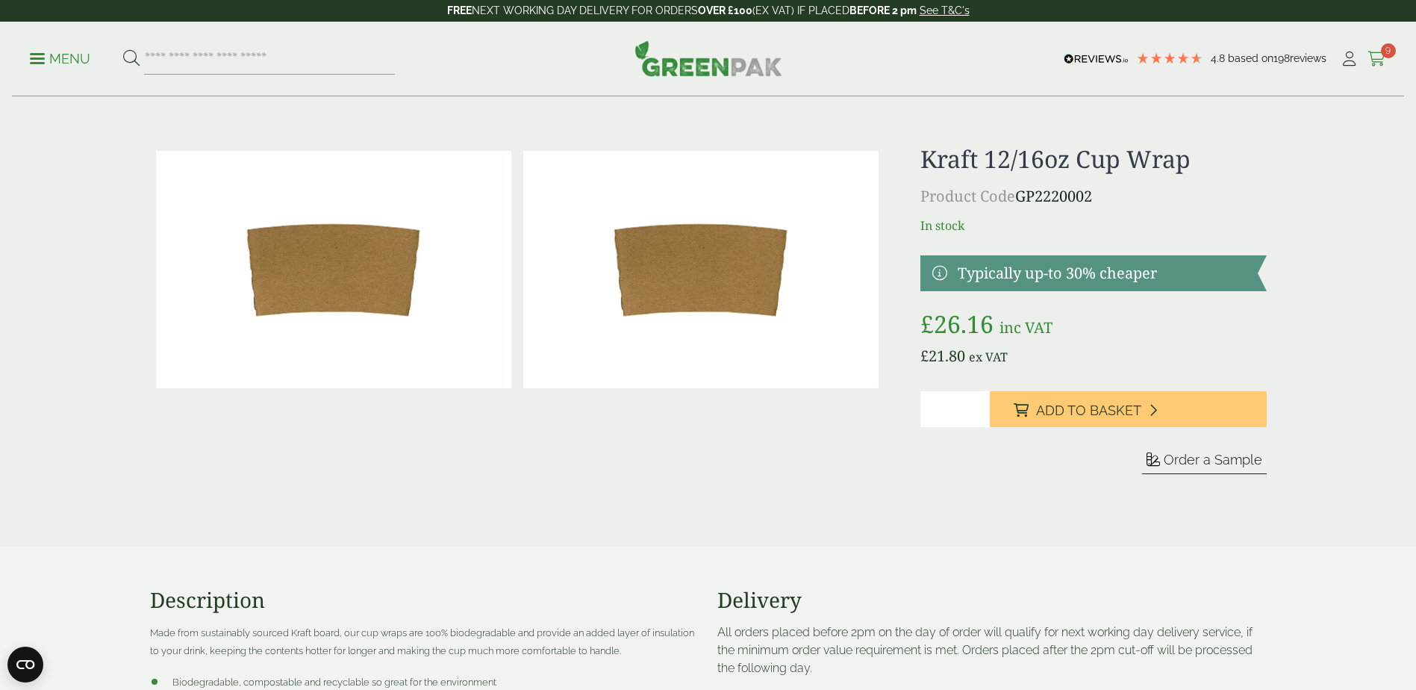
click at [1378, 57] on icon at bounding box center [1377, 59] width 19 height 15
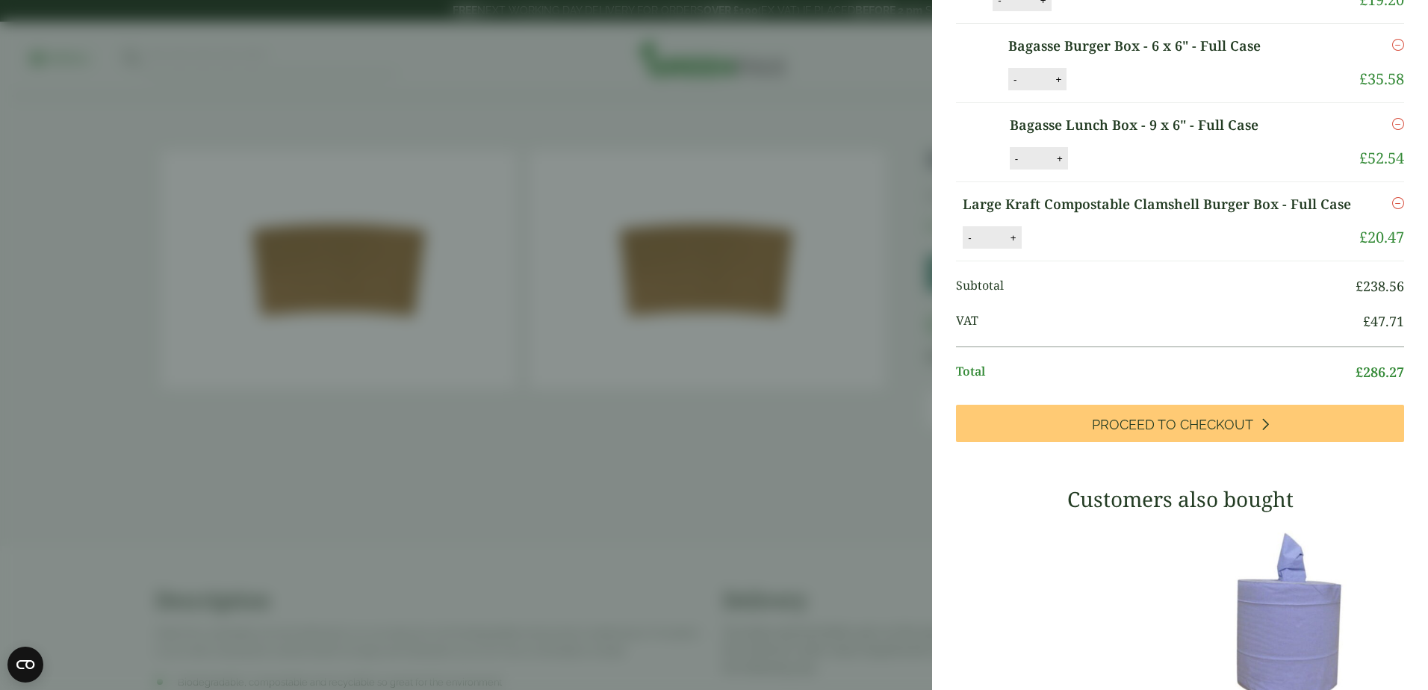
scroll to position [448, 0]
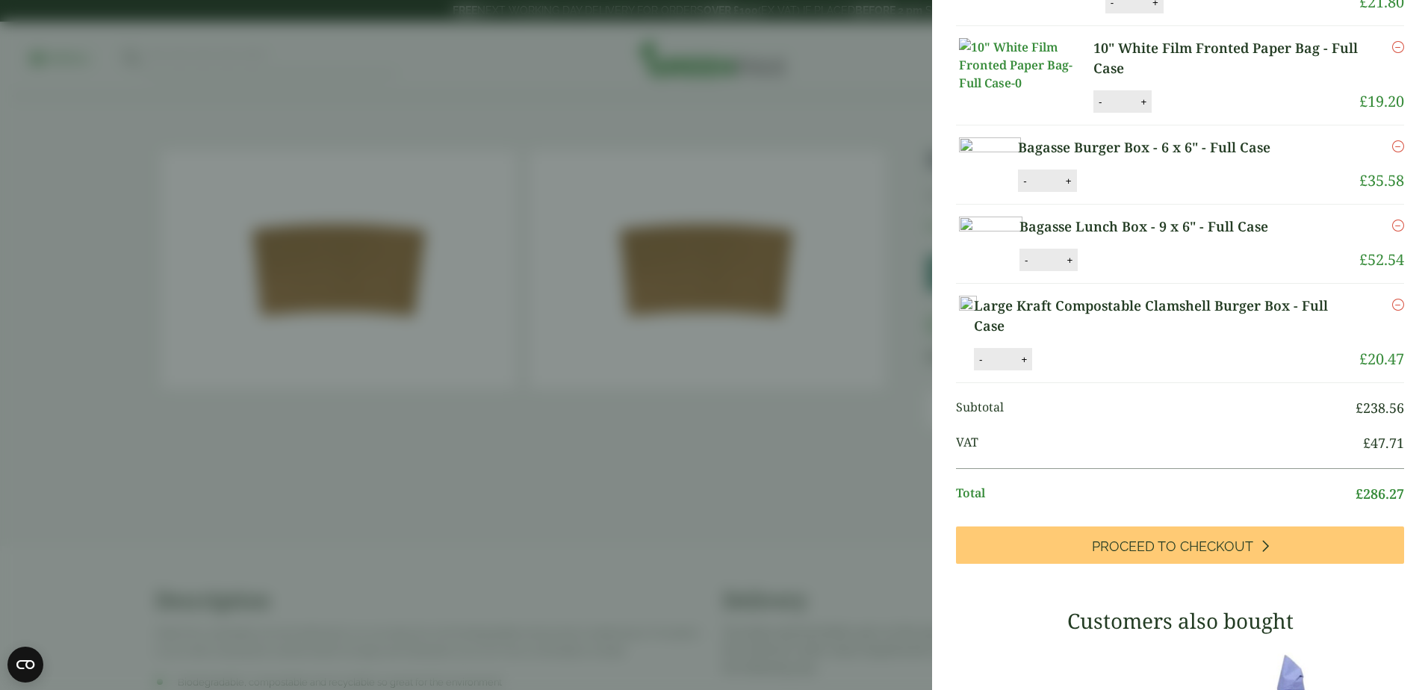
click at [1251, 158] on link "Bagasse Burger Box - 6 x 6" - Full Case" at bounding box center [1166, 147] width 296 height 20
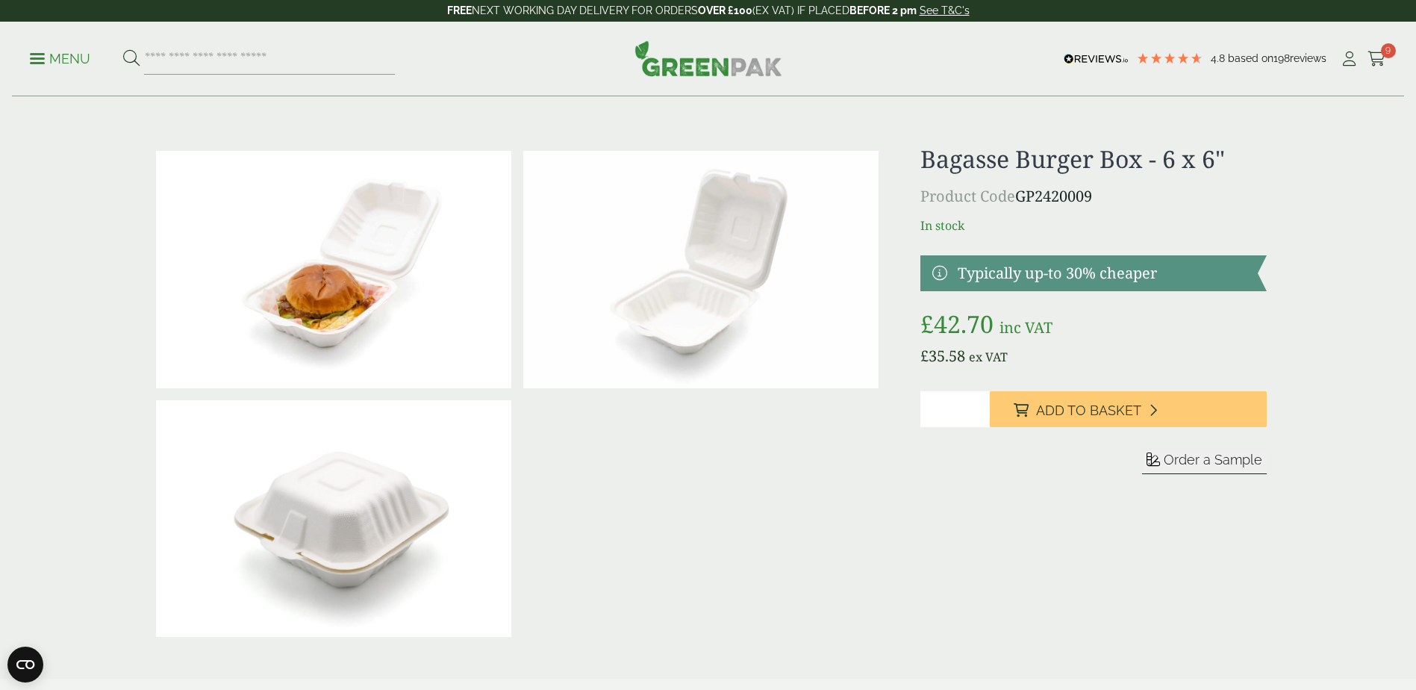
click at [697, 252] on img at bounding box center [700, 269] width 355 height 237
click at [1007, 169] on h1 "Bagasse Burger Box - 6 x 6"" at bounding box center [1094, 159] width 346 height 28
click at [1056, 200] on p "Product Code GP2420009" at bounding box center [1094, 196] width 346 height 22
click at [1034, 289] on link at bounding box center [1094, 273] width 346 height 36
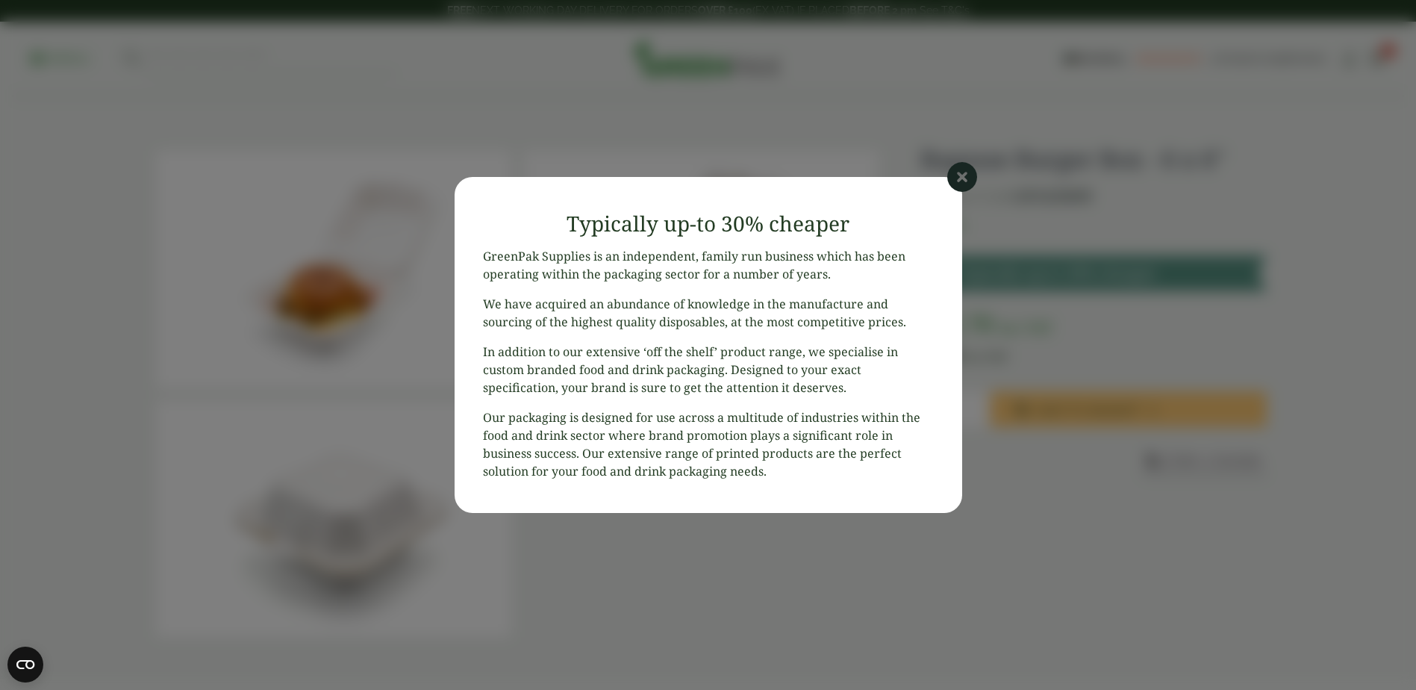
drag, startPoint x: 961, startPoint y: 182, endPoint x: 966, endPoint y: 188, distance: 7.9
click at [962, 182] on icon at bounding box center [962, 177] width 30 height 30
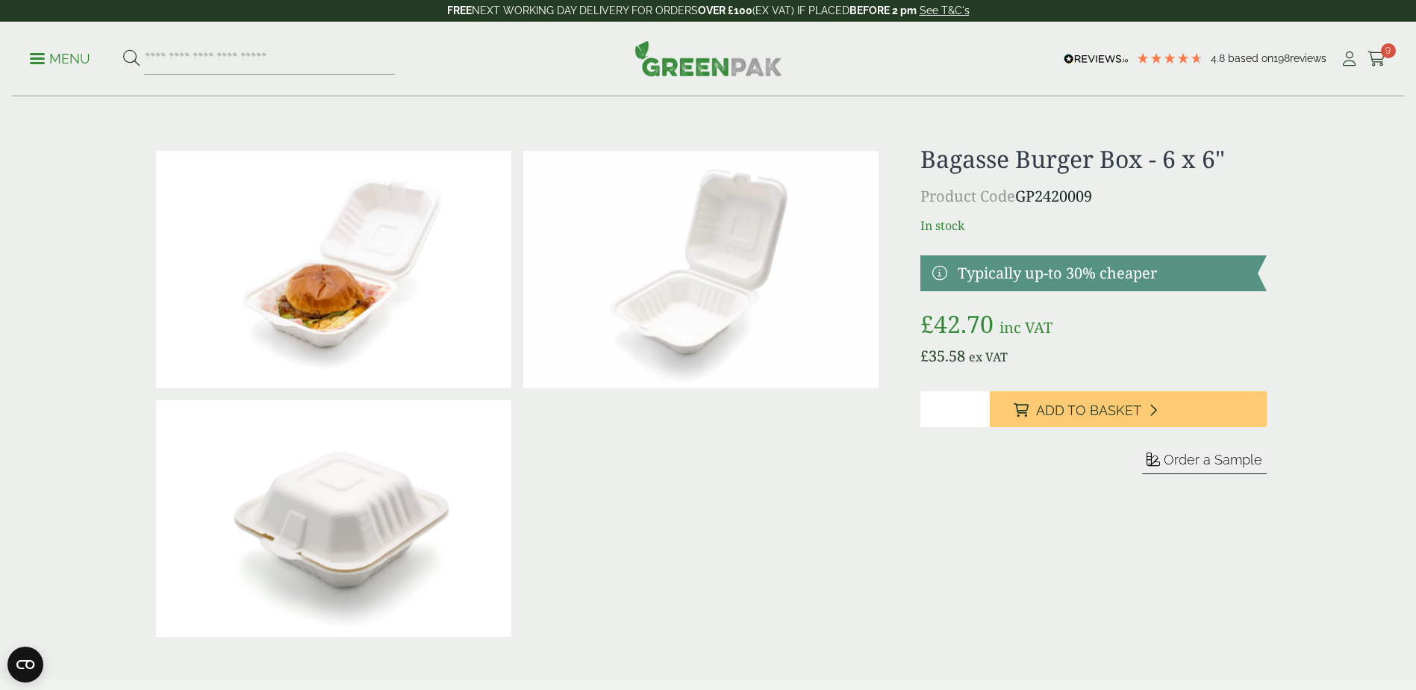
click at [949, 357] on bdi "£ 35.58" at bounding box center [943, 356] width 45 height 20
drag, startPoint x: 29, startPoint y: 41, endPoint x: 28, endPoint y: 54, distance: 12.7
click at [28, 50] on div "Menu 4.8 Based on 198 reviews My Account" at bounding box center [708, 59] width 1392 height 75
click at [29, 55] on div "Menu 4.8 Based on 198 reviews My Account" at bounding box center [708, 59] width 1392 height 75
click at [154, 58] on input "search" at bounding box center [269, 58] width 251 height 31
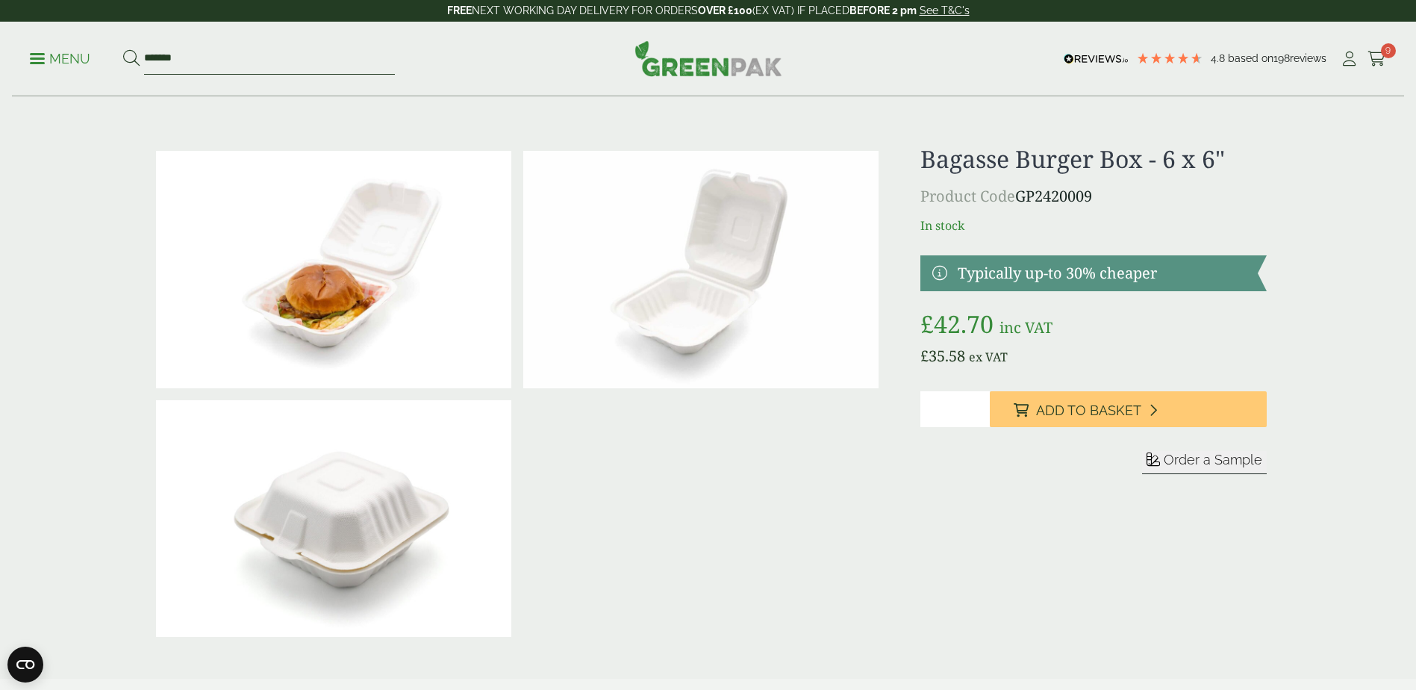
type input "*******"
click at [123, 49] on button at bounding box center [131, 58] width 16 height 19
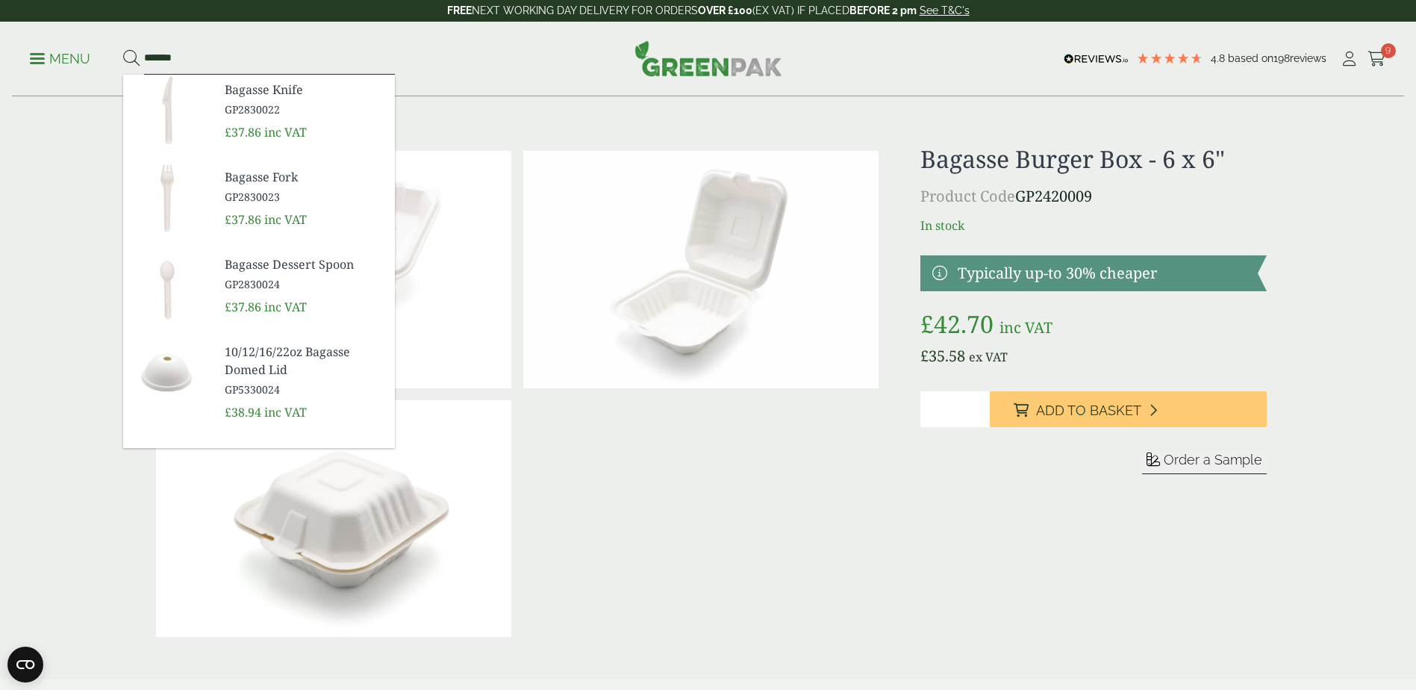
scroll to position [287, 0]
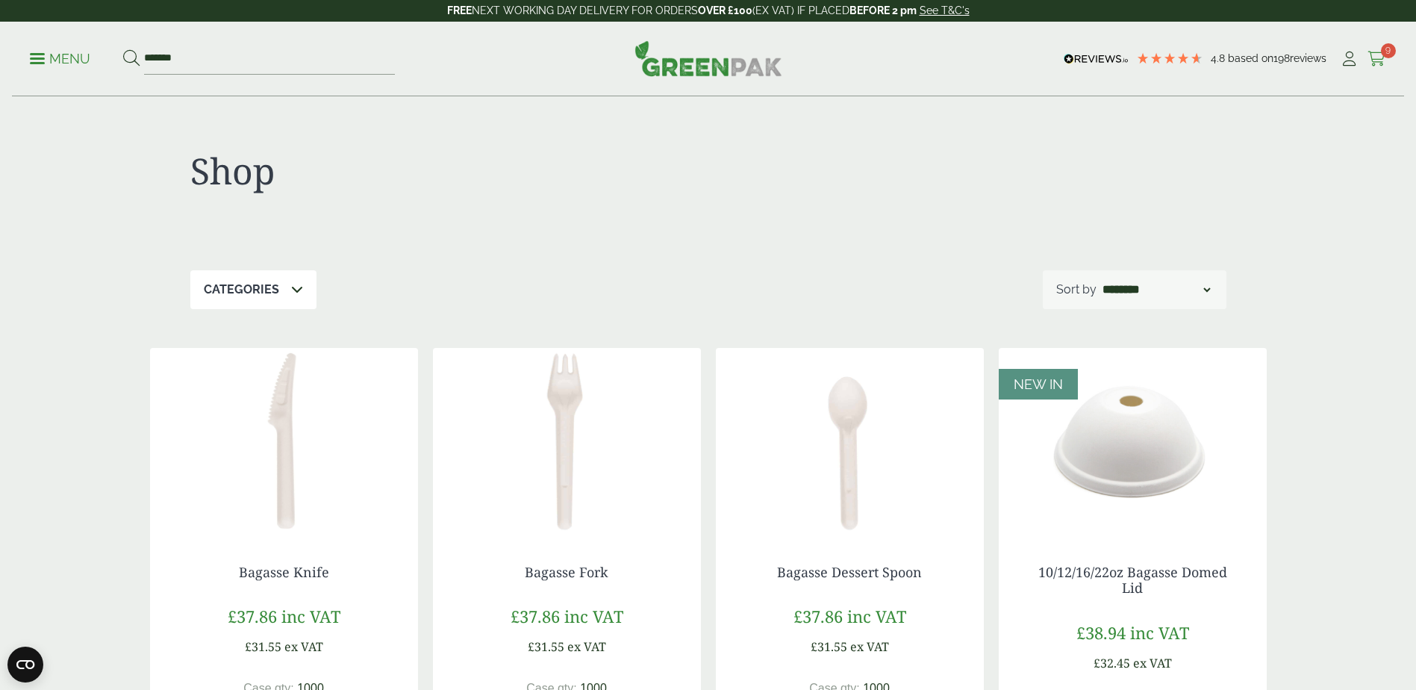
click at [1371, 60] on icon at bounding box center [1377, 59] width 19 height 15
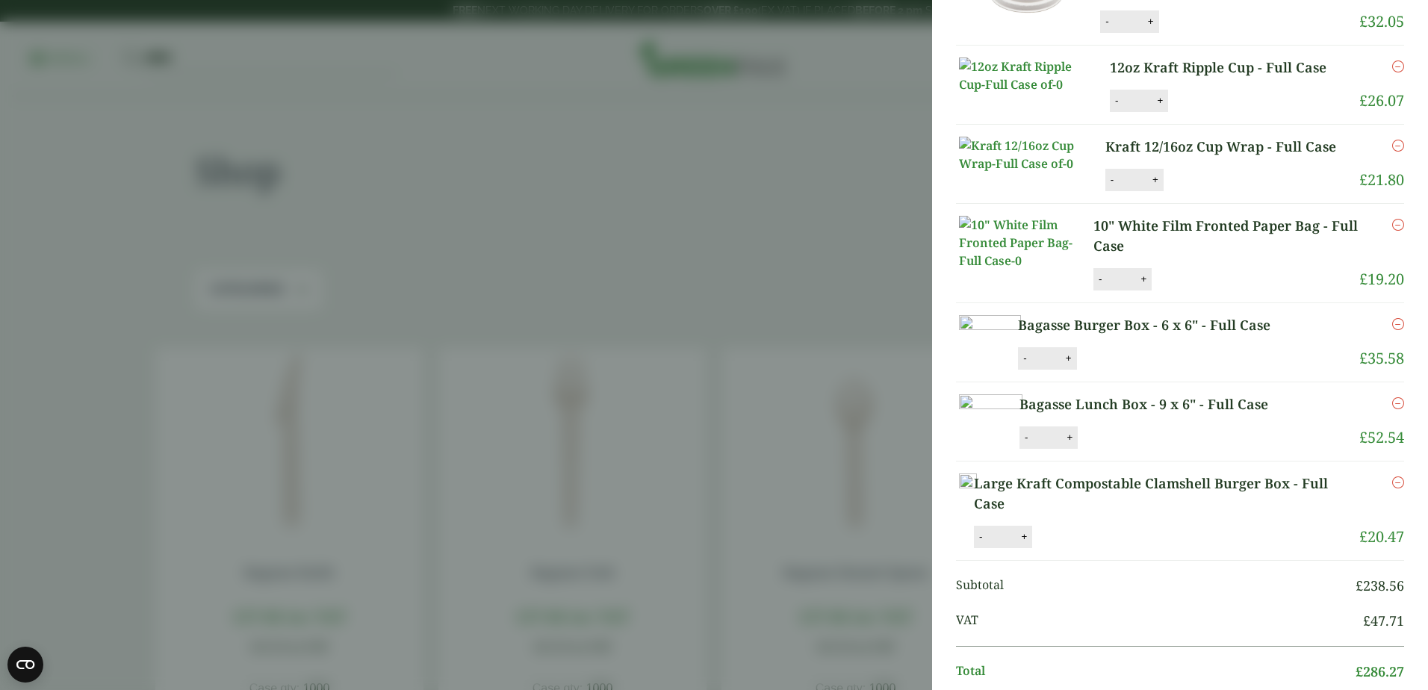
scroll to position [299, 0]
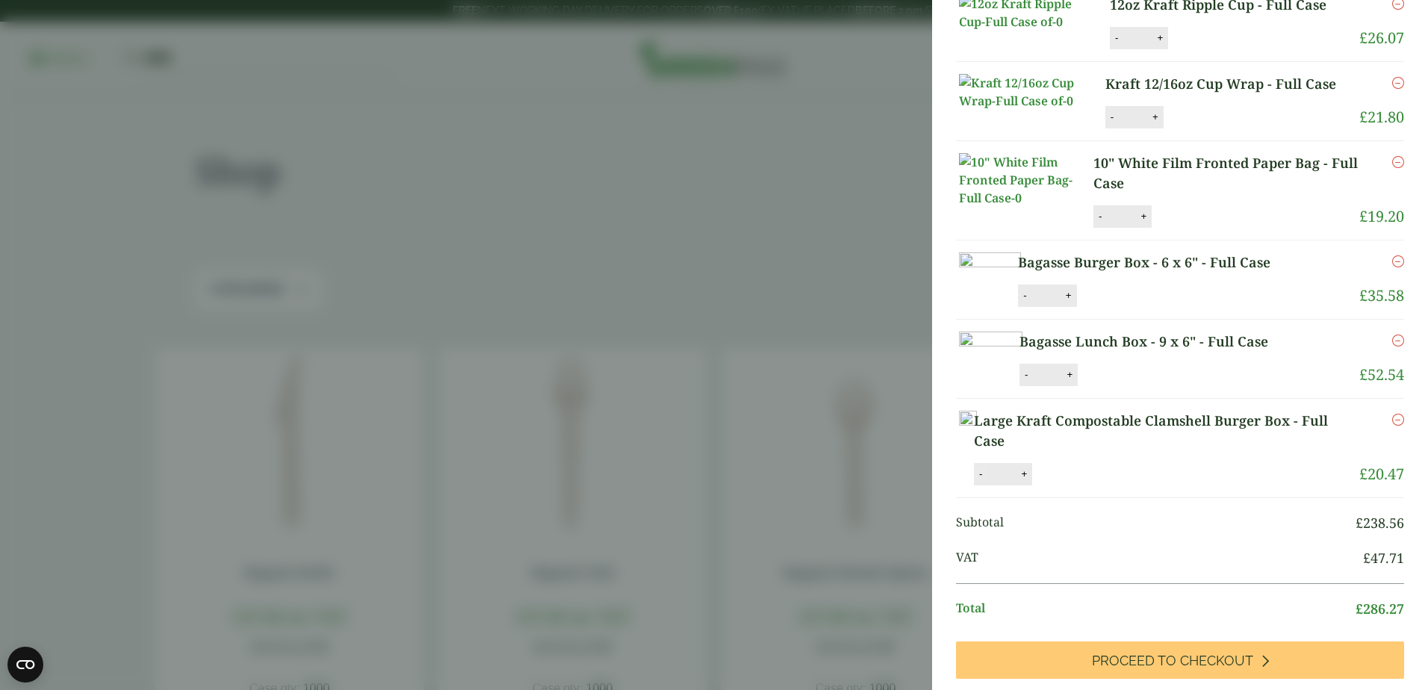
click at [986, 480] on button "-" at bounding box center [980, 473] width 12 height 13
click at [1109, 485] on button "Update" at bounding box center [1072, 474] width 75 height 22
type input "*"
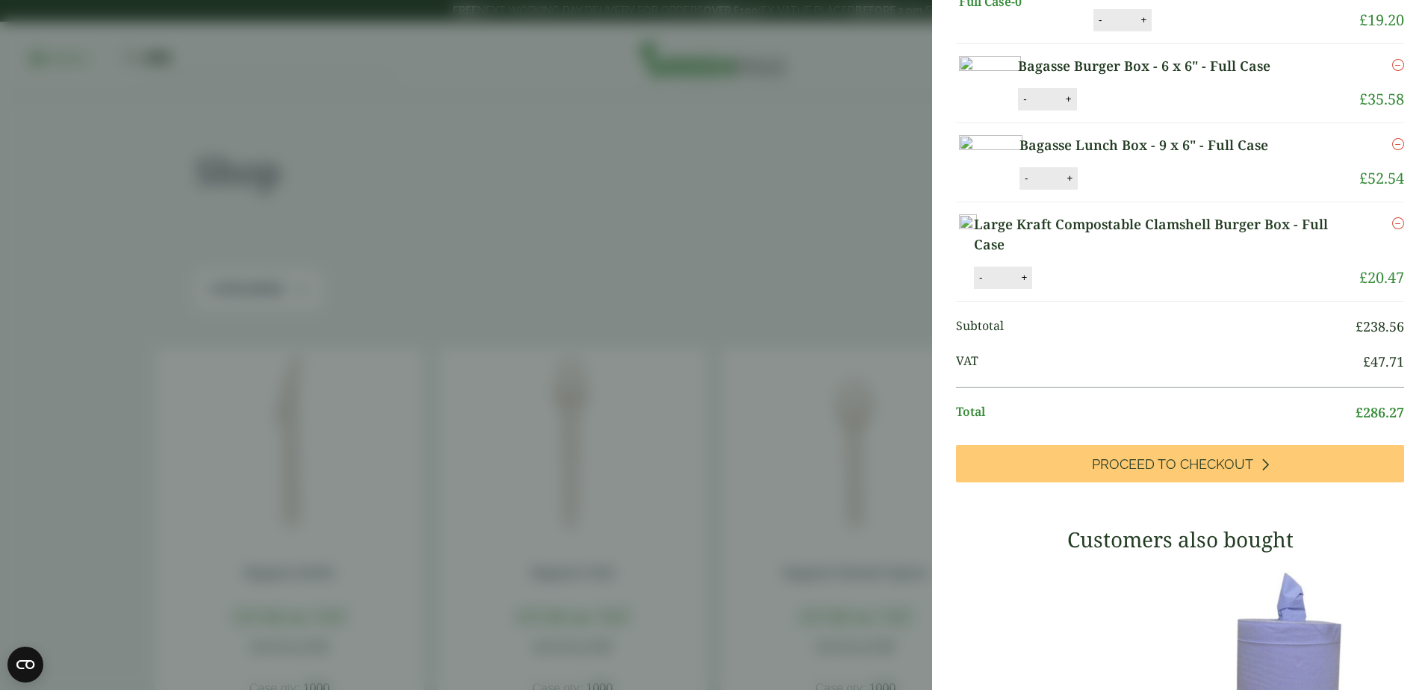
scroll to position [597, 0]
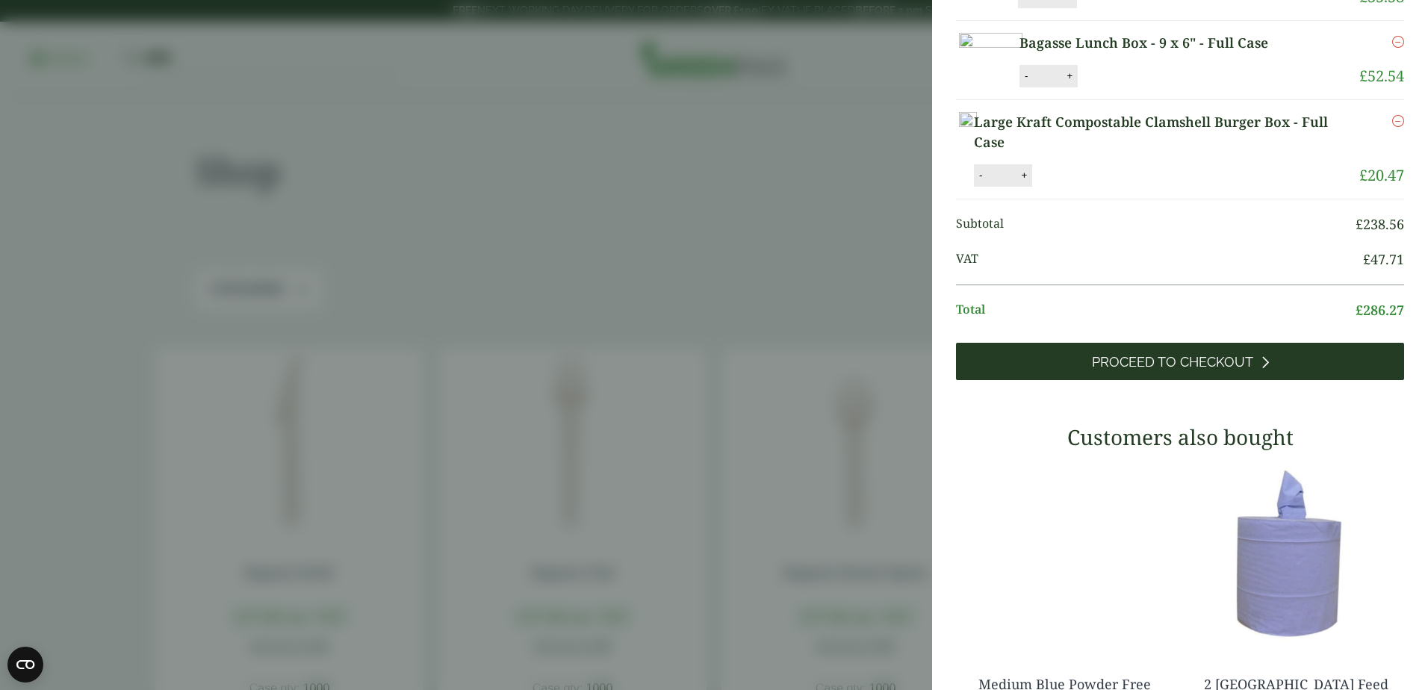
click at [1214, 370] on span "Proceed to Checkout" at bounding box center [1172, 362] width 161 height 16
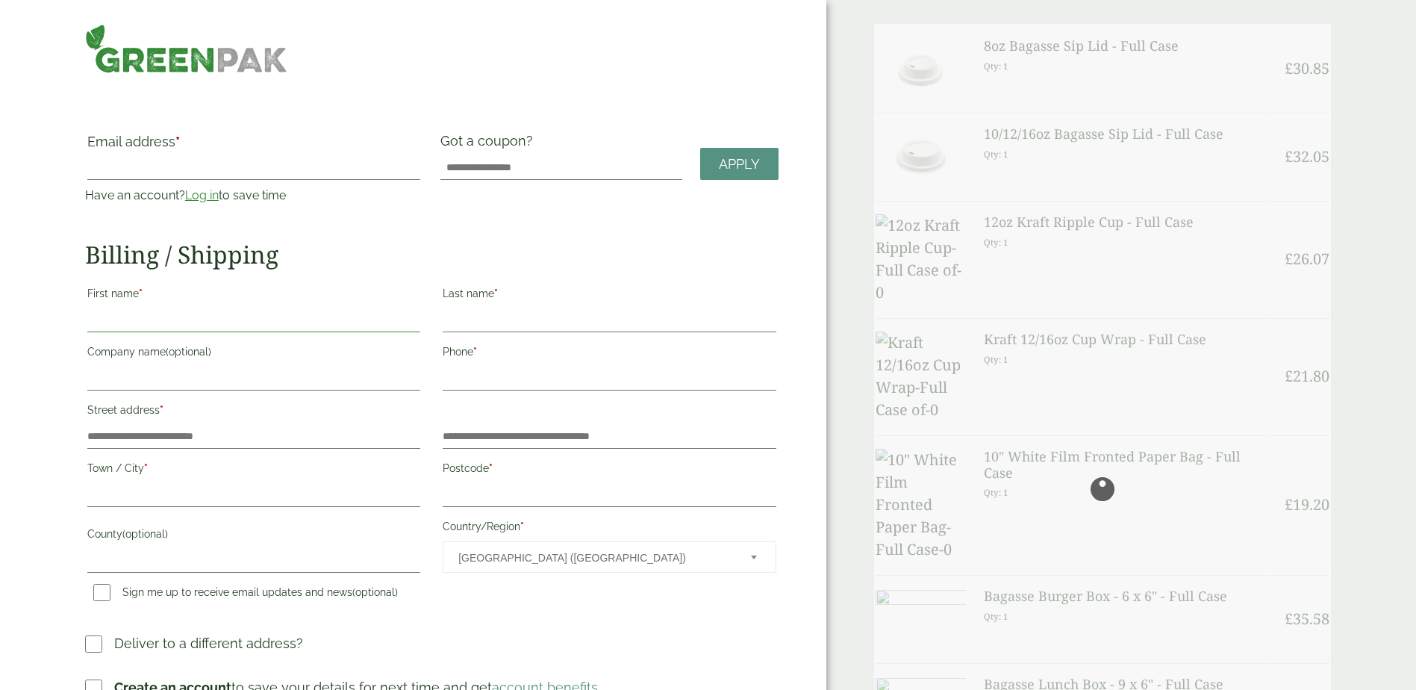
click at [143, 323] on input "First name *" at bounding box center [253, 320] width 333 height 24
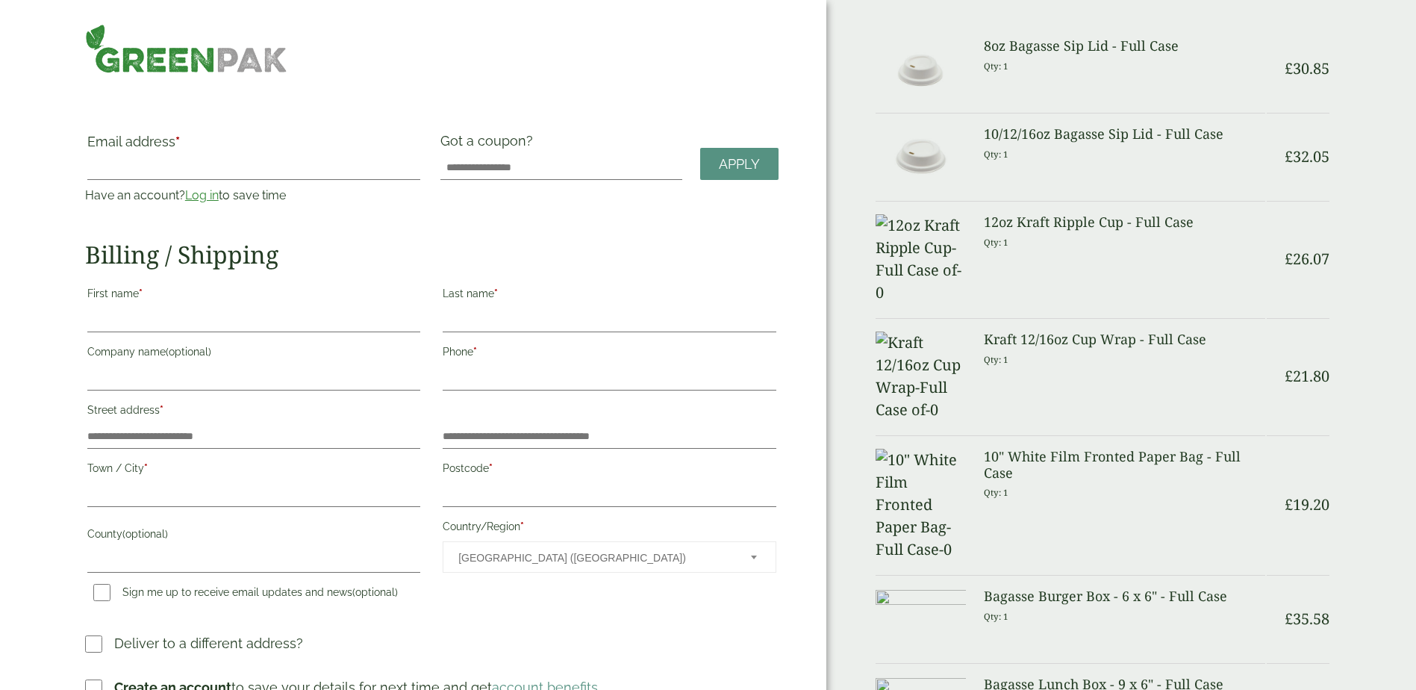
click at [196, 308] on label "First name *" at bounding box center [253, 295] width 333 height 25
click at [196, 308] on input "First name *" at bounding box center [253, 320] width 333 height 24
click at [209, 332] on p "First name *" at bounding box center [253, 308] width 337 height 54
click at [170, 420] on label "Street address *" at bounding box center [253, 411] width 333 height 25
click at [170, 425] on input "Street address *" at bounding box center [253, 437] width 333 height 24
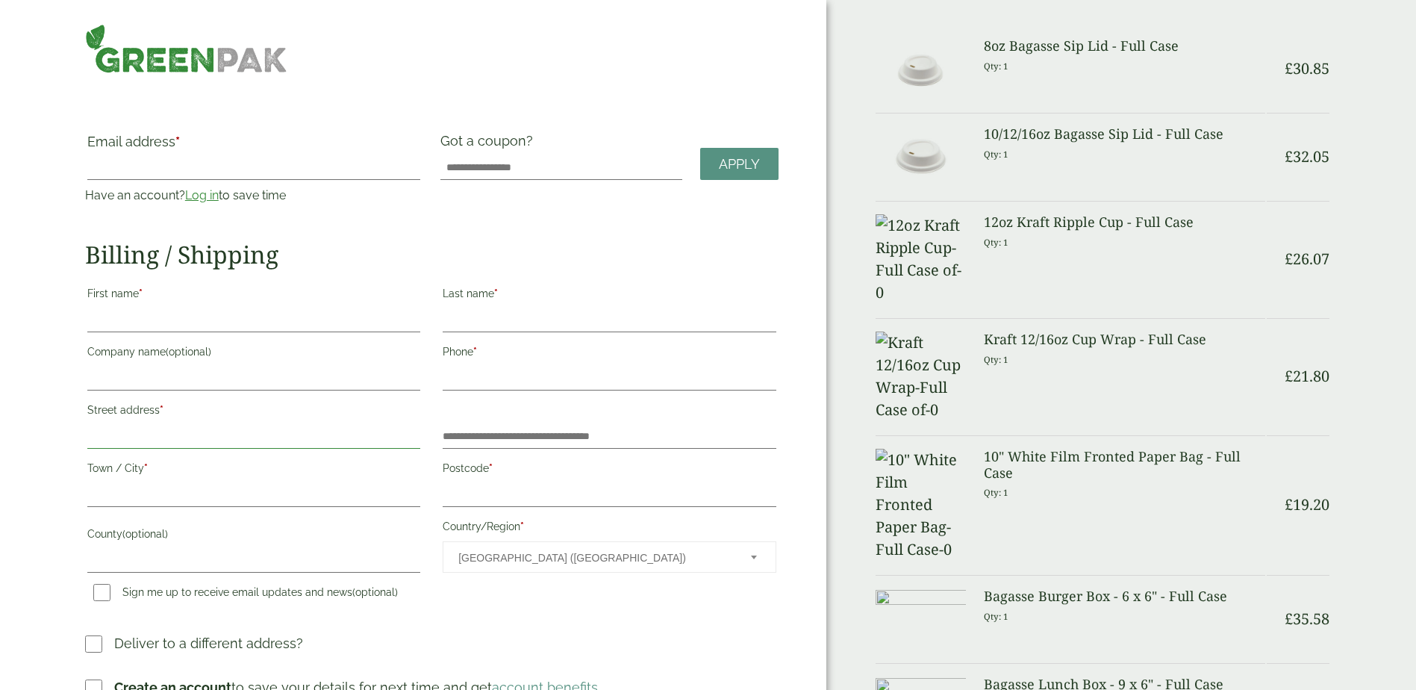
click at [176, 438] on input "Street address *" at bounding box center [253, 437] width 333 height 24
drag, startPoint x: 259, startPoint y: 296, endPoint x: 246, endPoint y: 247, distance: 50.2
click at [259, 295] on label "First name *" at bounding box center [253, 295] width 333 height 25
click at [259, 308] on input "First name *" at bounding box center [253, 320] width 333 height 24
click at [149, 311] on input "First name *" at bounding box center [253, 320] width 333 height 24
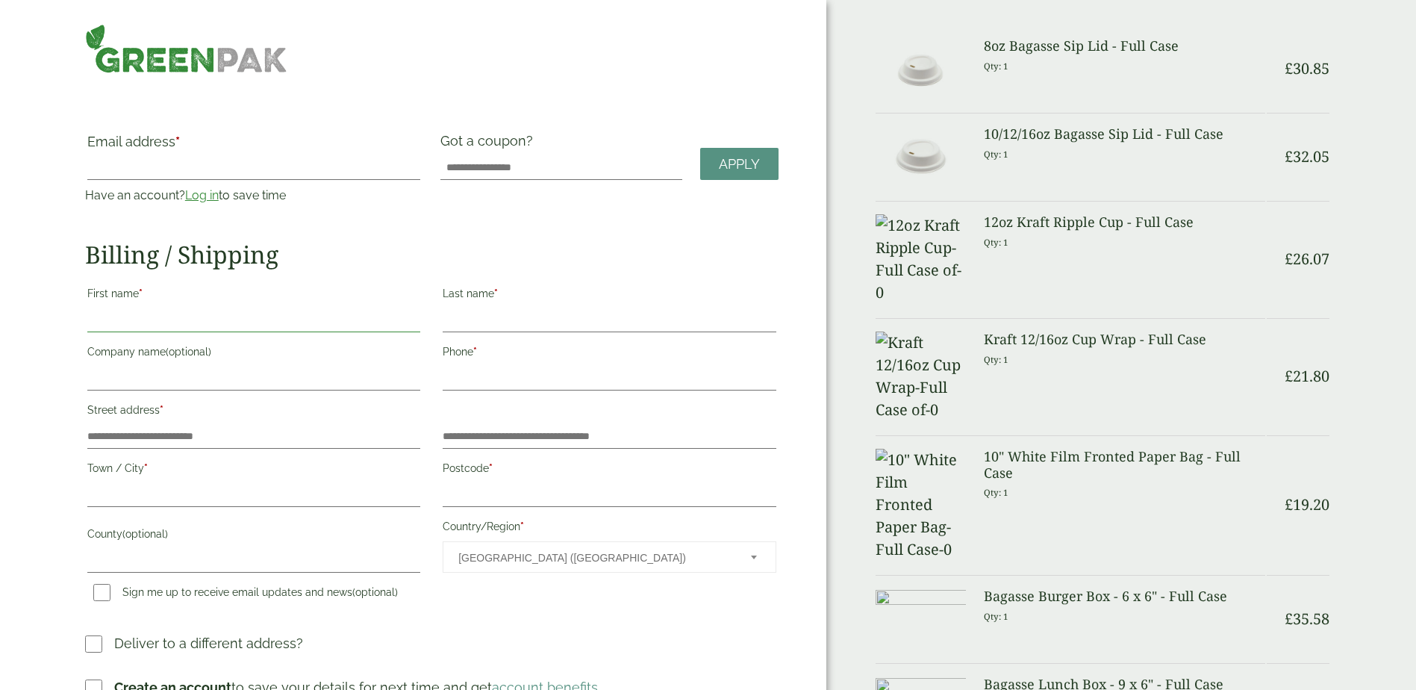
type input "******"
type input "**********"
type input "******"
type input "**********"
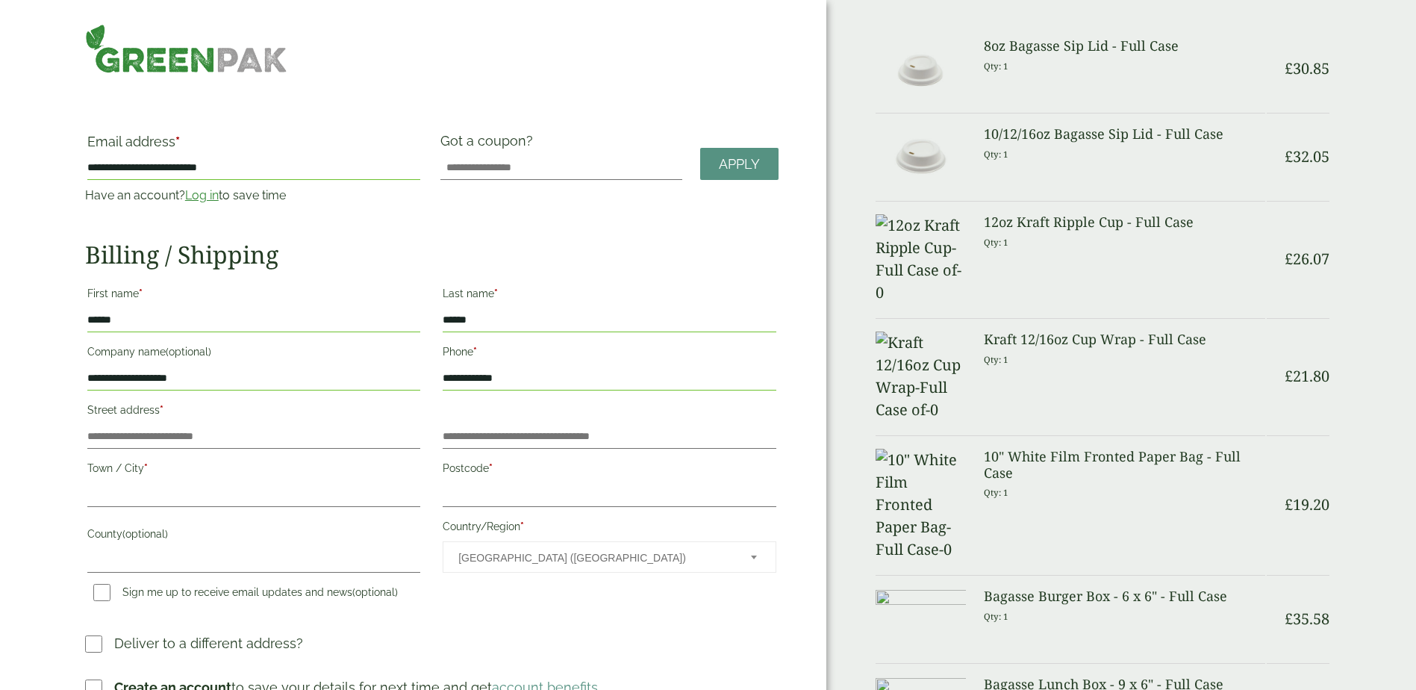
click at [196, 197] on link "Log in" at bounding box center [202, 195] width 34 height 14
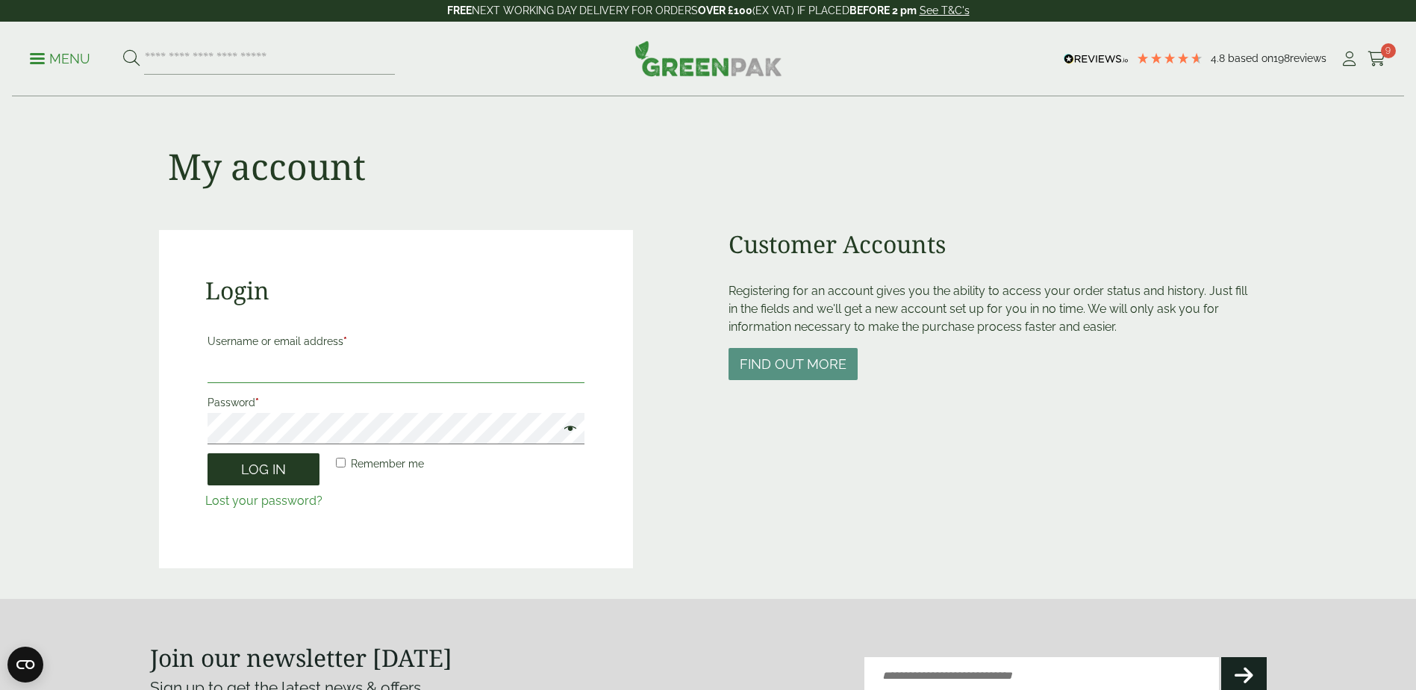
type input "**********"
click at [261, 474] on button "Log in" at bounding box center [264, 469] width 112 height 32
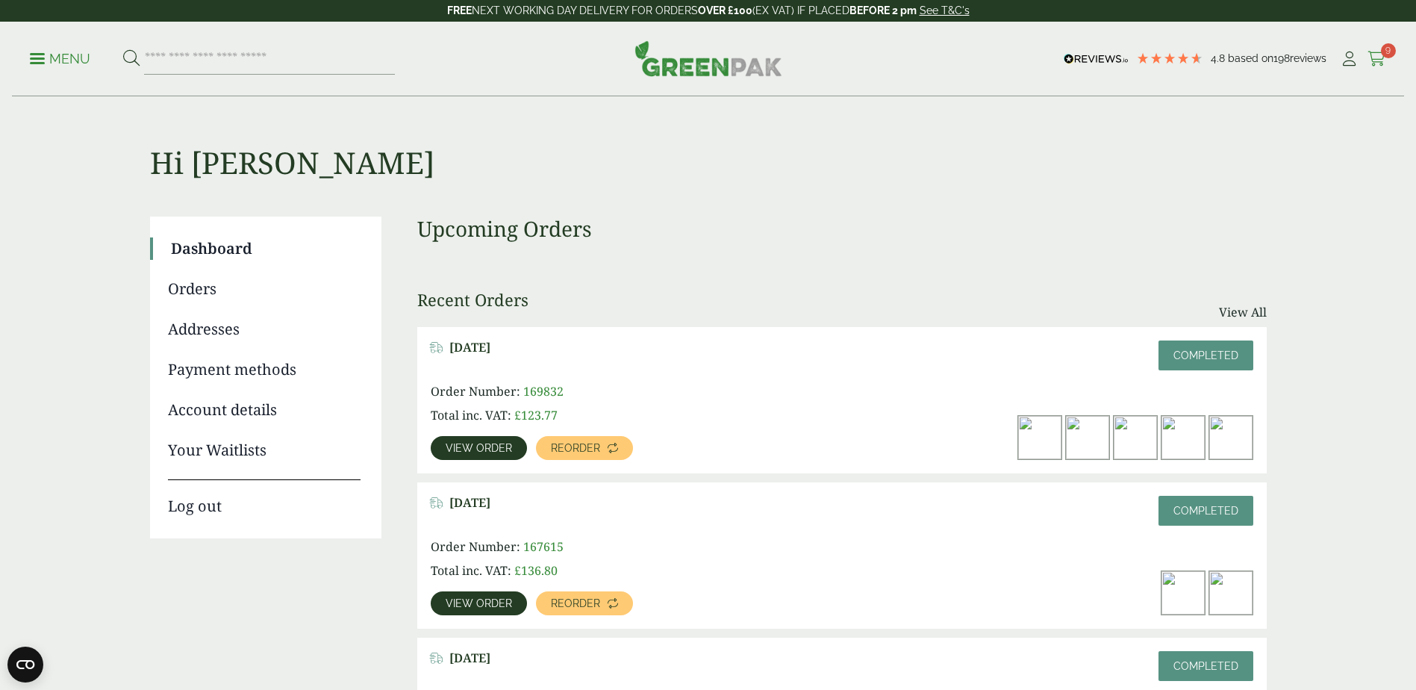
click at [1383, 60] on icon at bounding box center [1377, 59] width 19 height 15
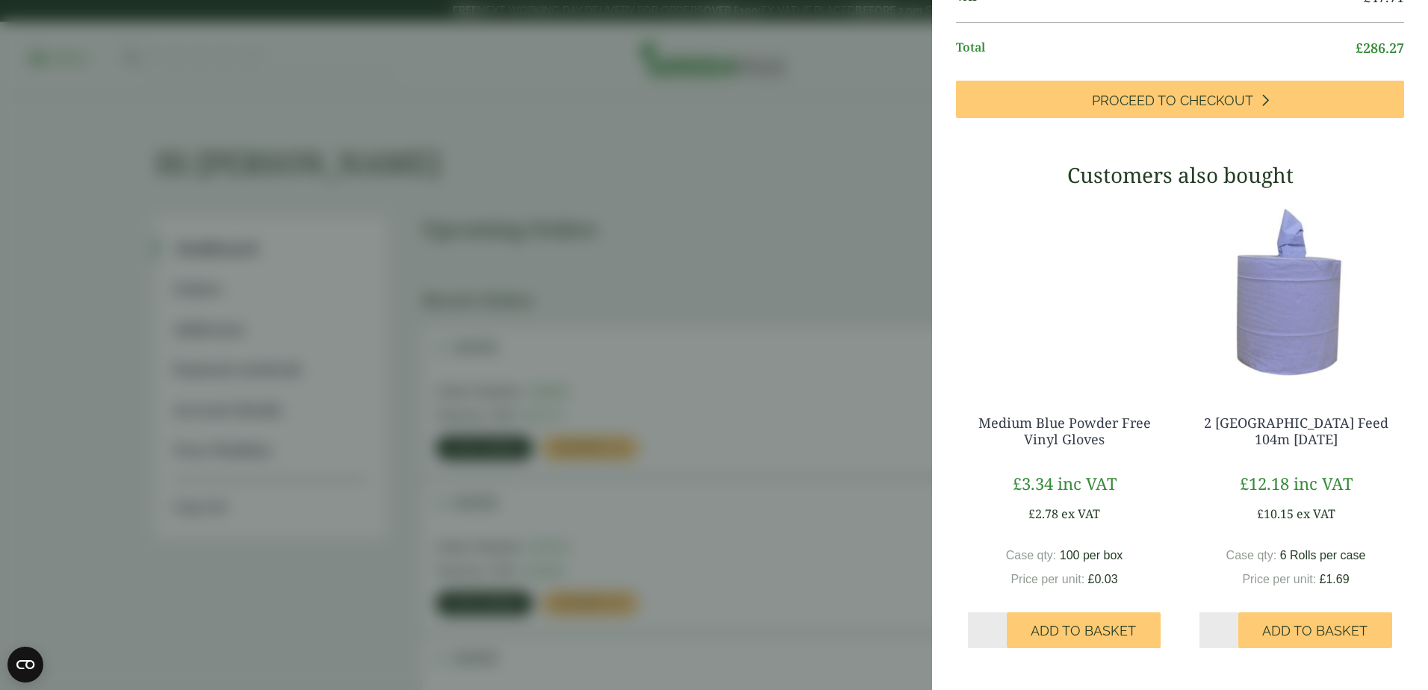
scroll to position [1029, 0]
click at [1062, 425] on link "Medium Blue Powder Free Vinyl Gloves" at bounding box center [1064, 431] width 172 height 34
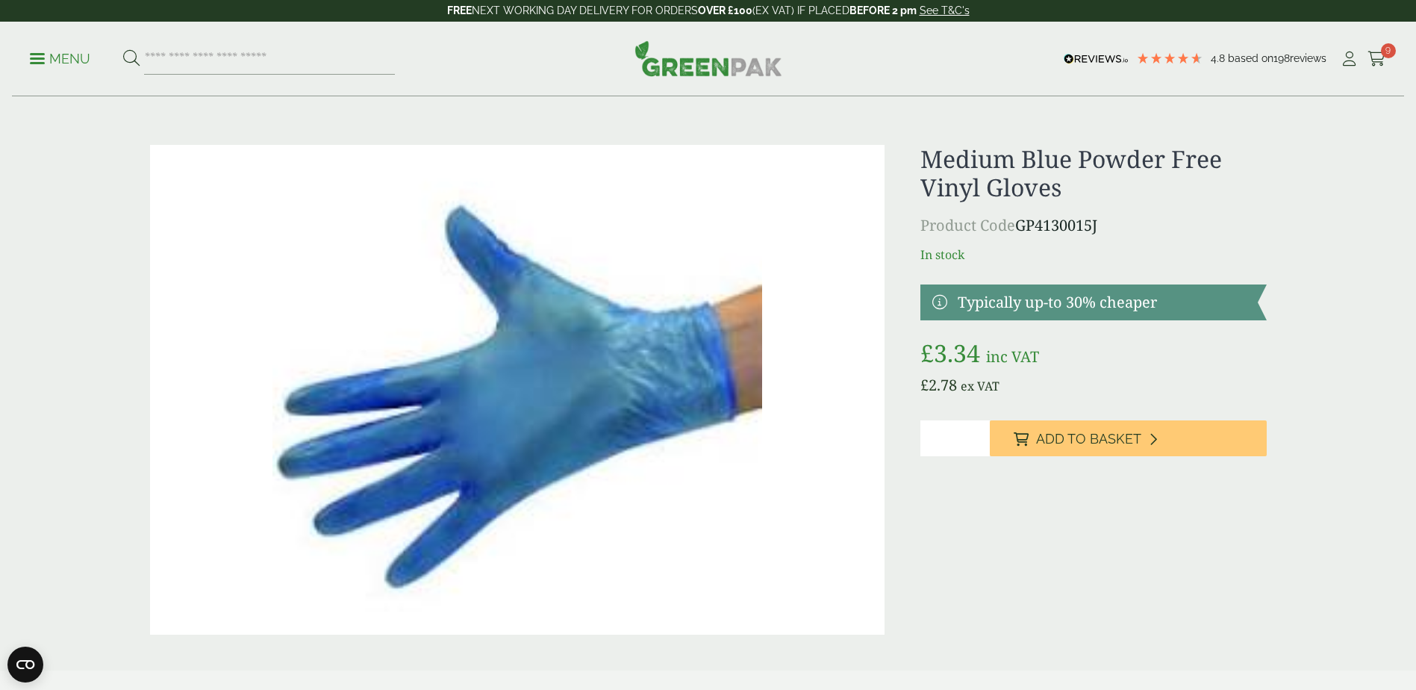
click at [30, 60] on p "Menu" at bounding box center [60, 59] width 60 height 18
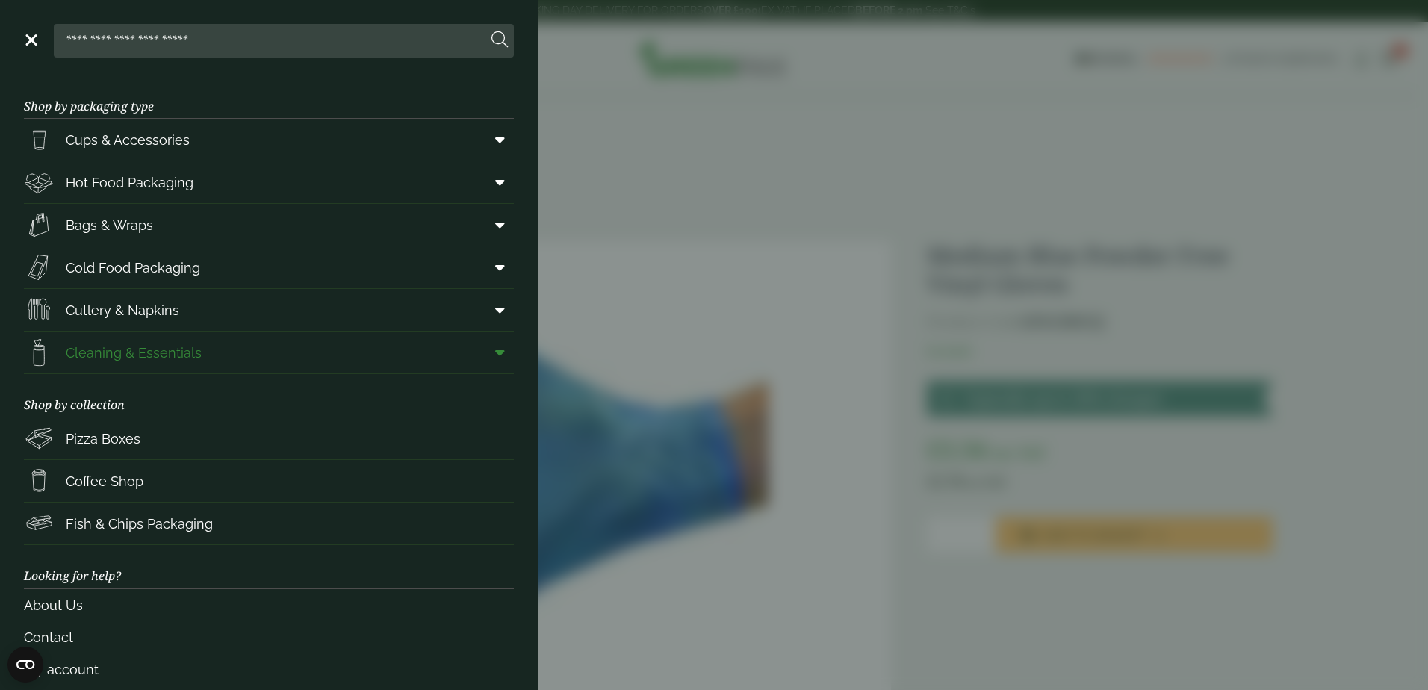
click at [190, 350] on span "Cleaning & Essentials" at bounding box center [134, 353] width 136 height 20
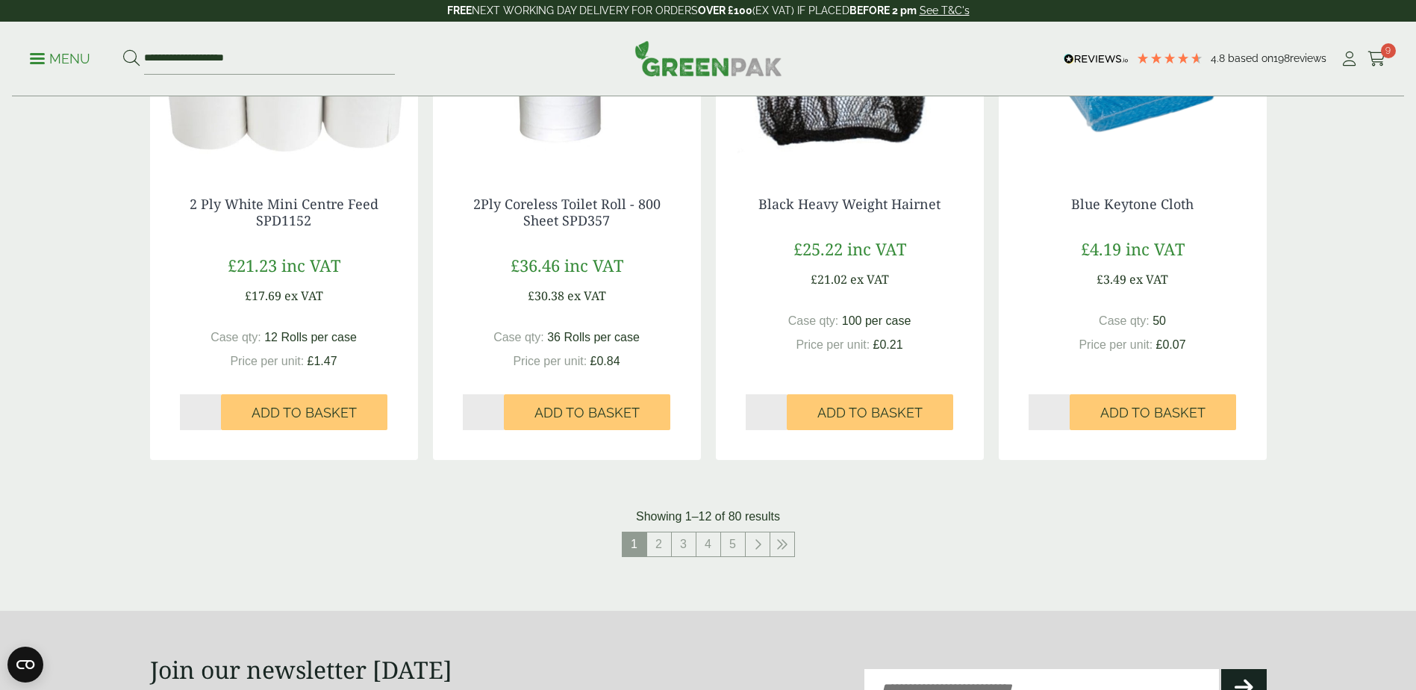
scroll to position [1493, 0]
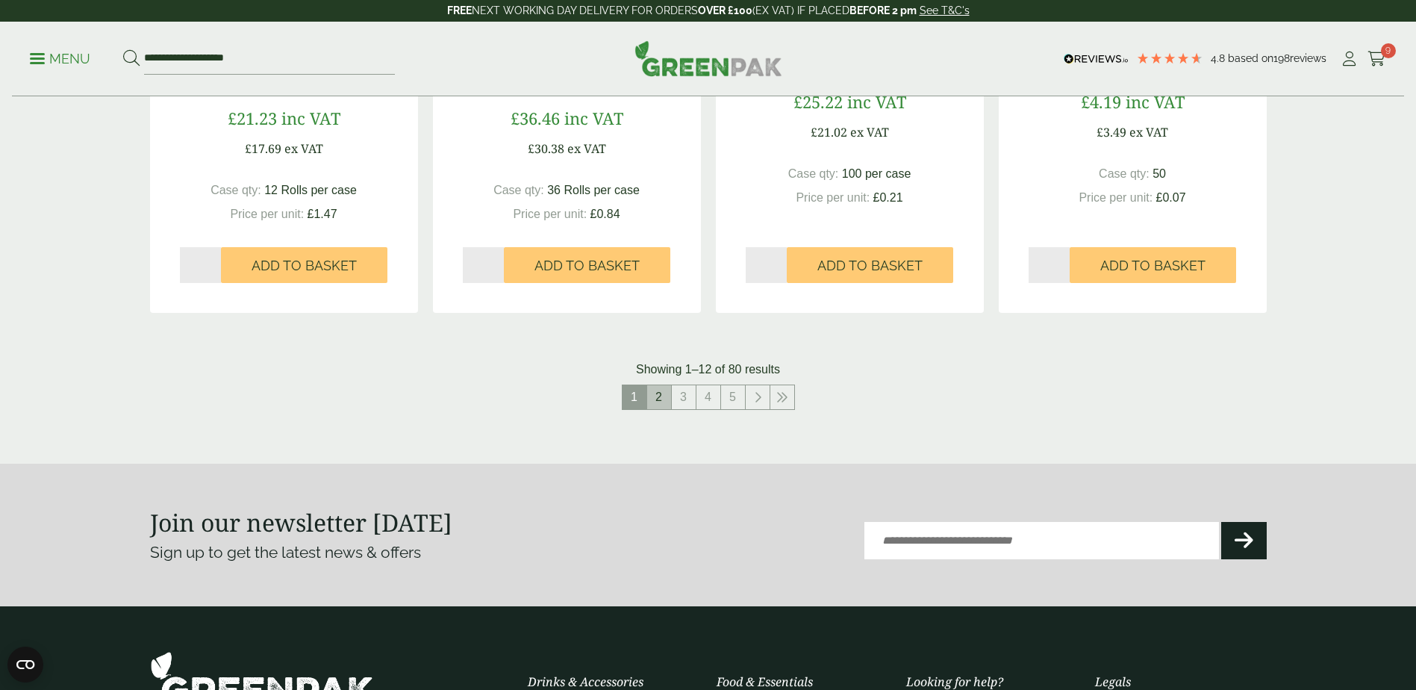
click at [650, 395] on link "2" at bounding box center [659, 397] width 24 height 24
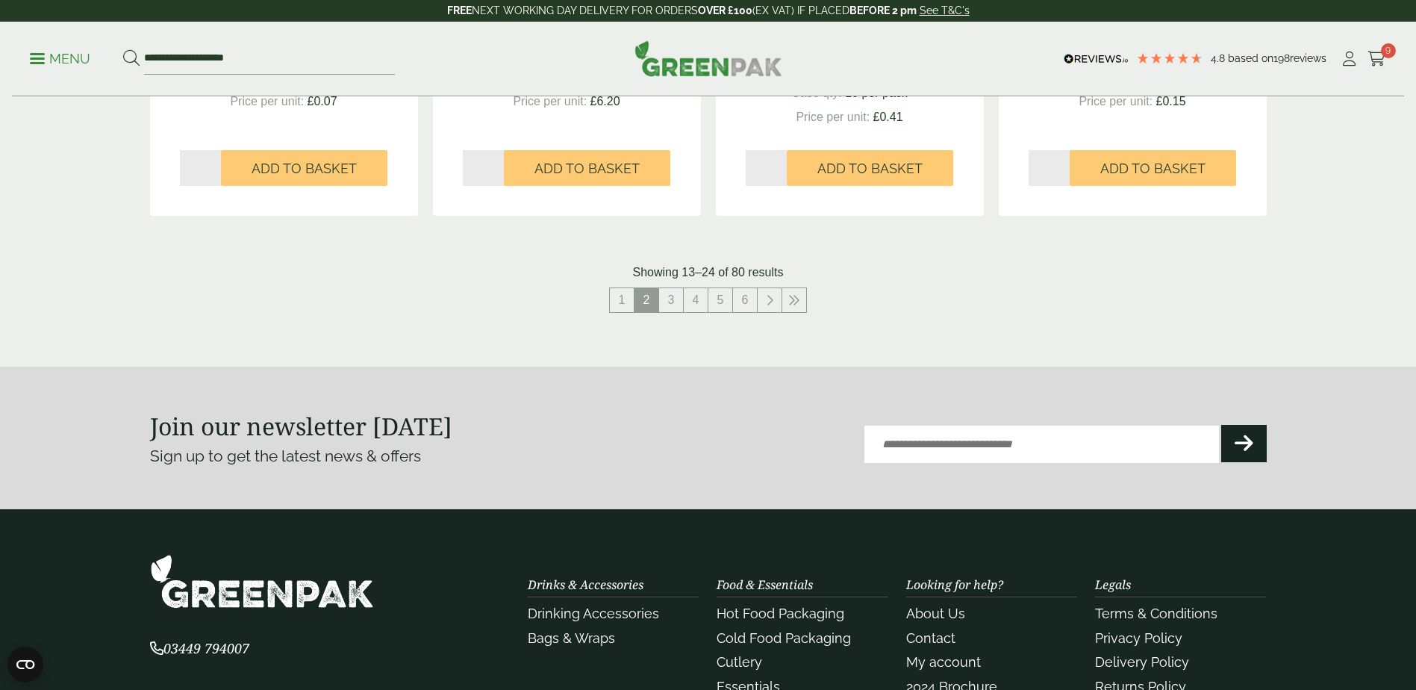
scroll to position [1643, 0]
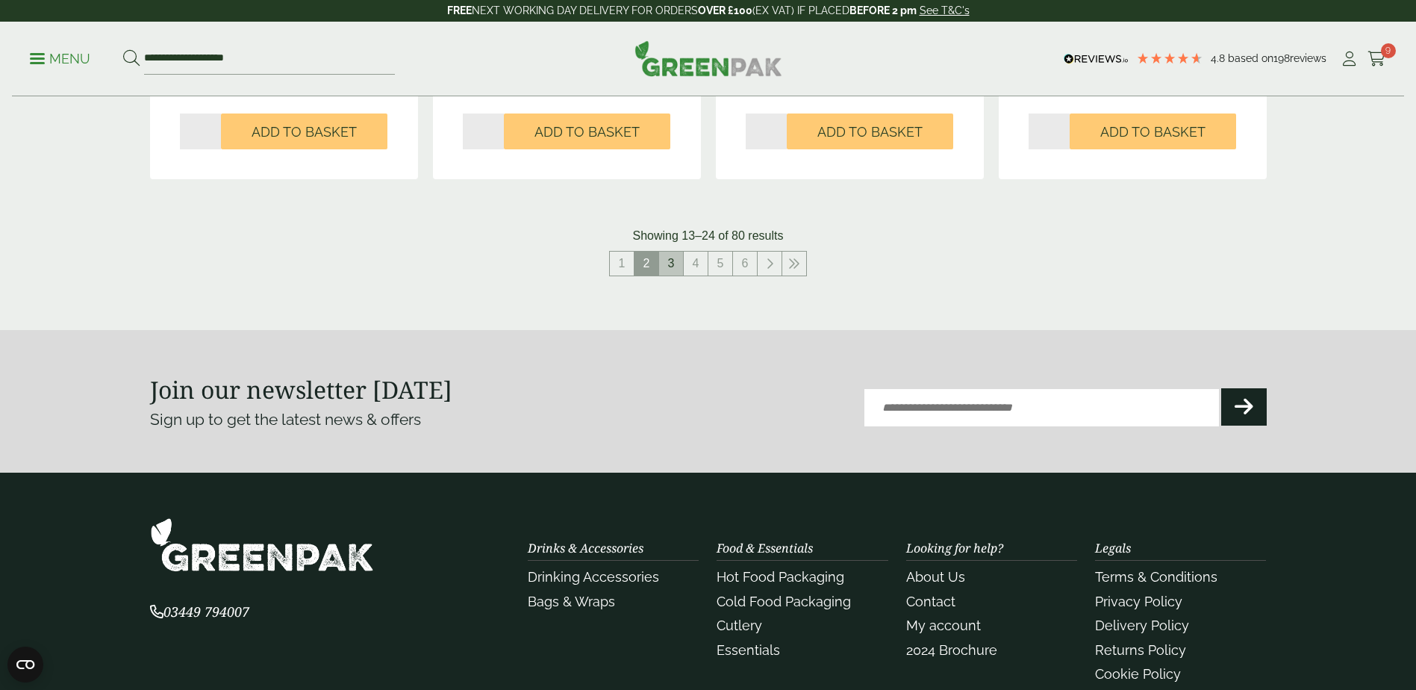
click at [673, 271] on link "3" at bounding box center [671, 264] width 24 height 24
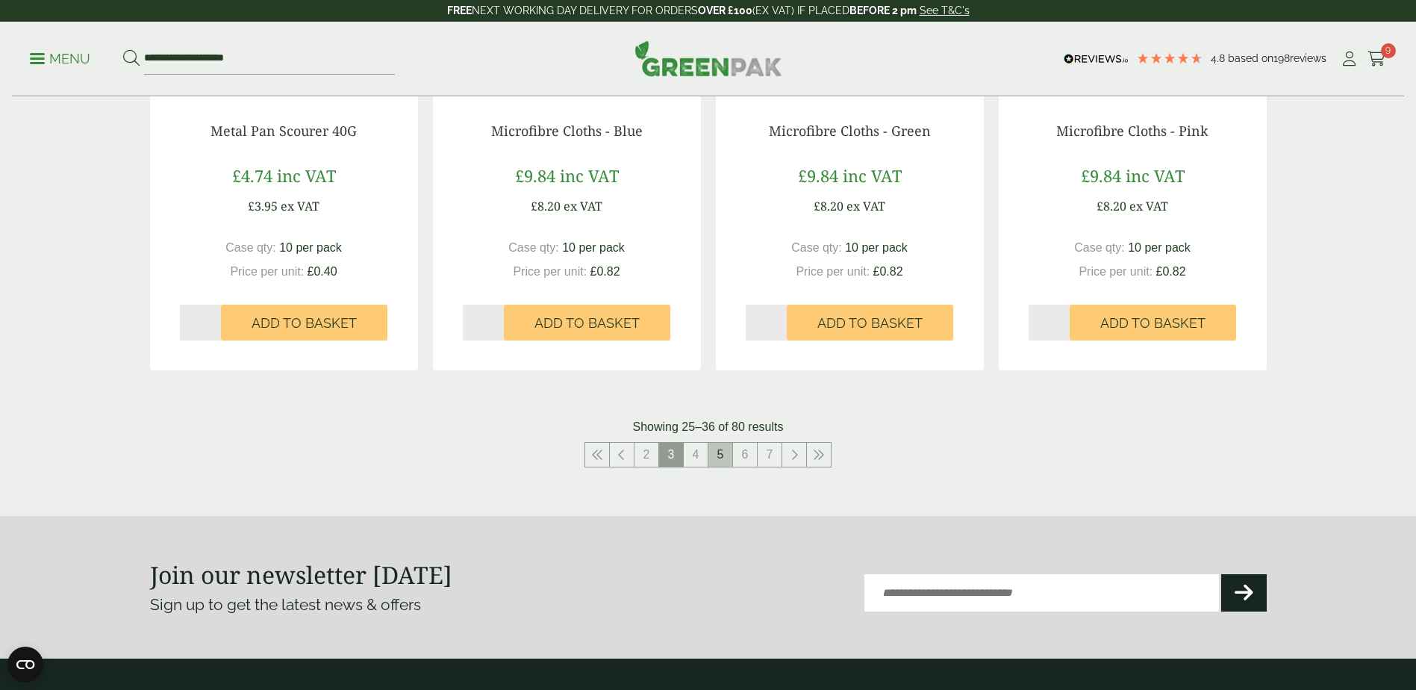
scroll to position [1493, 0]
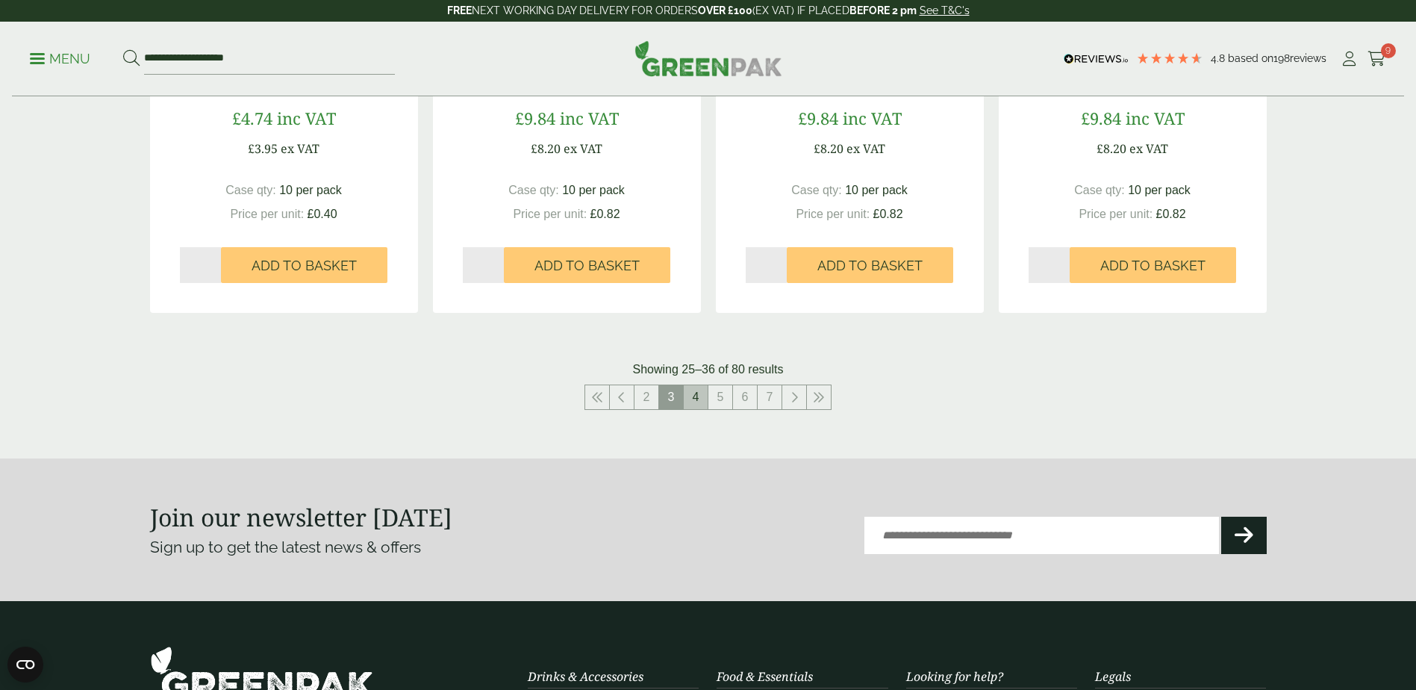
click at [701, 399] on link "4" at bounding box center [696, 397] width 24 height 24
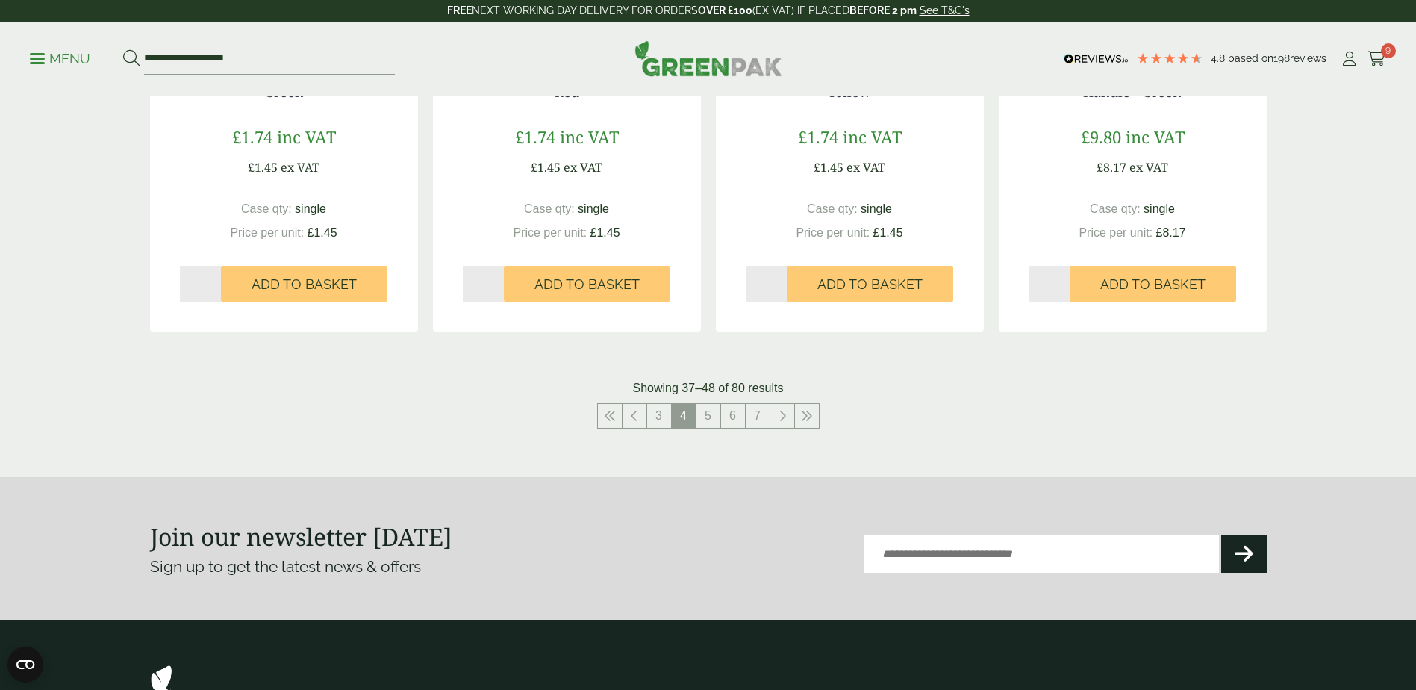
scroll to position [1643, 0]
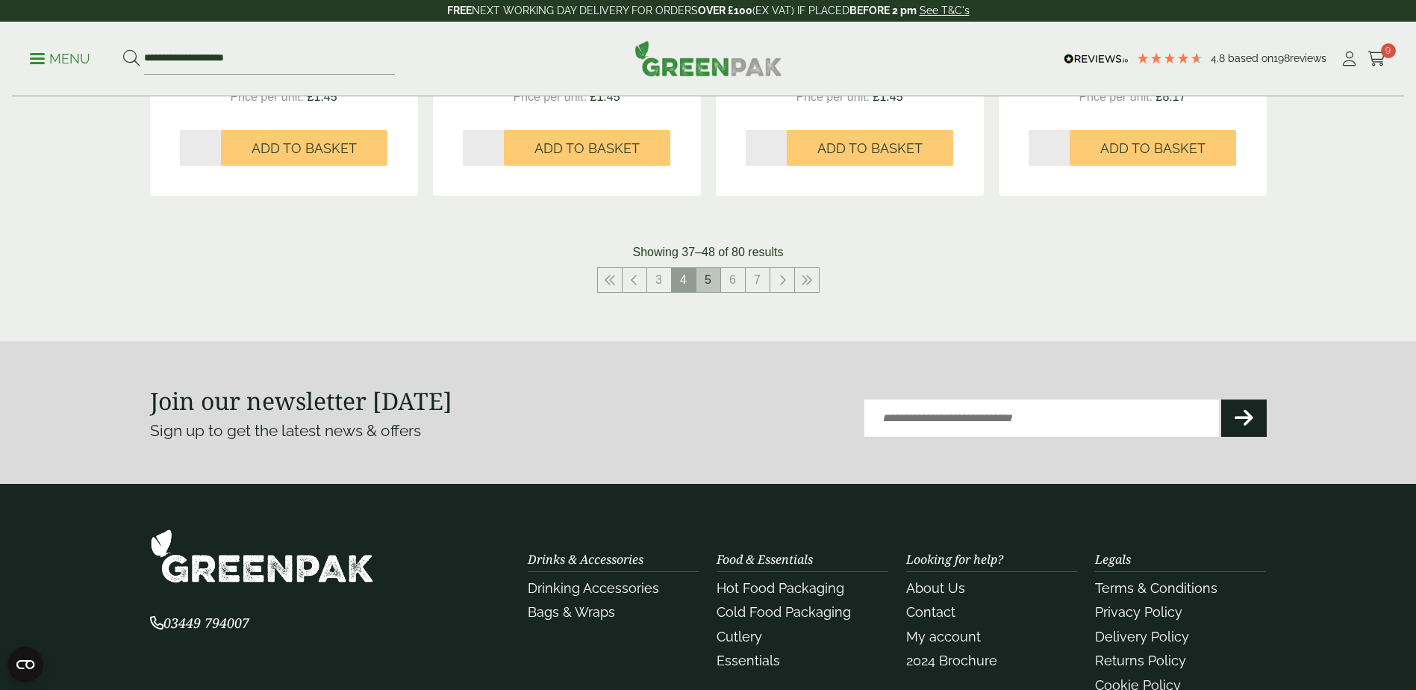
click at [714, 281] on link "5" at bounding box center [709, 280] width 24 height 24
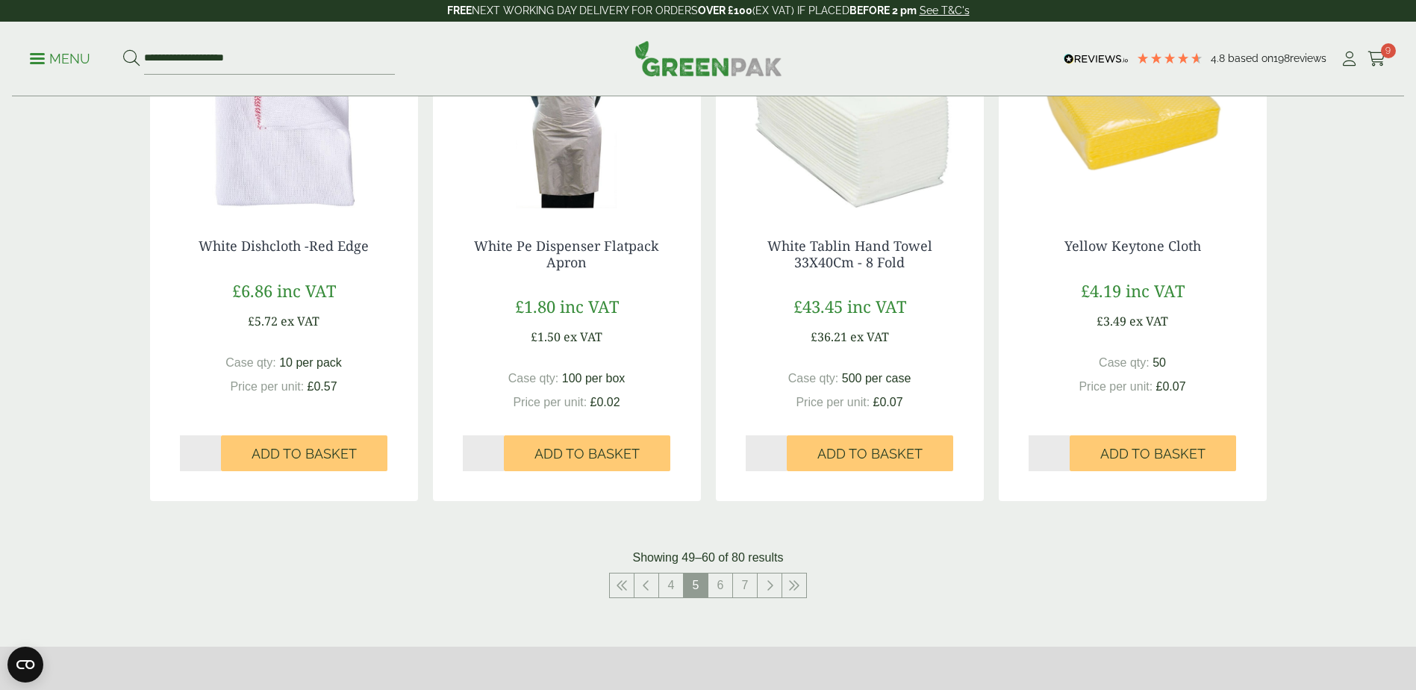
scroll to position [1493, 0]
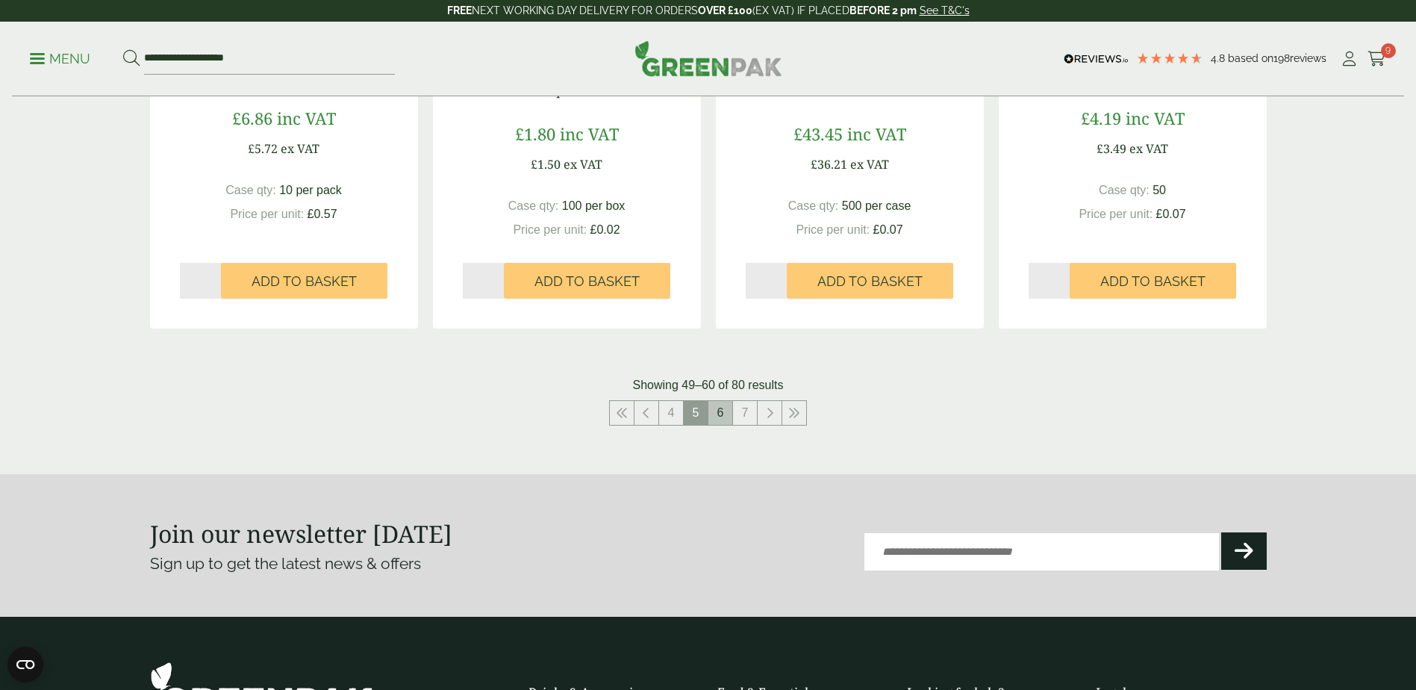
click at [725, 414] on link "6" at bounding box center [721, 413] width 24 height 24
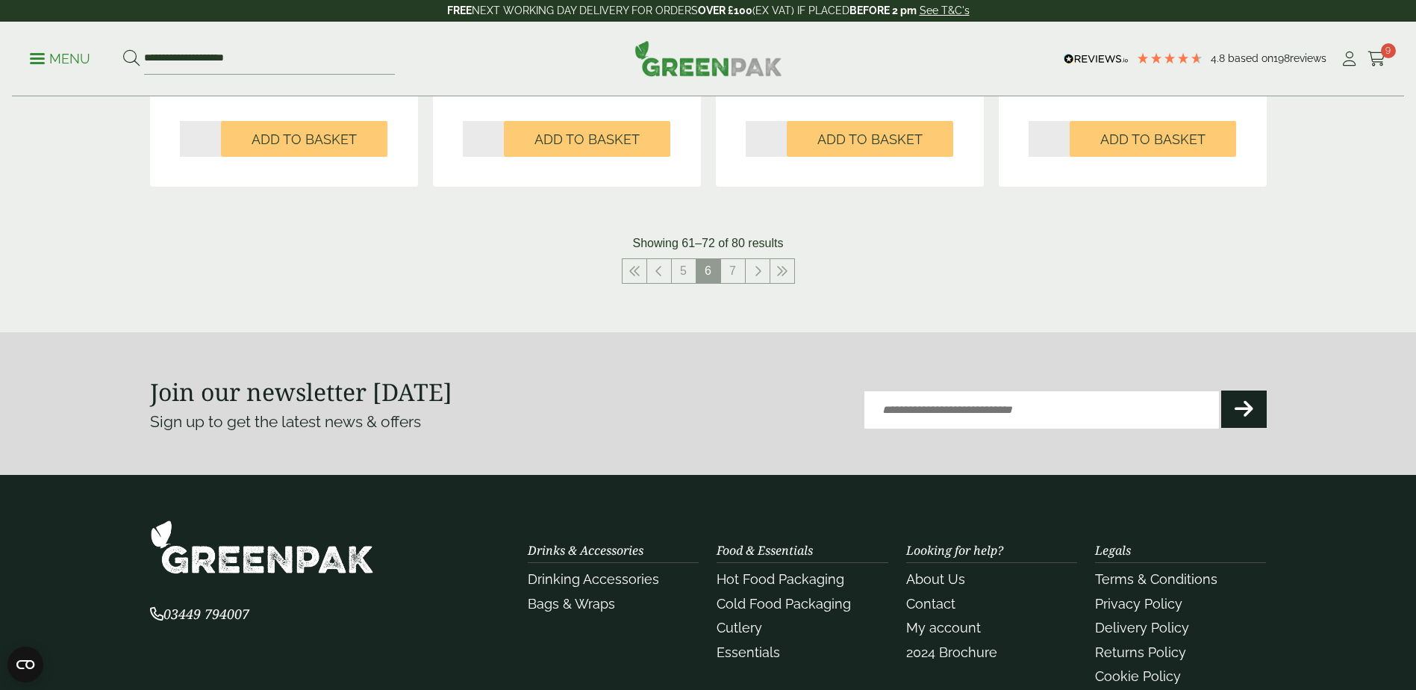
scroll to position [1643, 0]
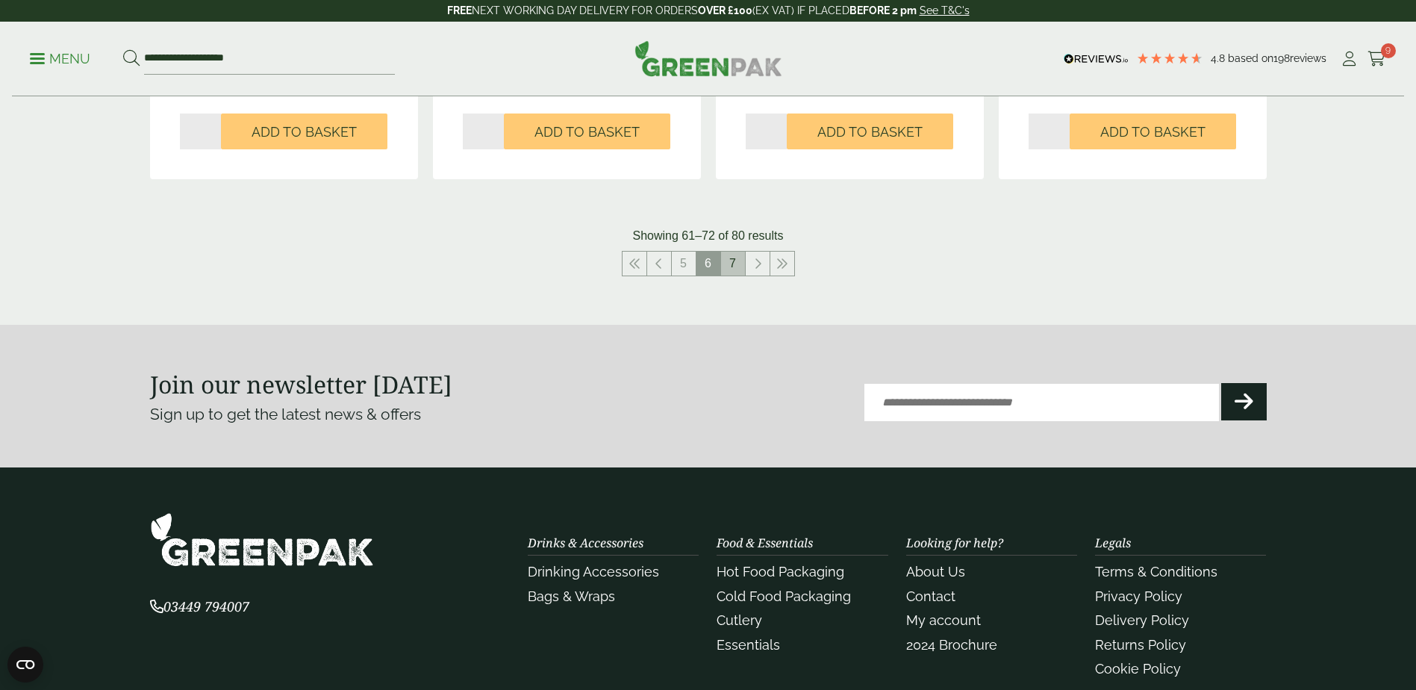
click at [729, 272] on link "7" at bounding box center [733, 264] width 24 height 24
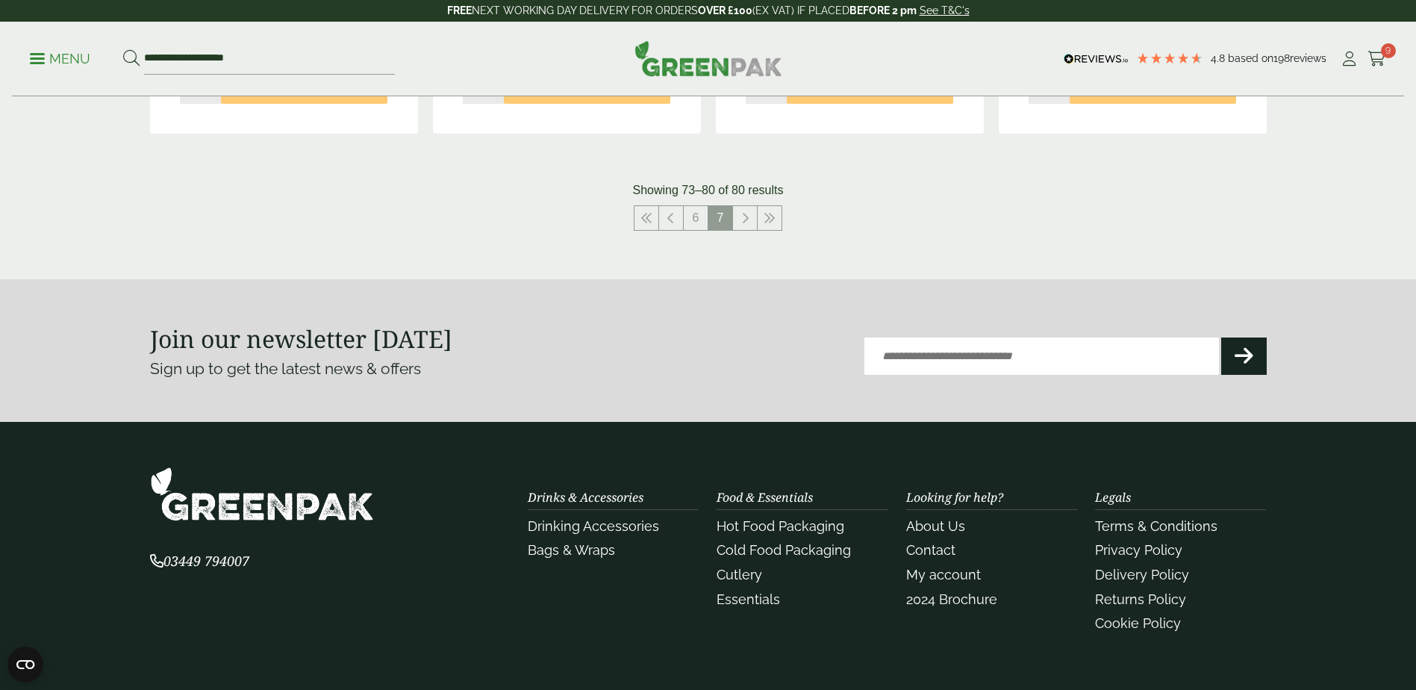
scroll to position [1195, 0]
click at [744, 223] on link at bounding box center [745, 217] width 24 height 24
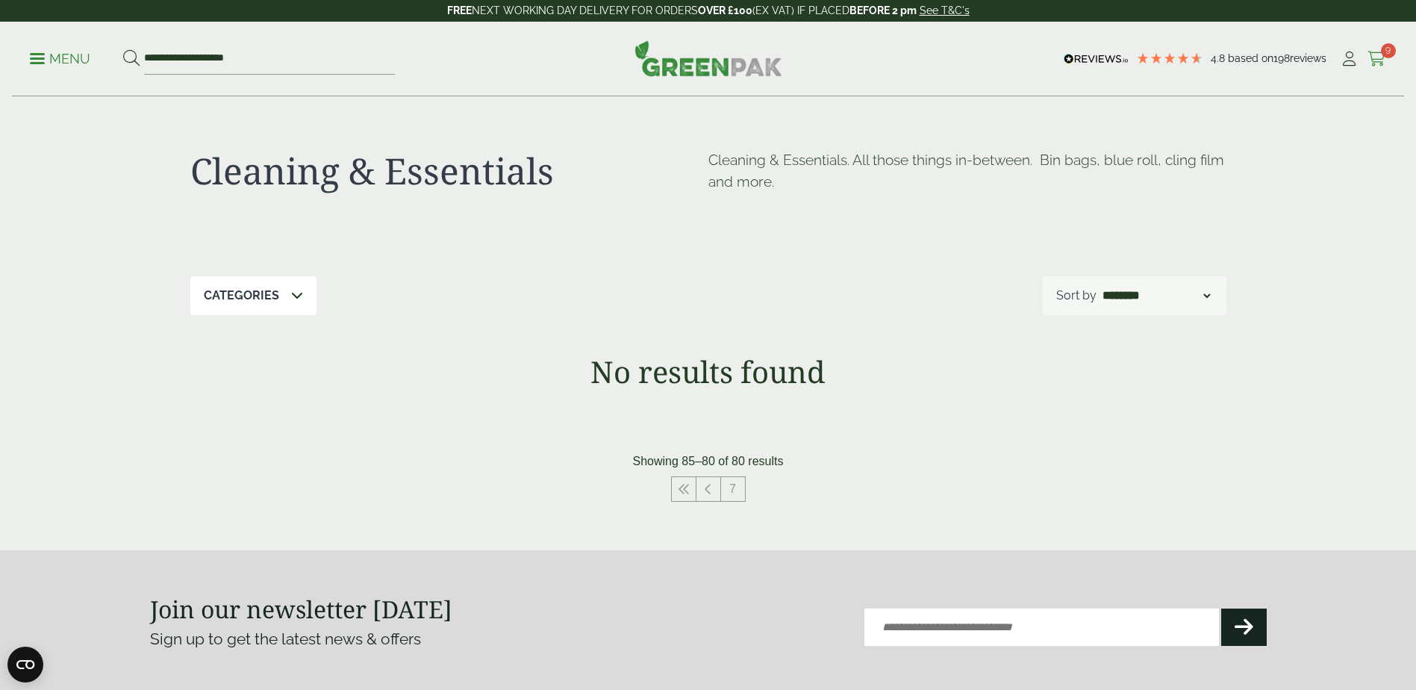
click at [1376, 55] on icon at bounding box center [1377, 59] width 19 height 15
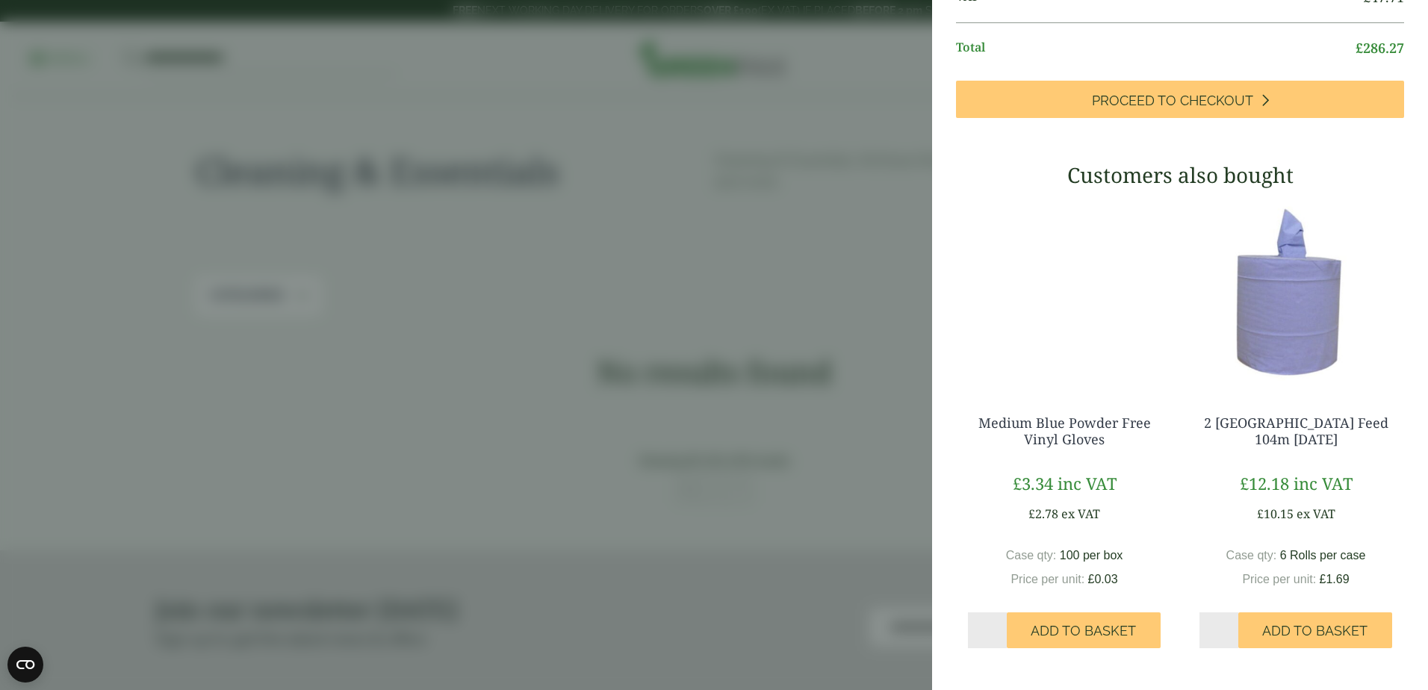
scroll to position [1029, 0]
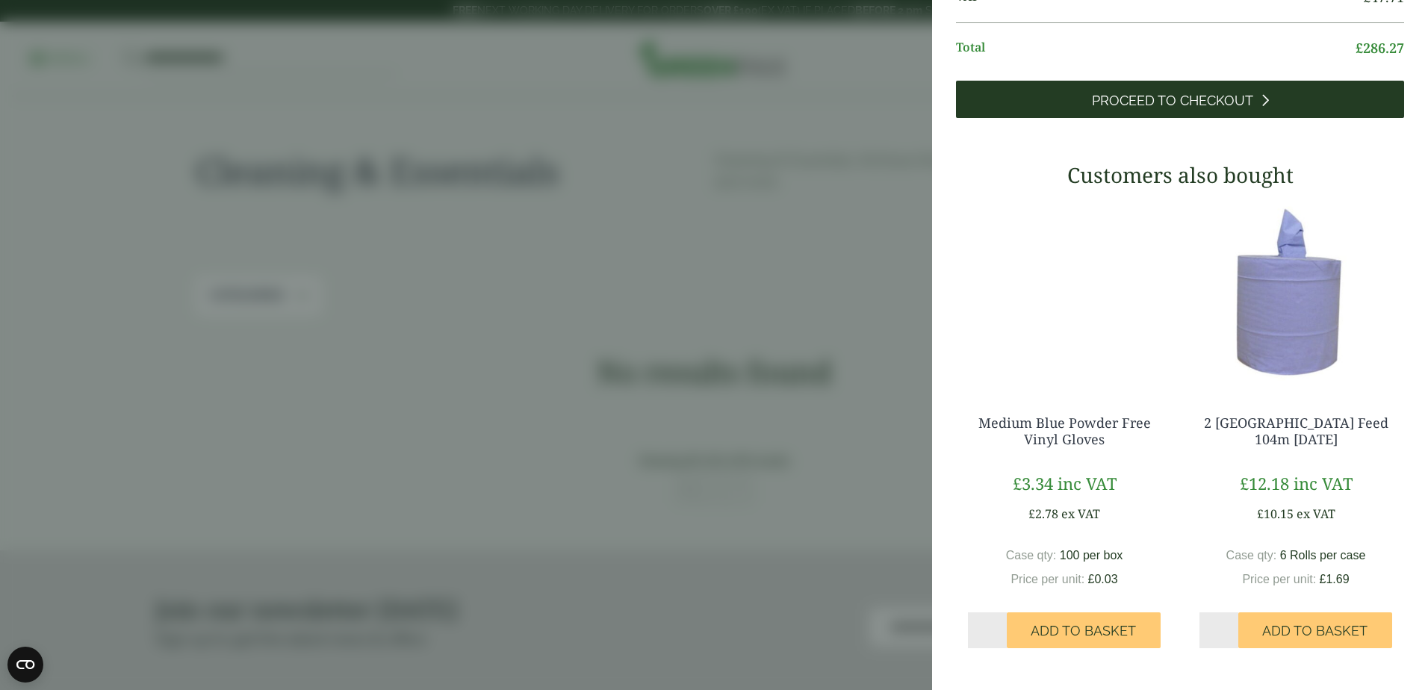
click at [1136, 99] on span "Proceed to Checkout" at bounding box center [1172, 101] width 161 height 16
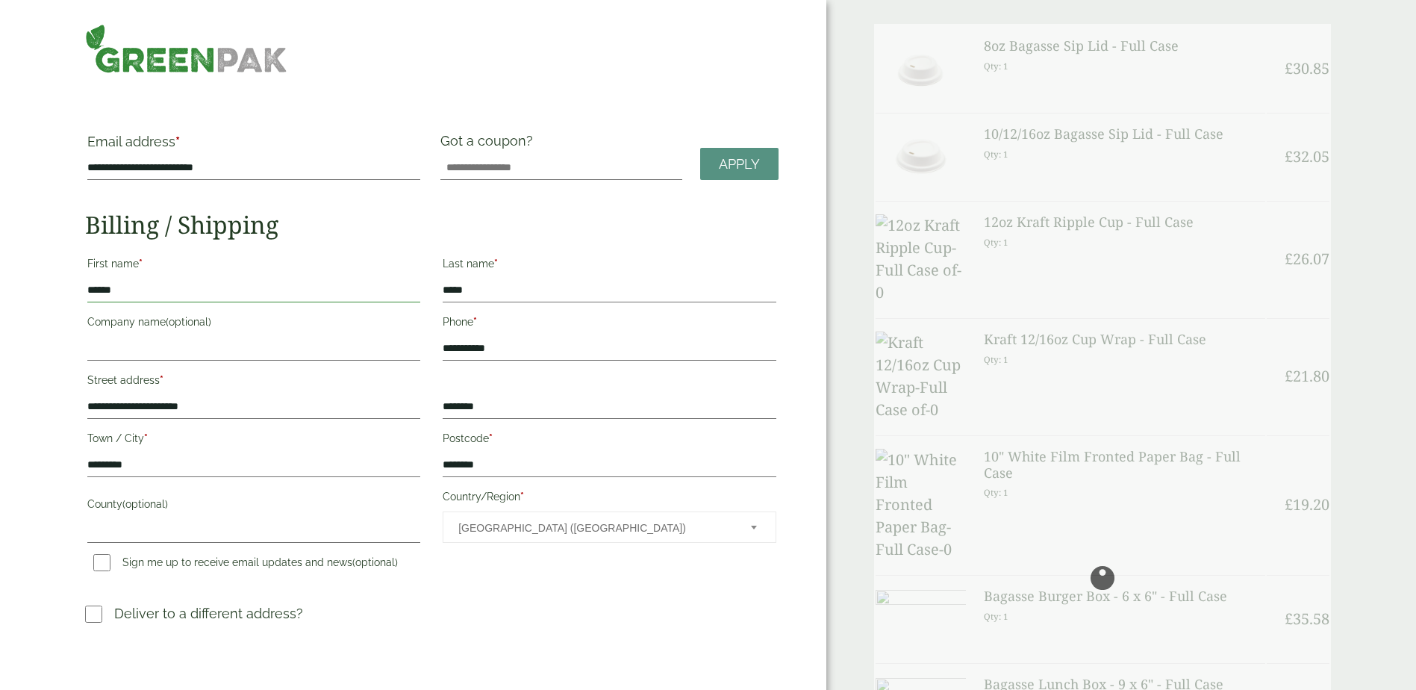
click at [199, 289] on input "******" at bounding box center [253, 290] width 333 height 24
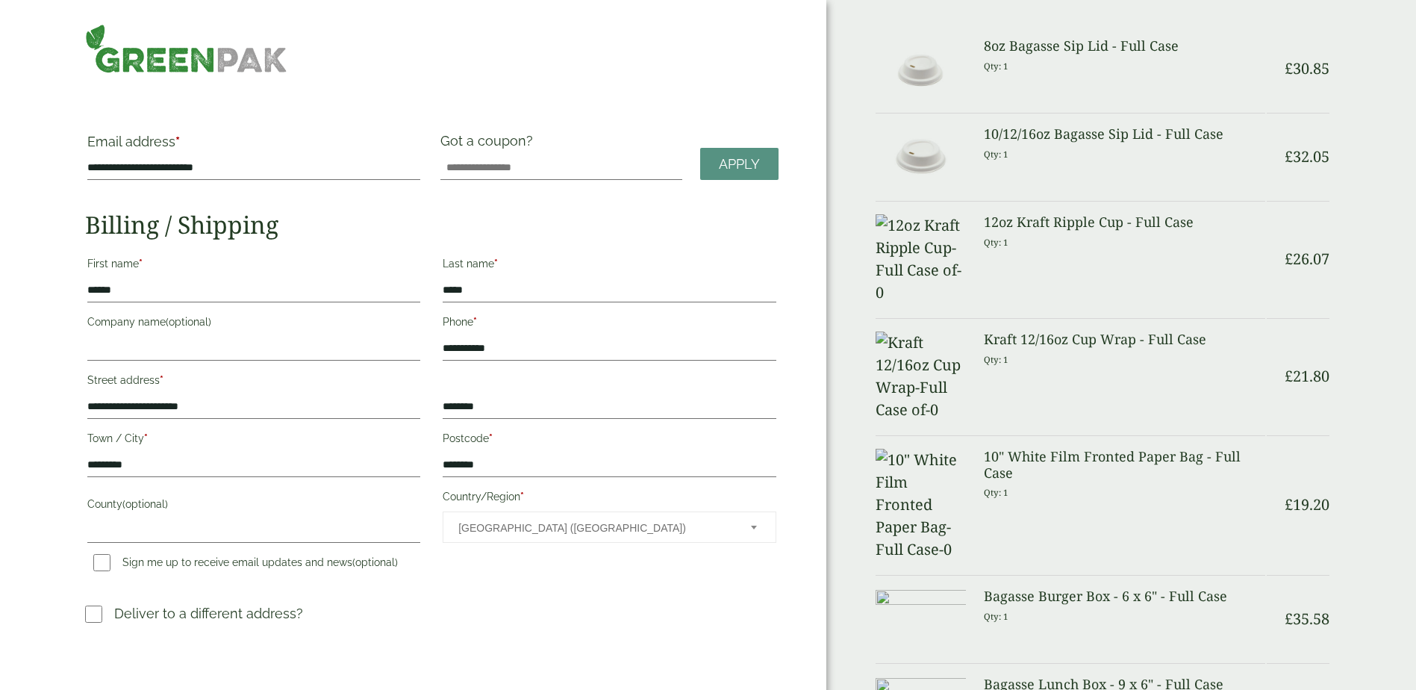
click at [620, 257] on label "Last name *" at bounding box center [609, 265] width 333 height 25
click at [620, 278] on input "*****" at bounding box center [609, 290] width 333 height 24
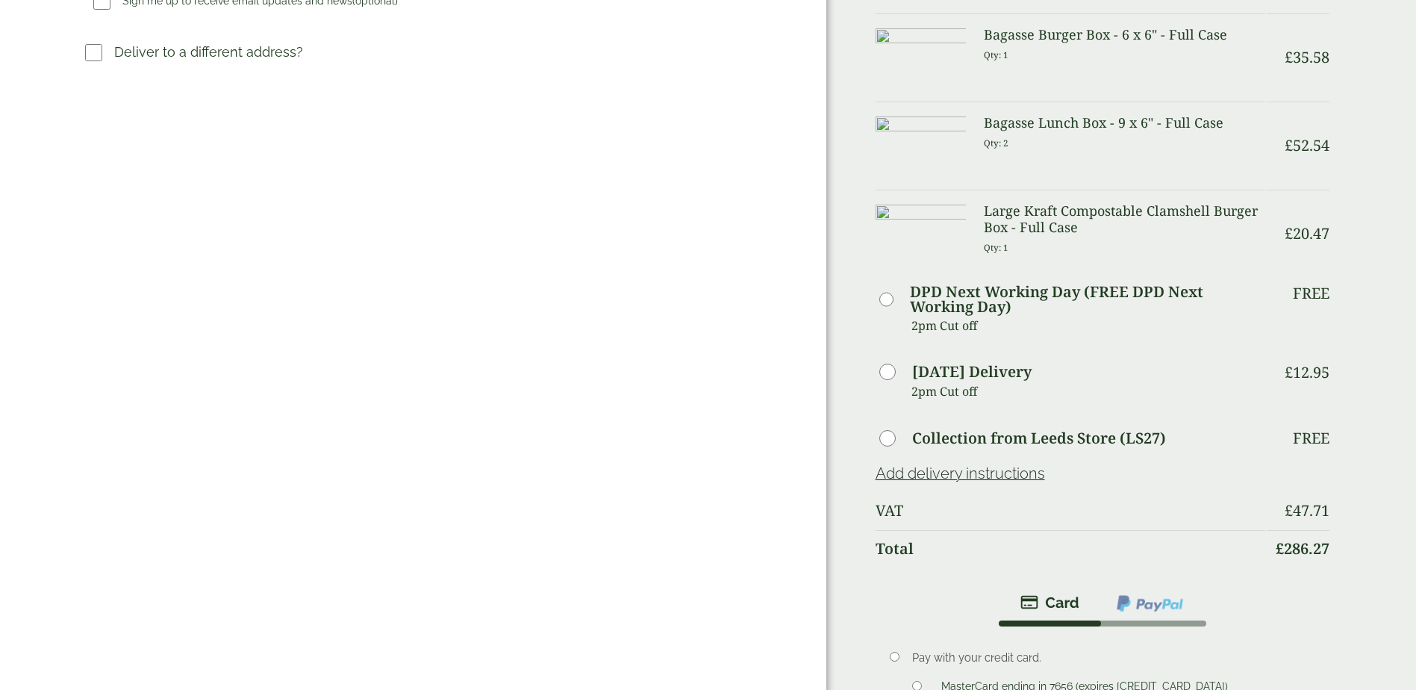
scroll to position [597, 0]
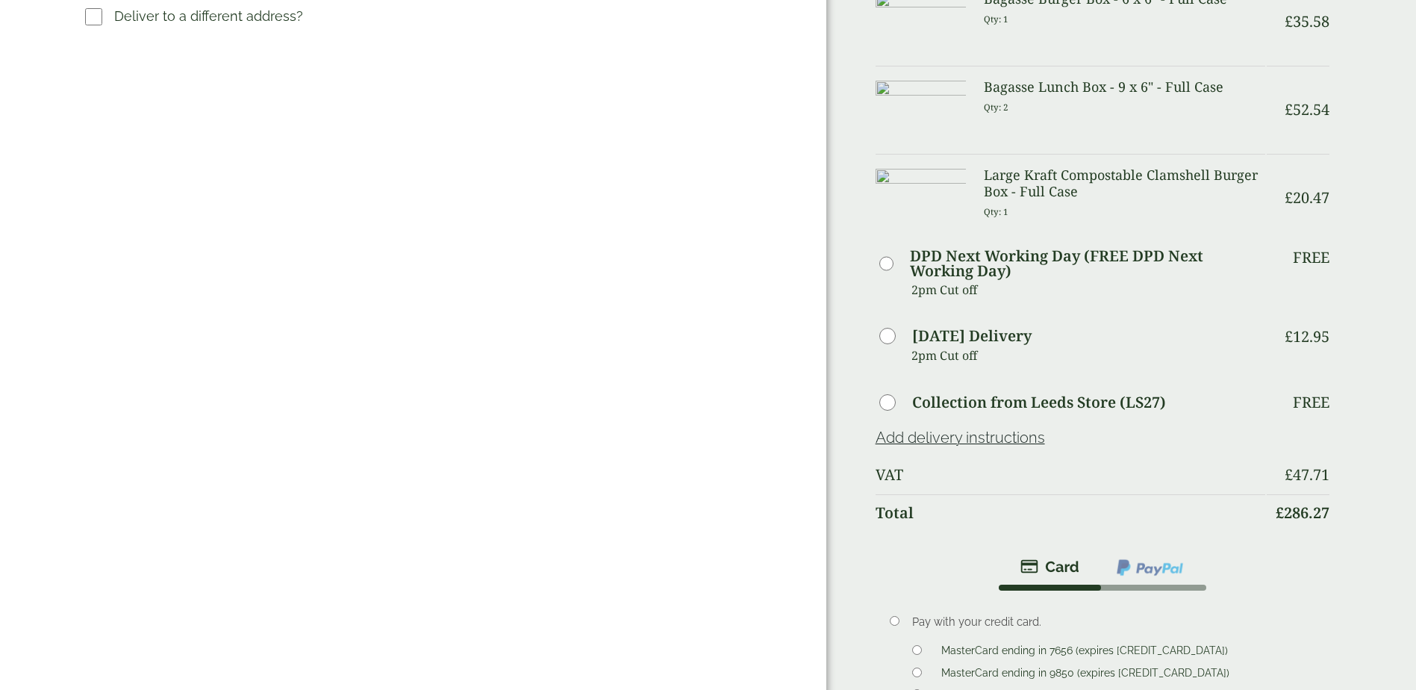
click at [914, 642] on ul "MasterCard ending in 7656 (expires [CREDIT_CARD_DATA]) MasterCard ending in 985…" at bounding box center [1110, 672] width 396 height 60
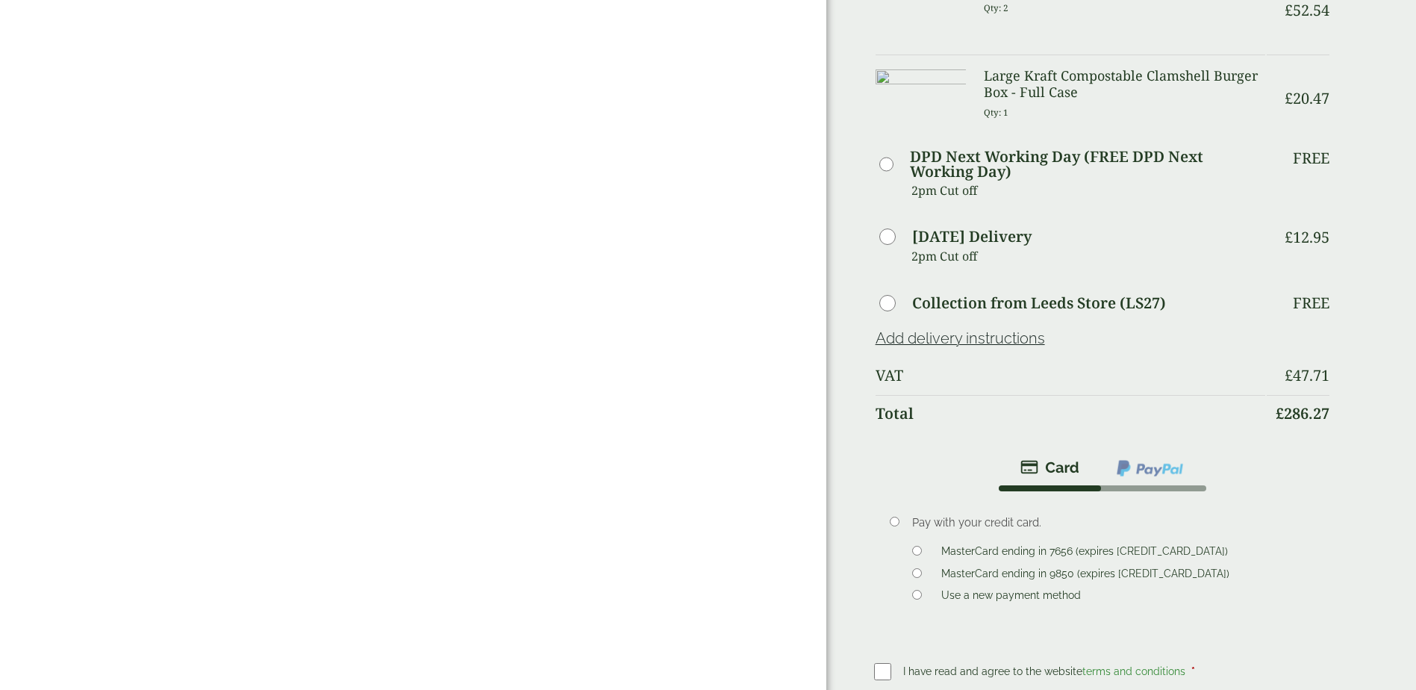
scroll to position [747, 0]
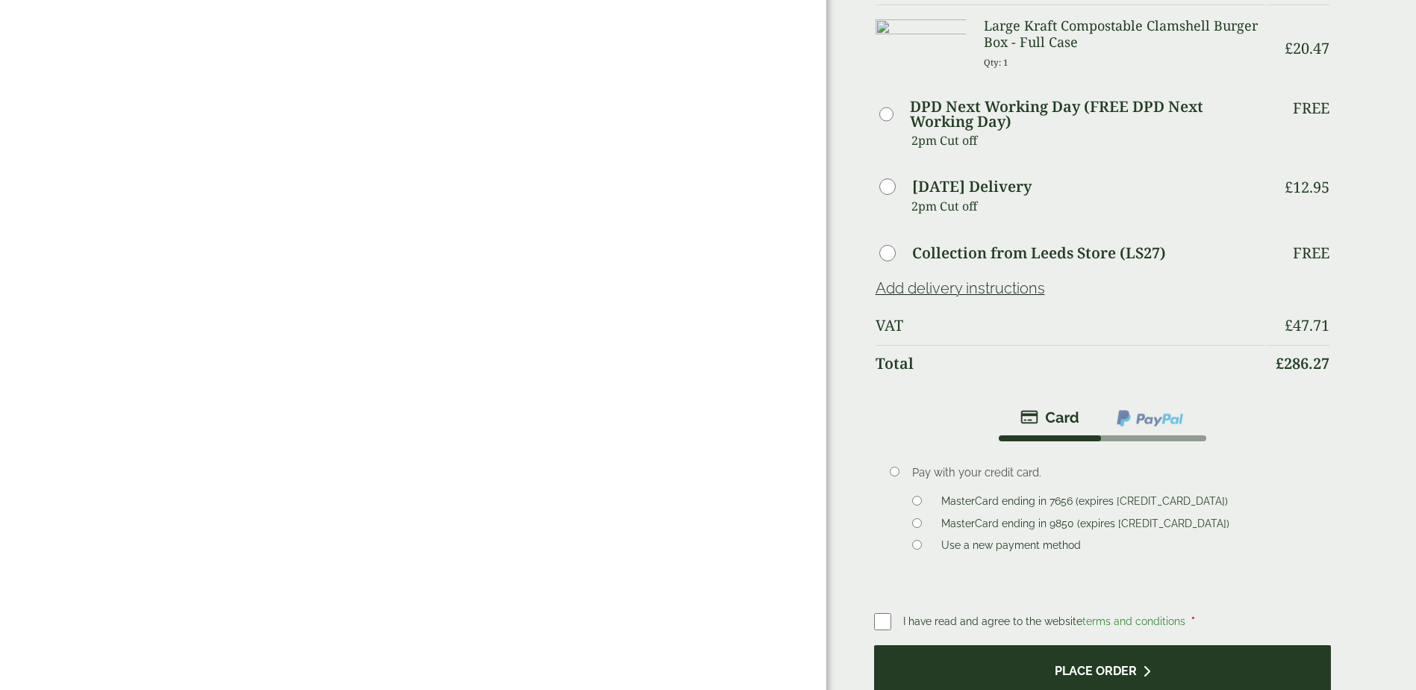
click at [1007, 645] on button "Place order" at bounding box center [1103, 669] width 458 height 49
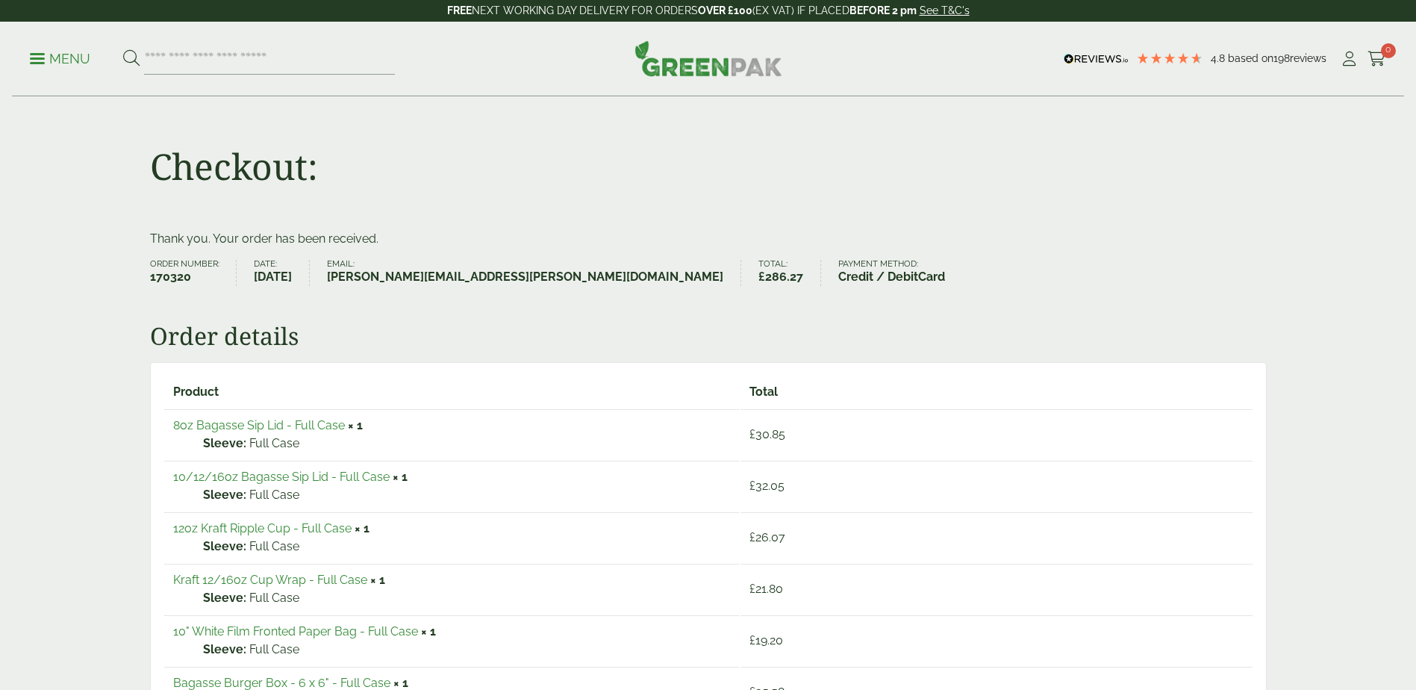
click at [987, 270] on ul "Order number: 170320 Date: [DATE] Email: [PERSON_NAME][EMAIL_ADDRESS][PERSON_NA…" at bounding box center [708, 273] width 1117 height 26
